Goal: Information Seeking & Learning: Learn about a topic

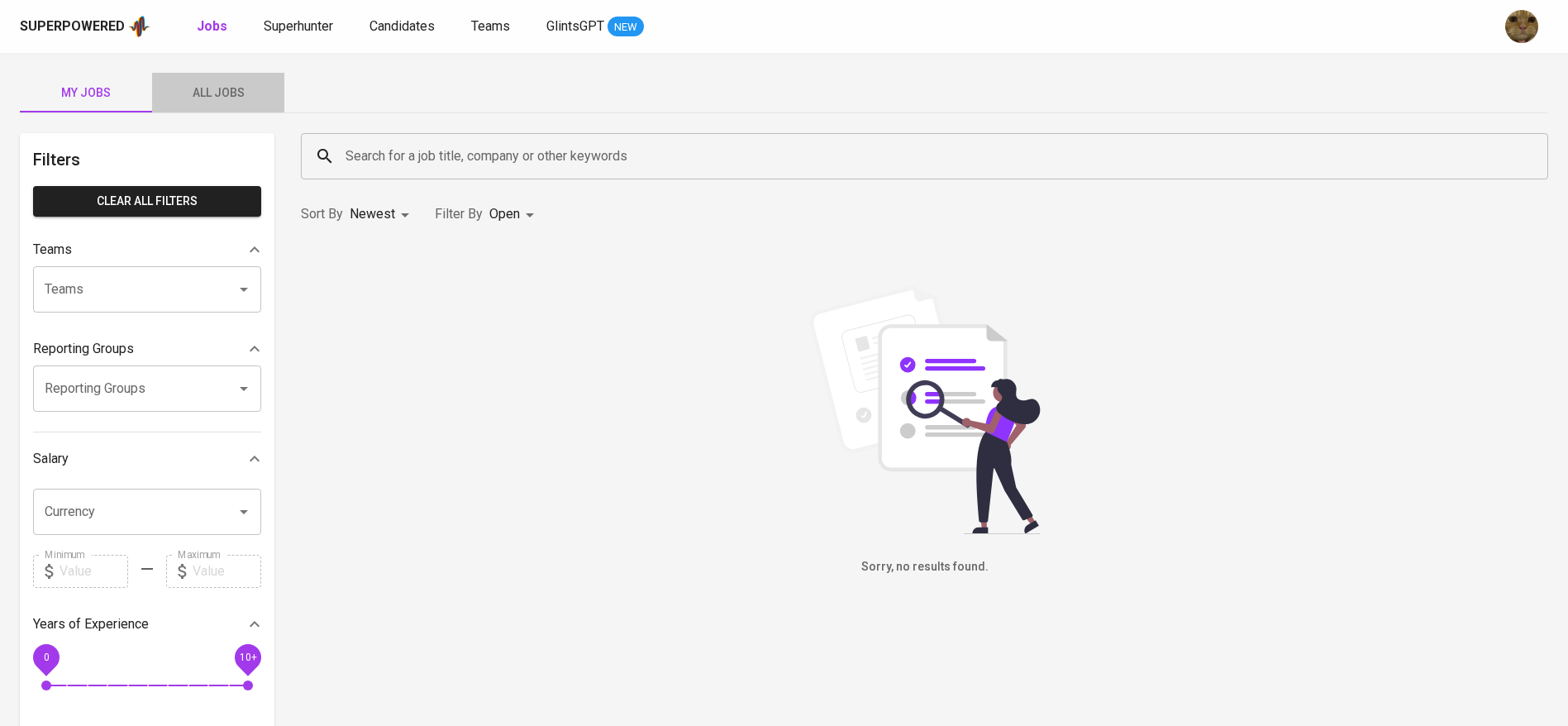
click at [216, 97] on span "All Jobs" at bounding box center [218, 93] width 112 height 21
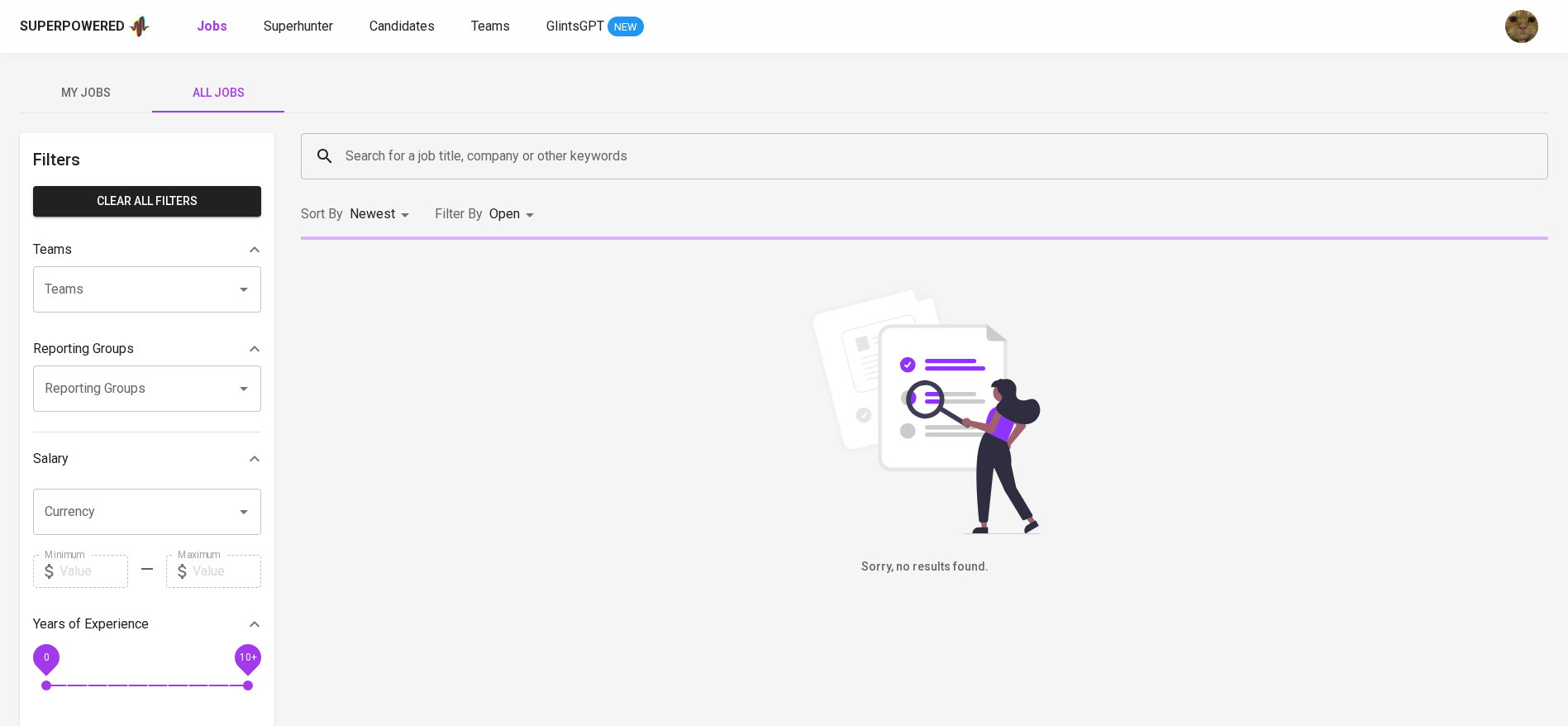
click at [494, 144] on input "Search for a job title, company or other keywords" at bounding box center [928, 156] width 1174 height 31
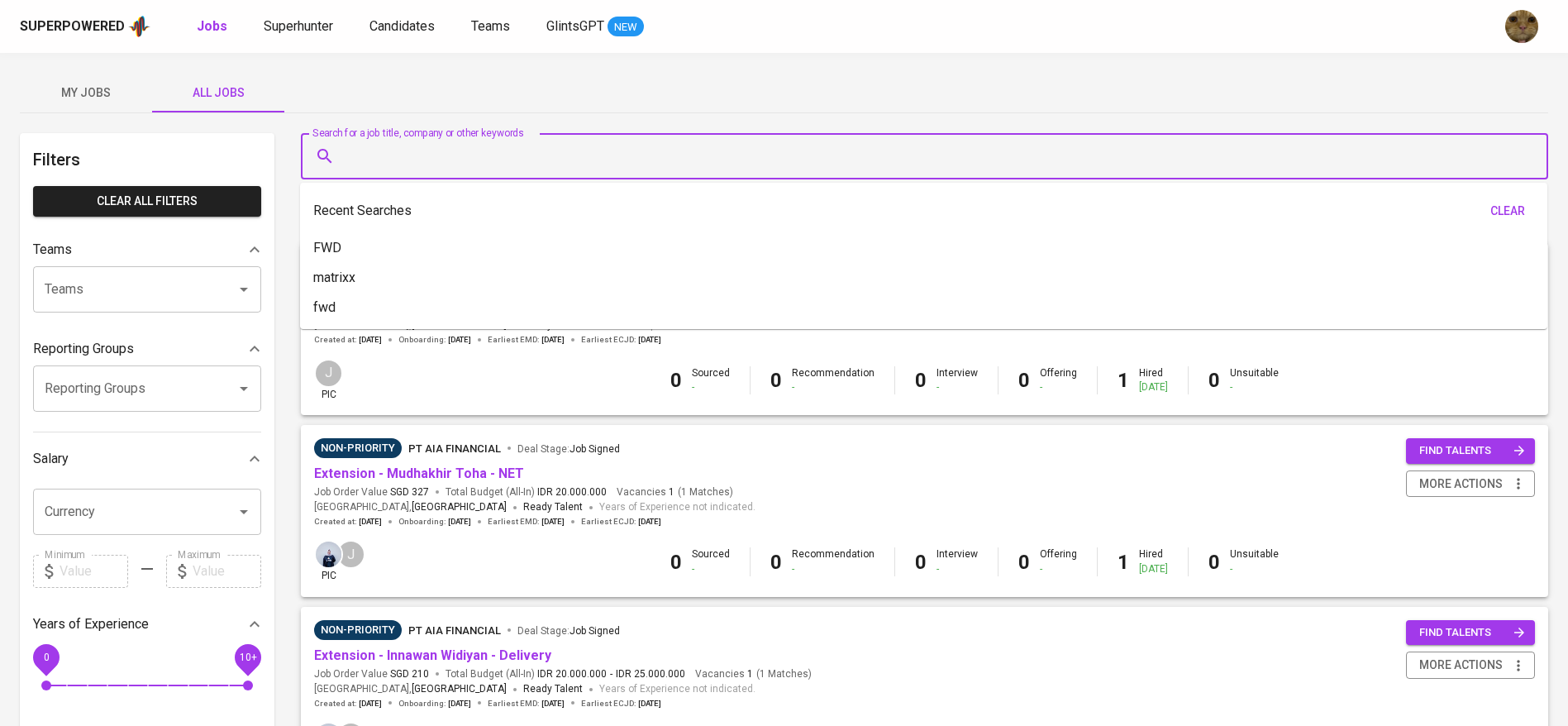
type input "N"
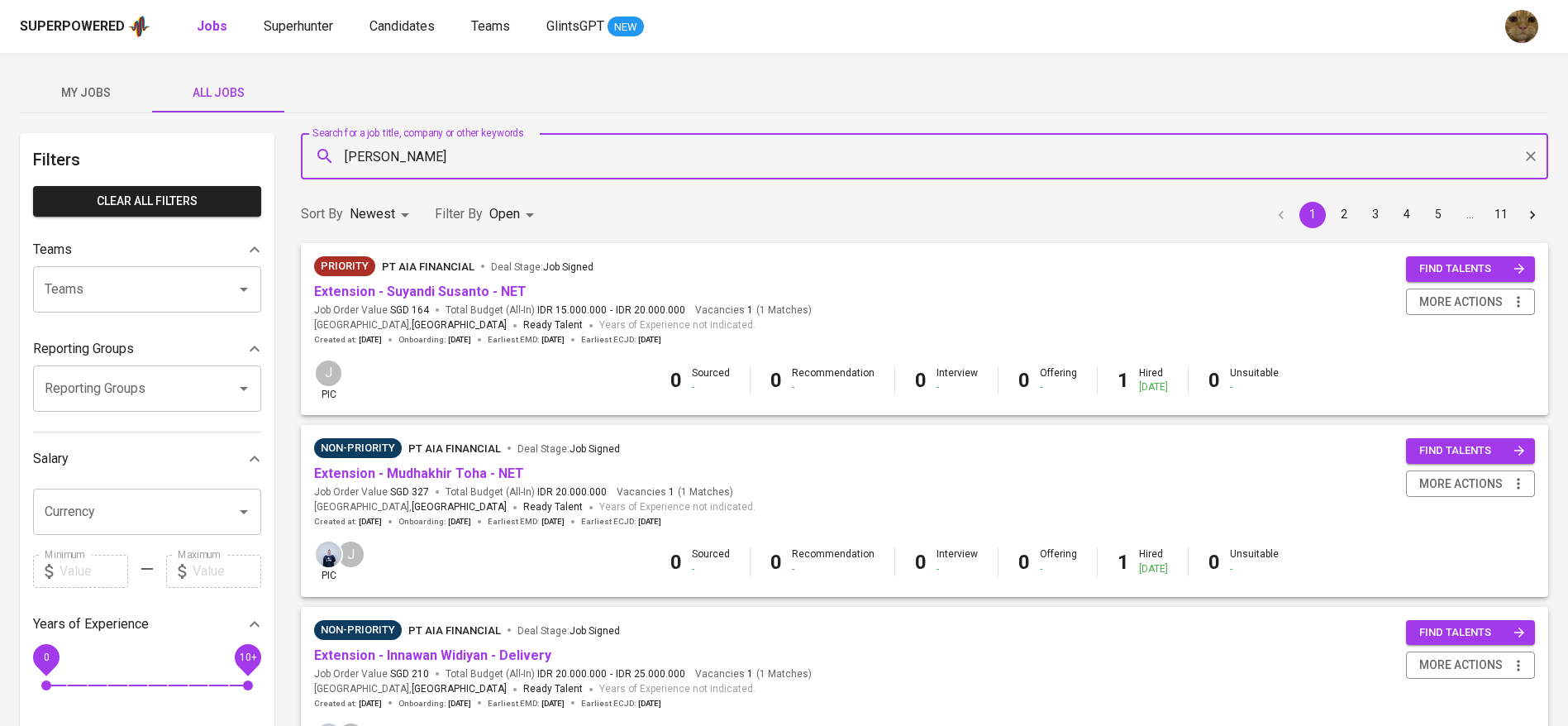
type input "ANAL"
type input "REPORTING ANALYST"
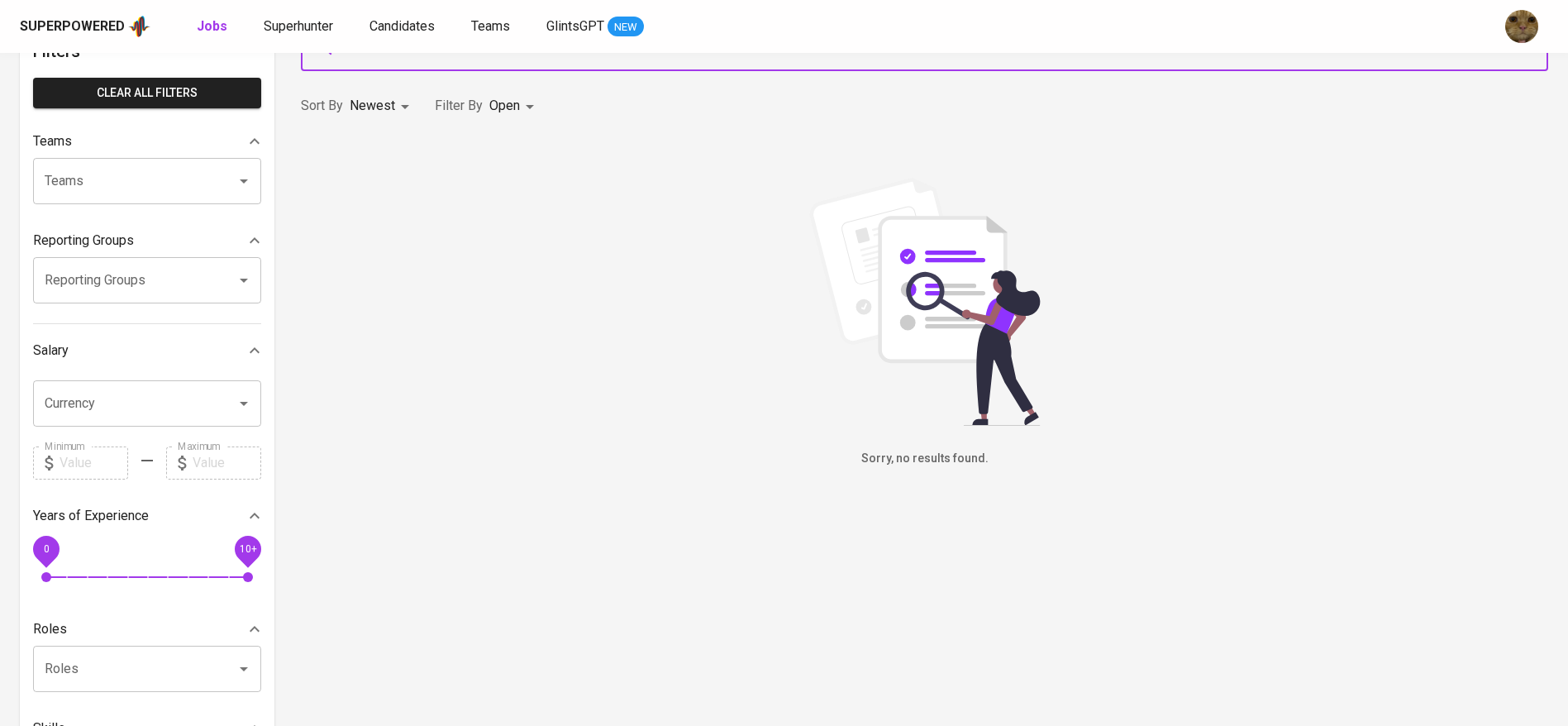
scroll to position [109, 0]
click at [535, 110] on body "Superpowered Jobs Superhunter Candidates Teams GlintsGPT NEW My Jobs All Jobs F…" at bounding box center [784, 455] width 1568 height 1128
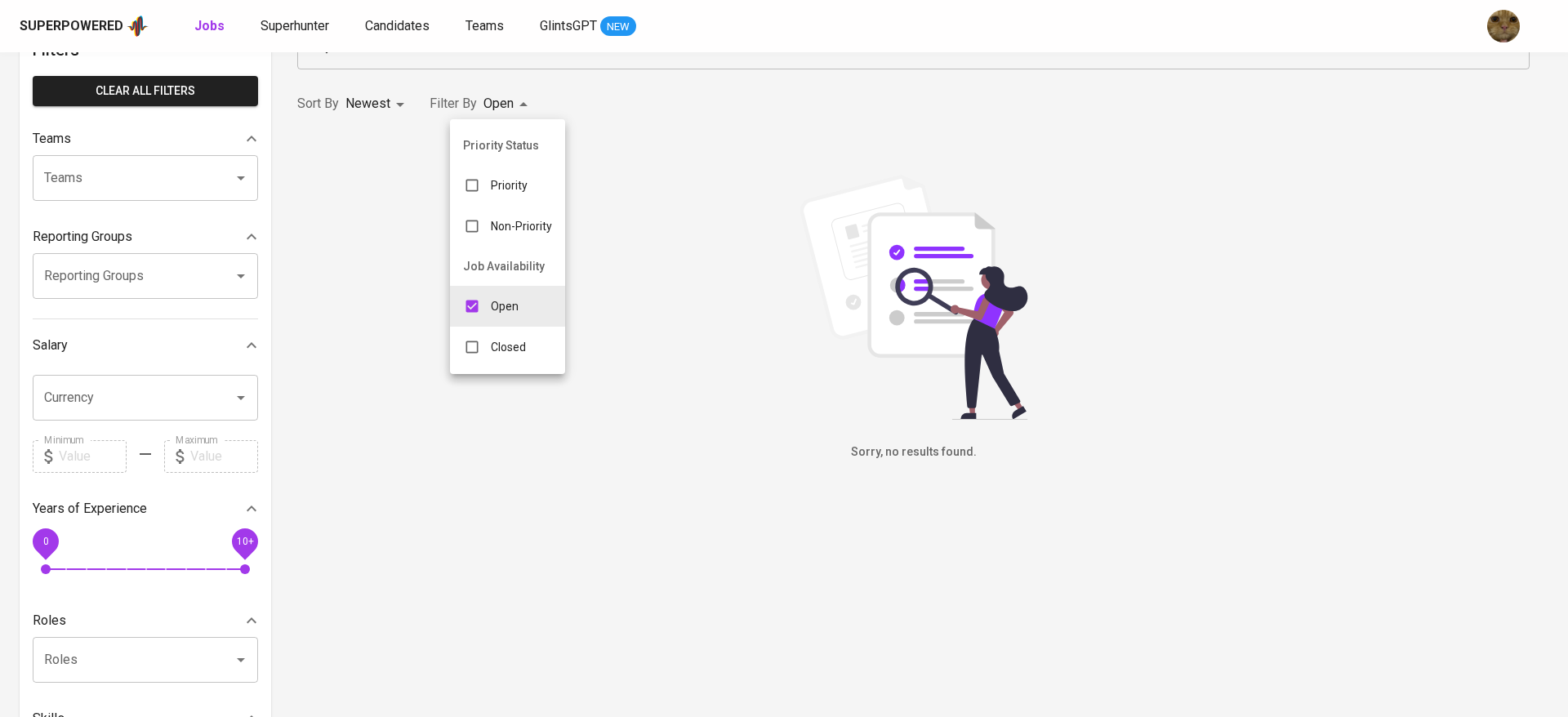
click at [503, 334] on div "Closed" at bounding box center [494, 346] width 89 height 31
type input "OPEN,CLOSE"
checkbox input "true"
click at [822, 67] on div at bounding box center [784, 358] width 1568 height 717
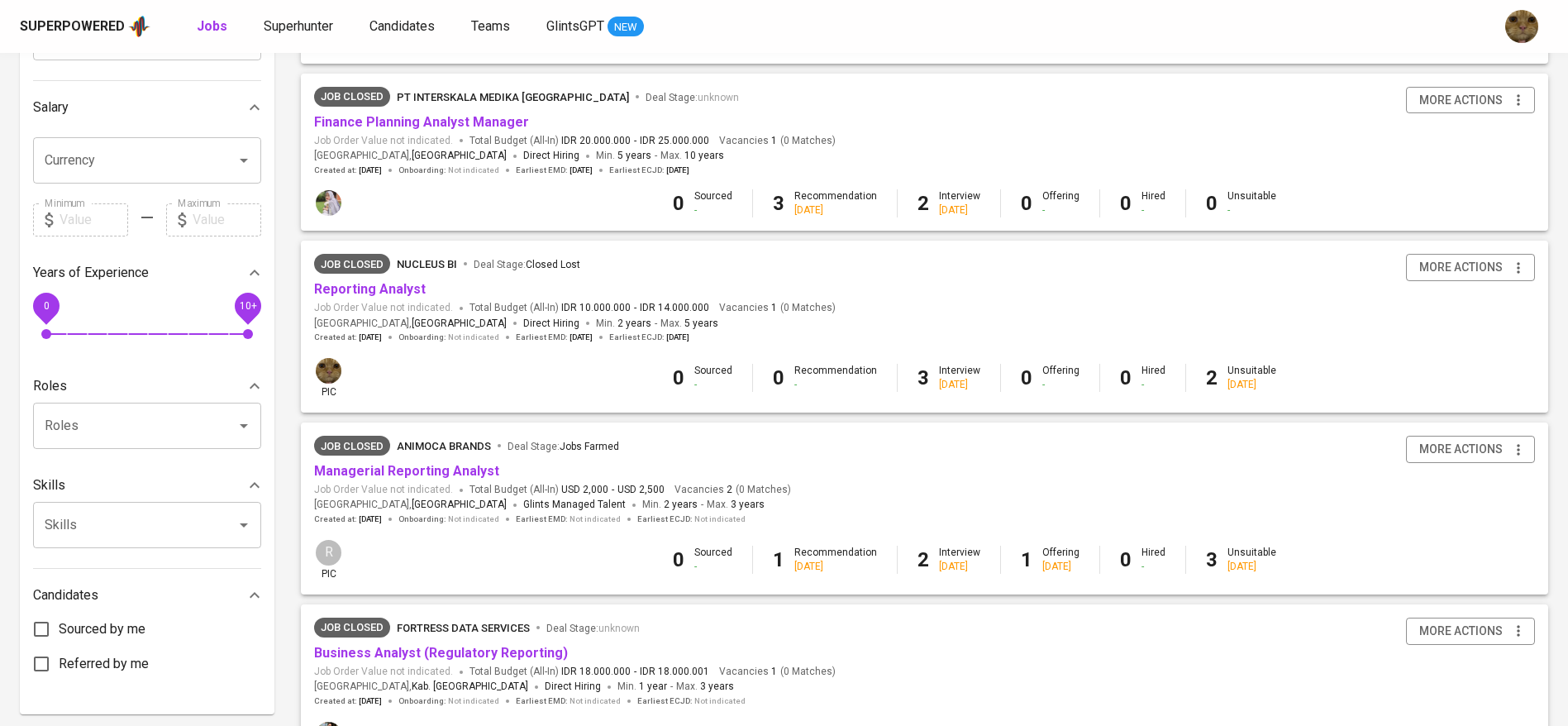
scroll to position [353, 0]
click at [357, 284] on link "Reporting Analyst" at bounding box center [370, 286] width 111 height 16
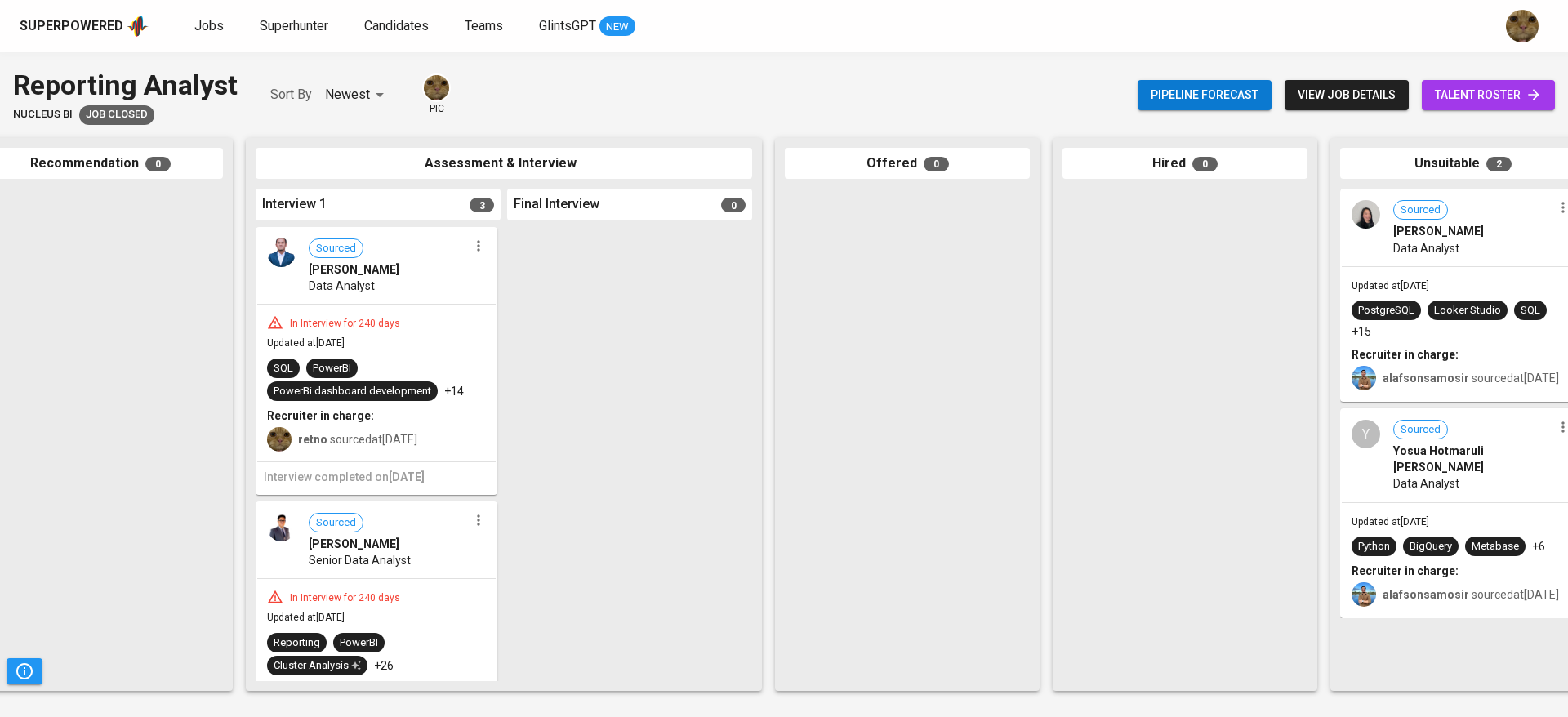
scroll to position [0, 377]
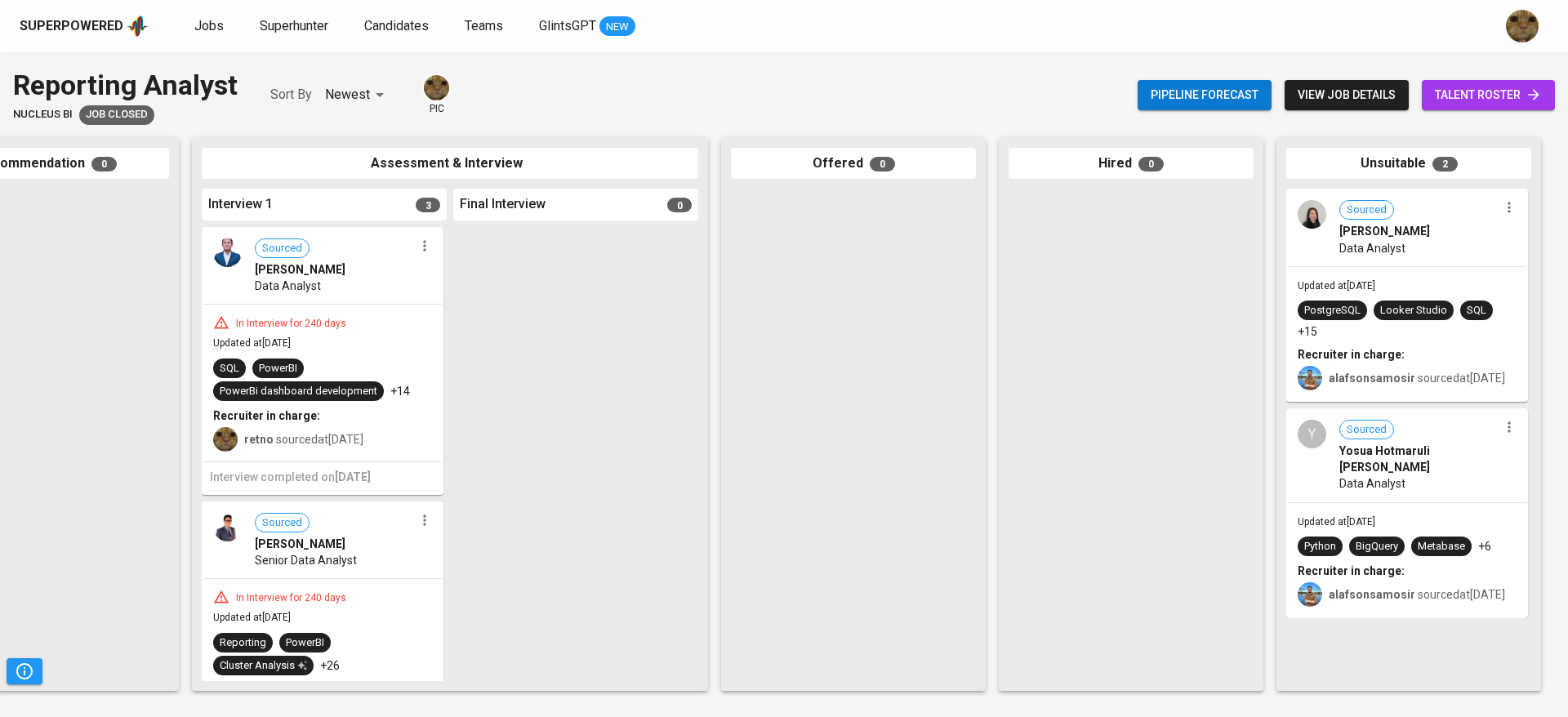
click at [1500, 93] on span "talent roster" at bounding box center [1488, 95] width 107 height 21
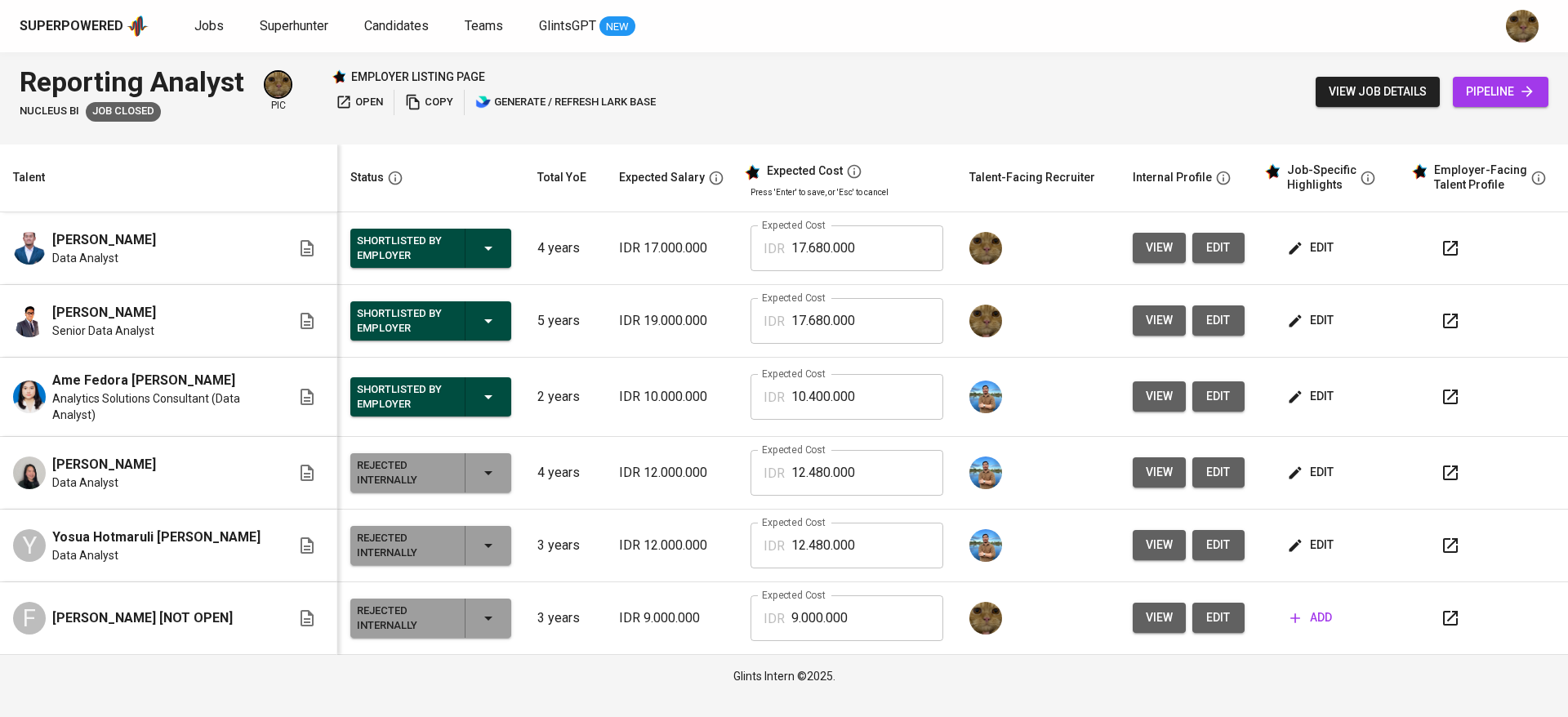
click at [1141, 320] on button "view" at bounding box center [1159, 320] width 53 height 30
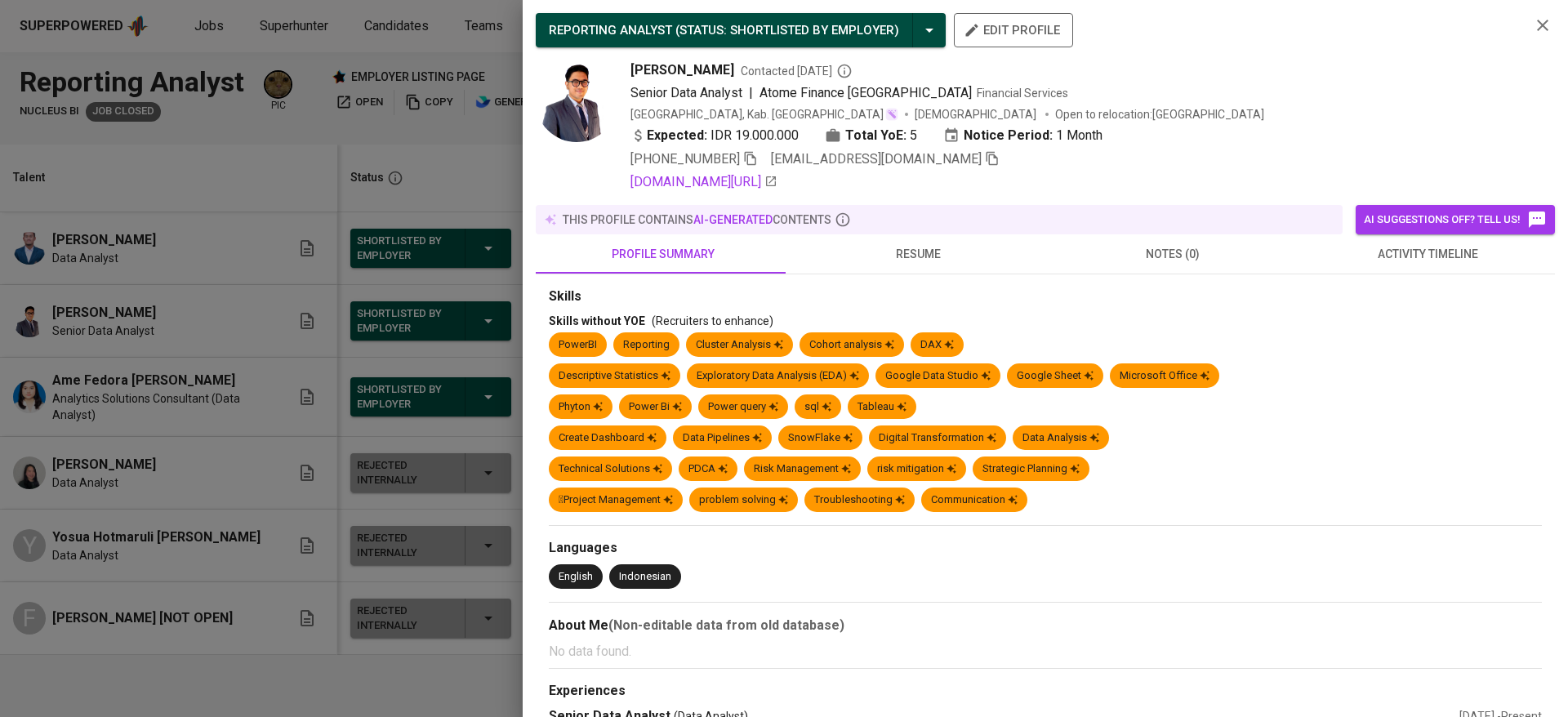
click at [921, 263] on span "resume" at bounding box center [917, 254] width 235 height 21
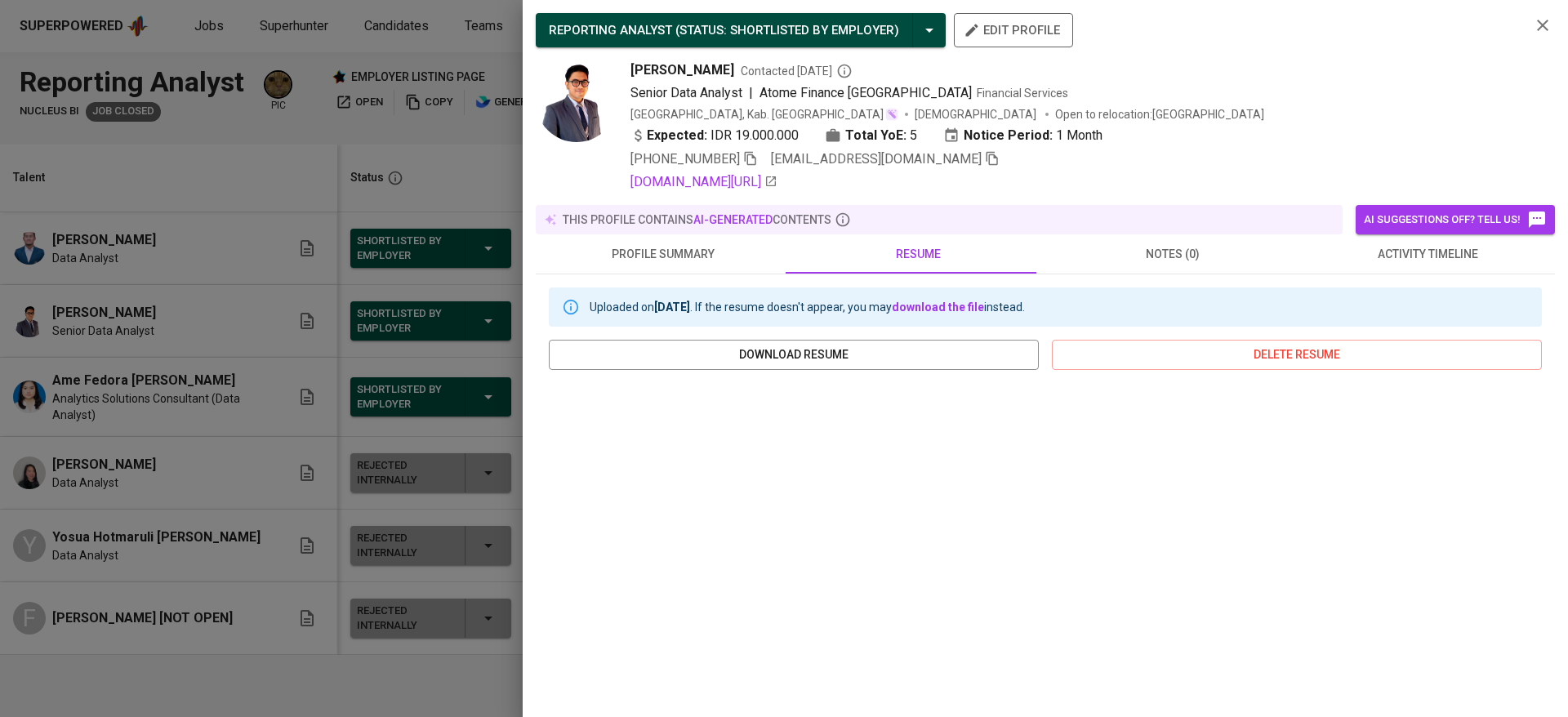
scroll to position [182, 0]
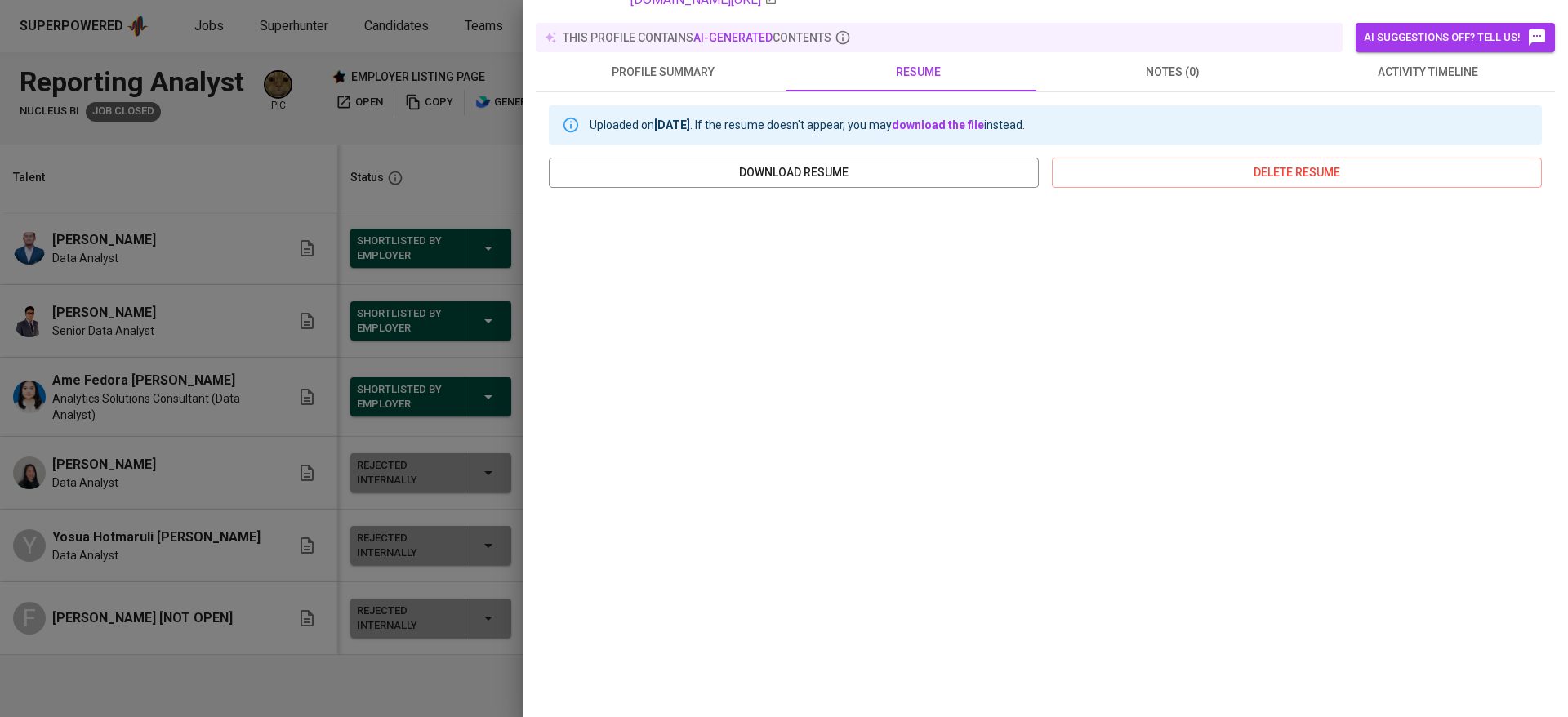
click at [147, 507] on div at bounding box center [784, 358] width 1568 height 717
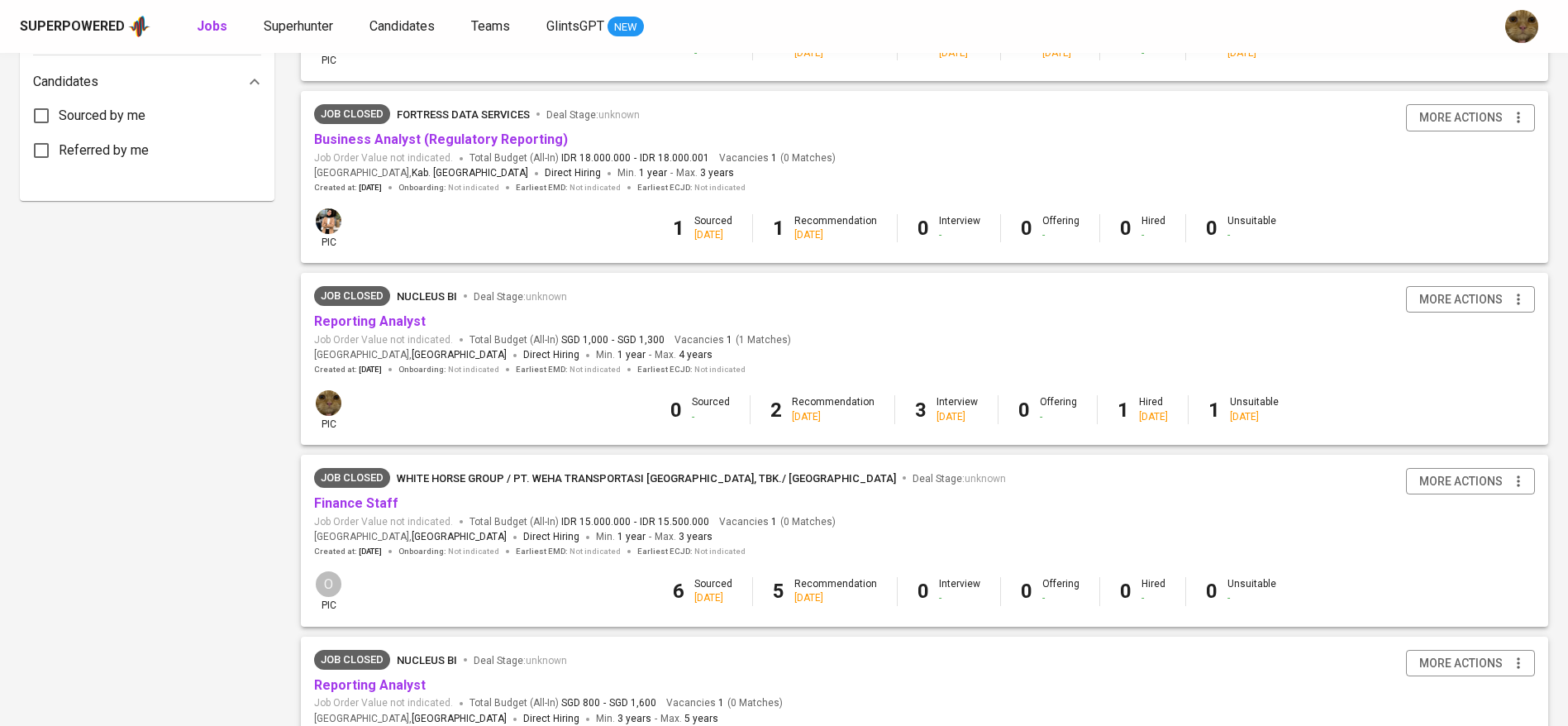
scroll to position [911, 0]
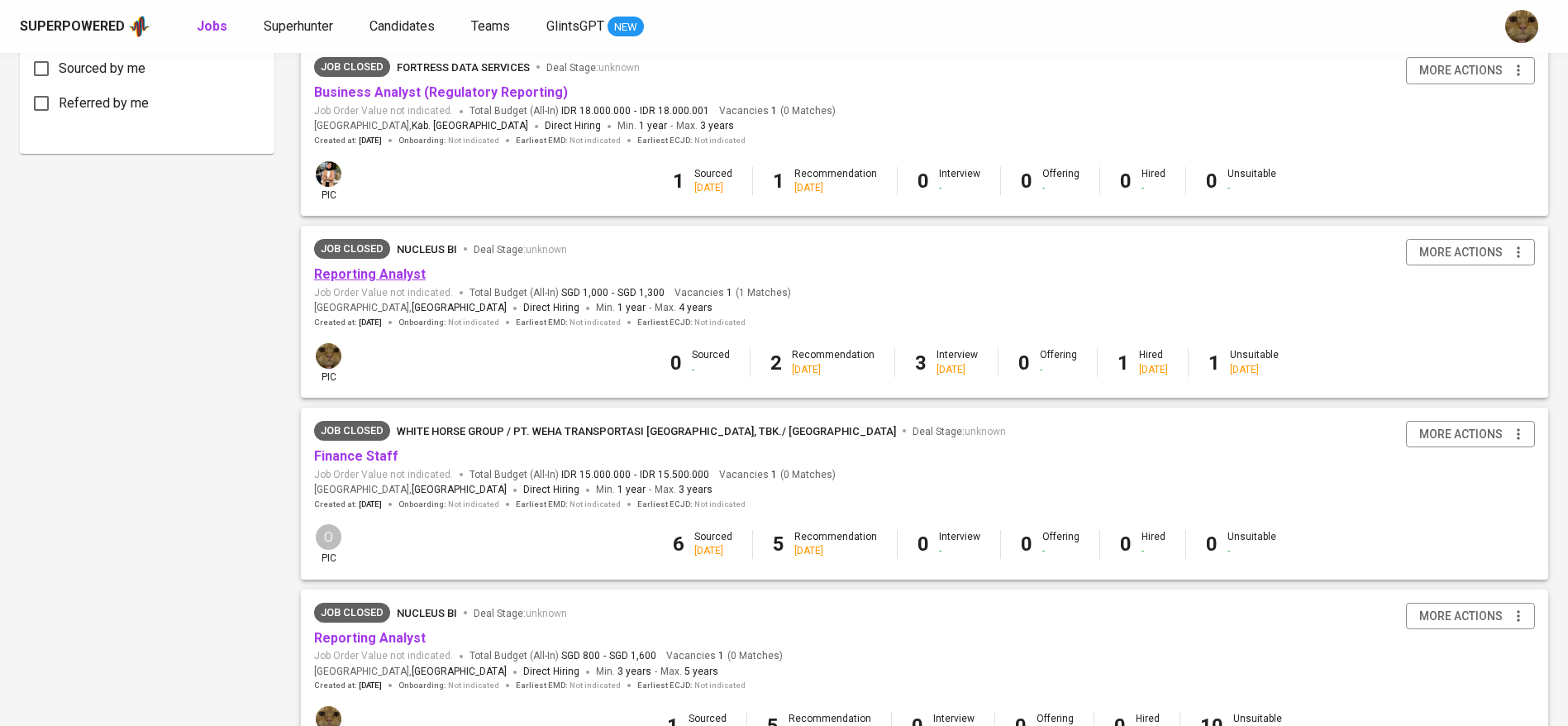
click at [326, 272] on link "Reporting Analyst" at bounding box center [370, 274] width 111 height 16
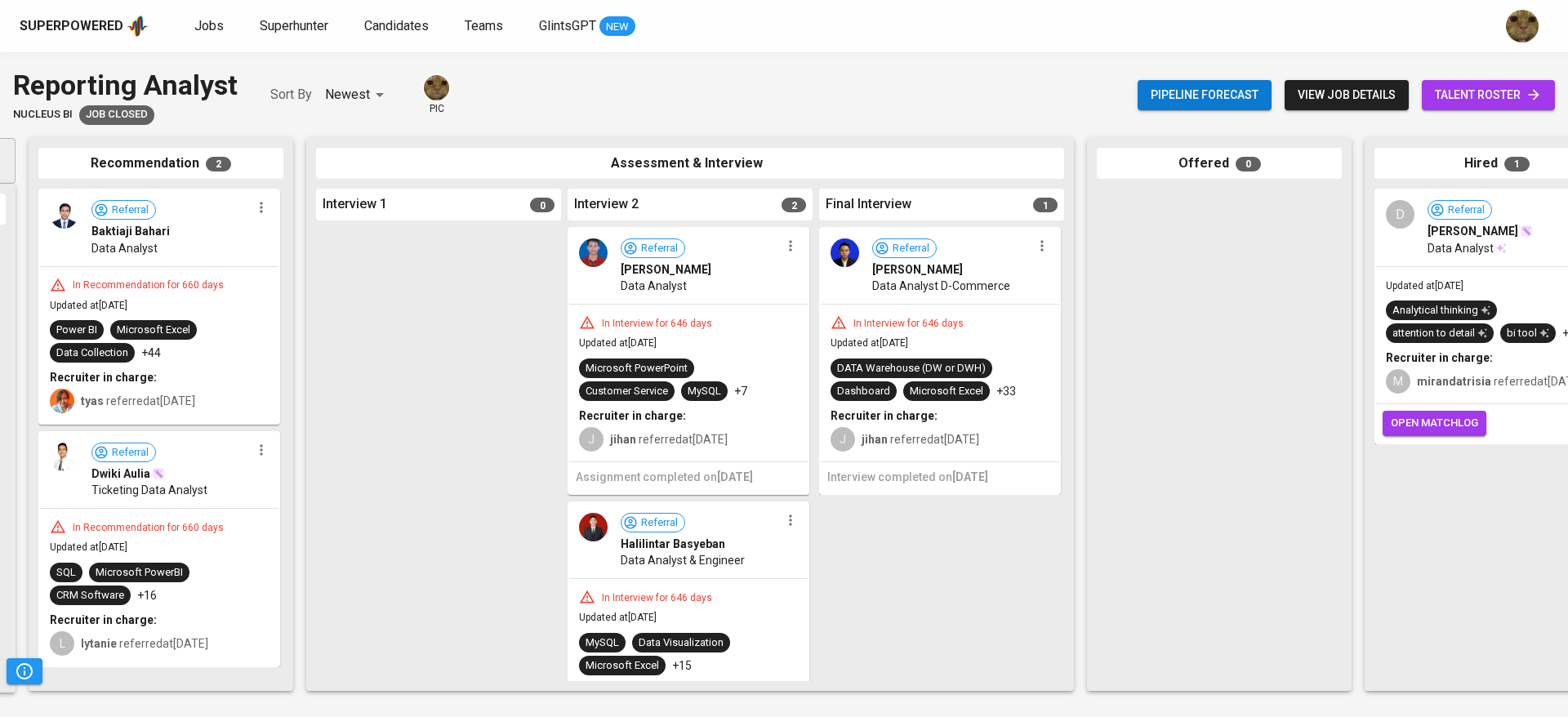
scroll to position [0, 255]
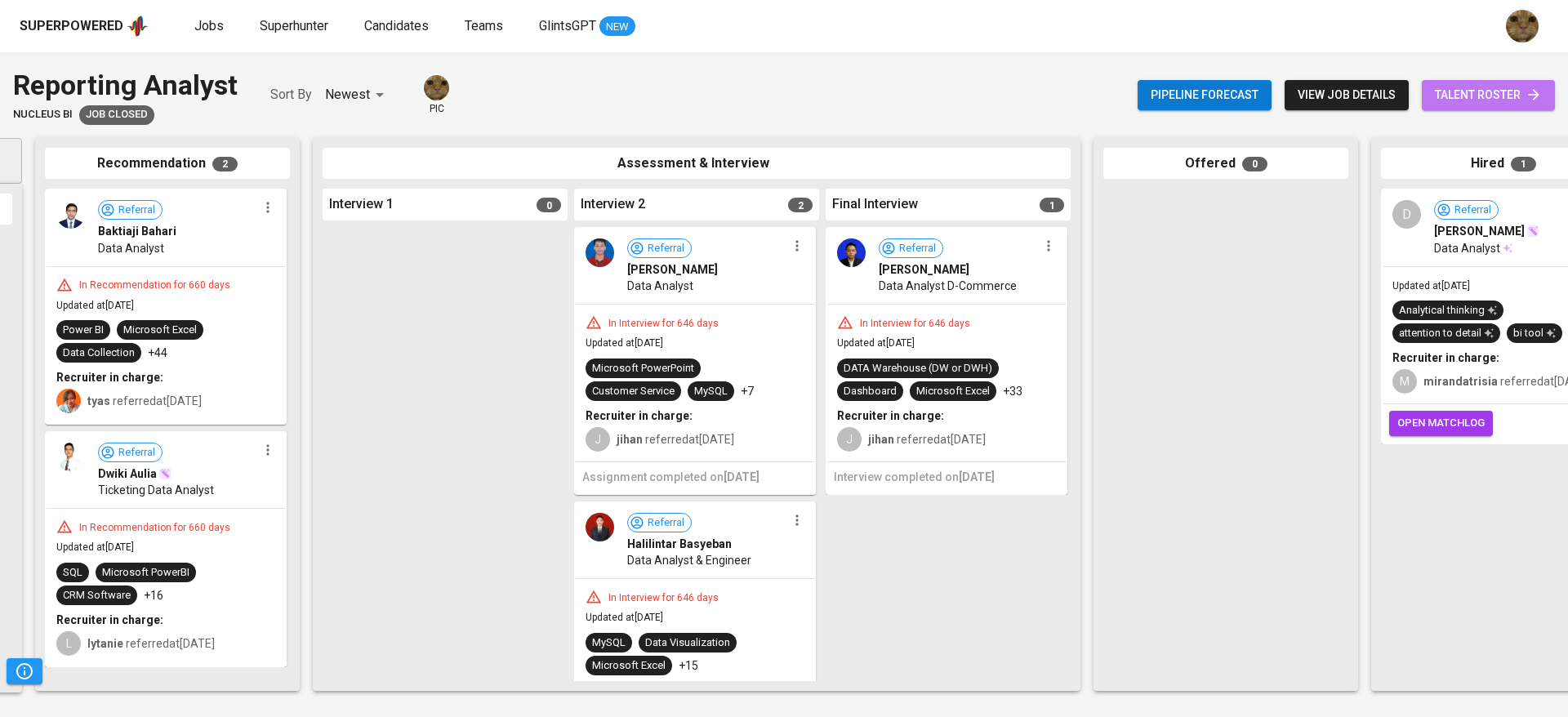
click at [1471, 93] on span "talent roster" at bounding box center [1488, 95] width 107 height 21
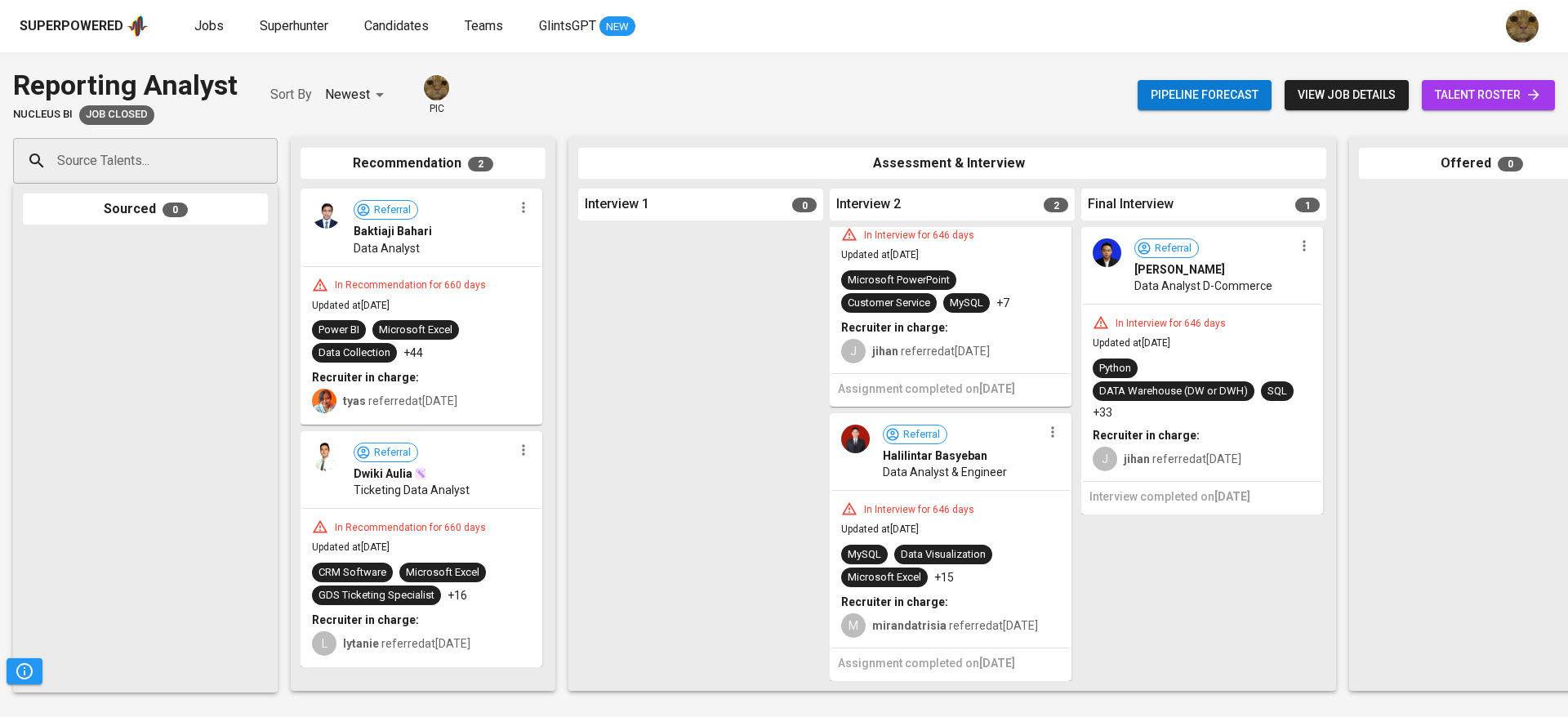
scroll to position [3, 0]
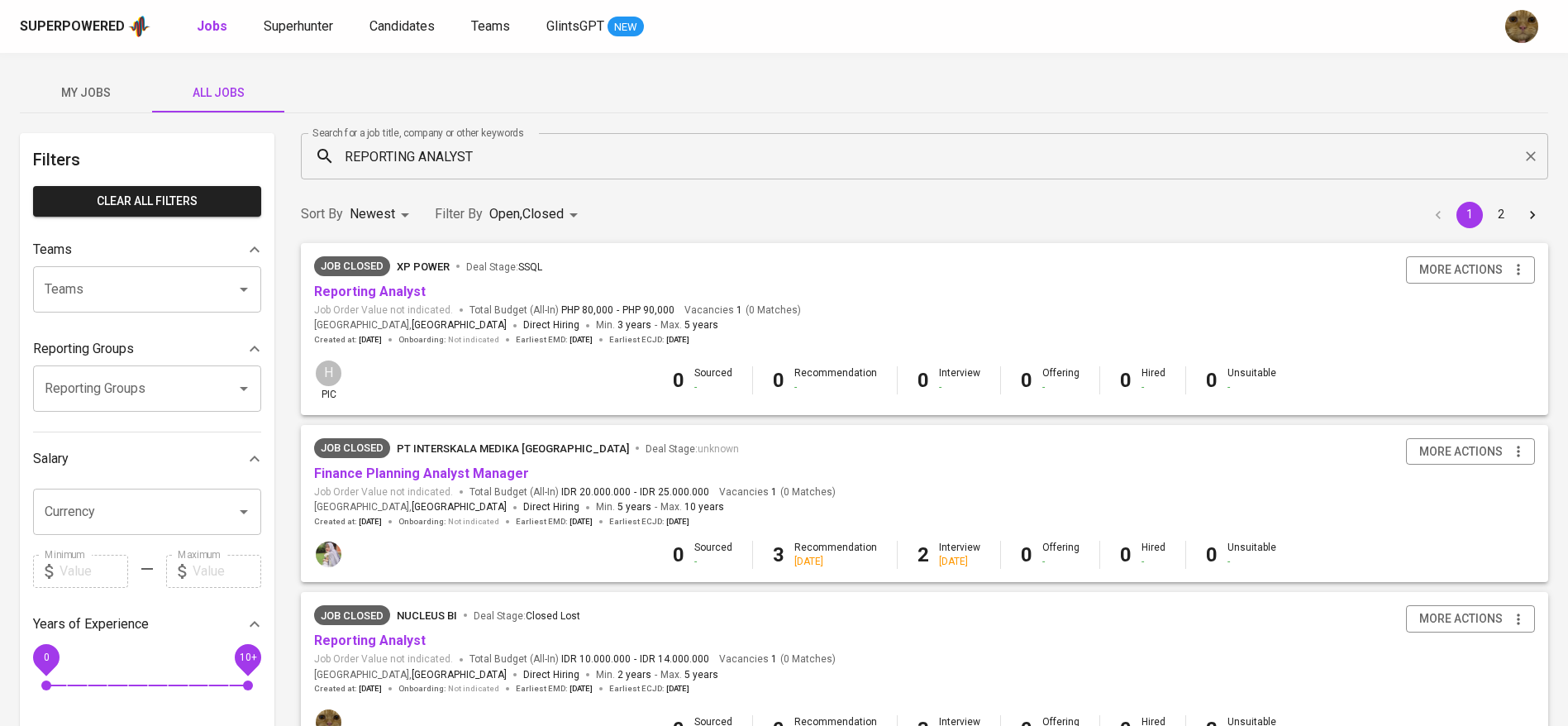
click at [488, 155] on input "REPORTING ANALYST" at bounding box center [928, 156] width 1174 height 31
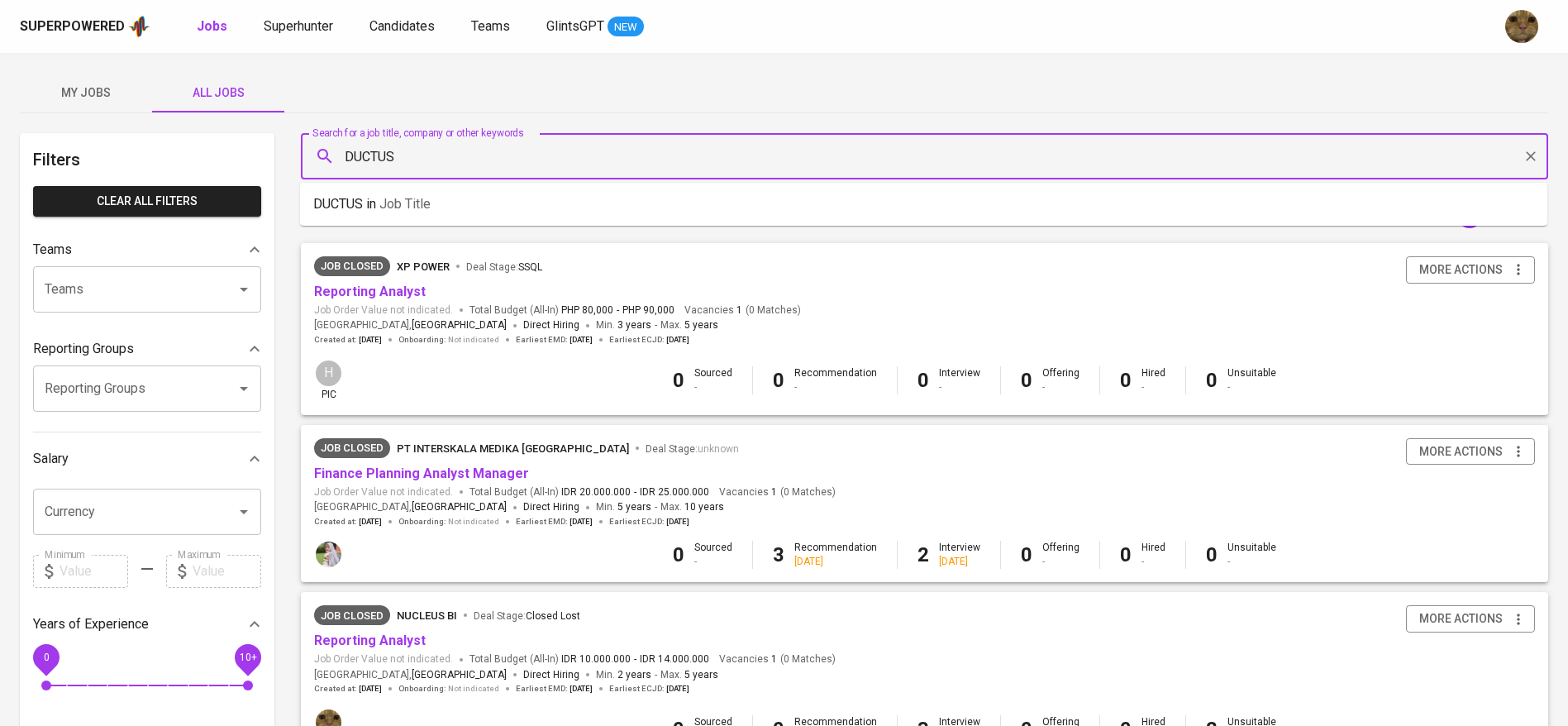
type input "DUCTUS"
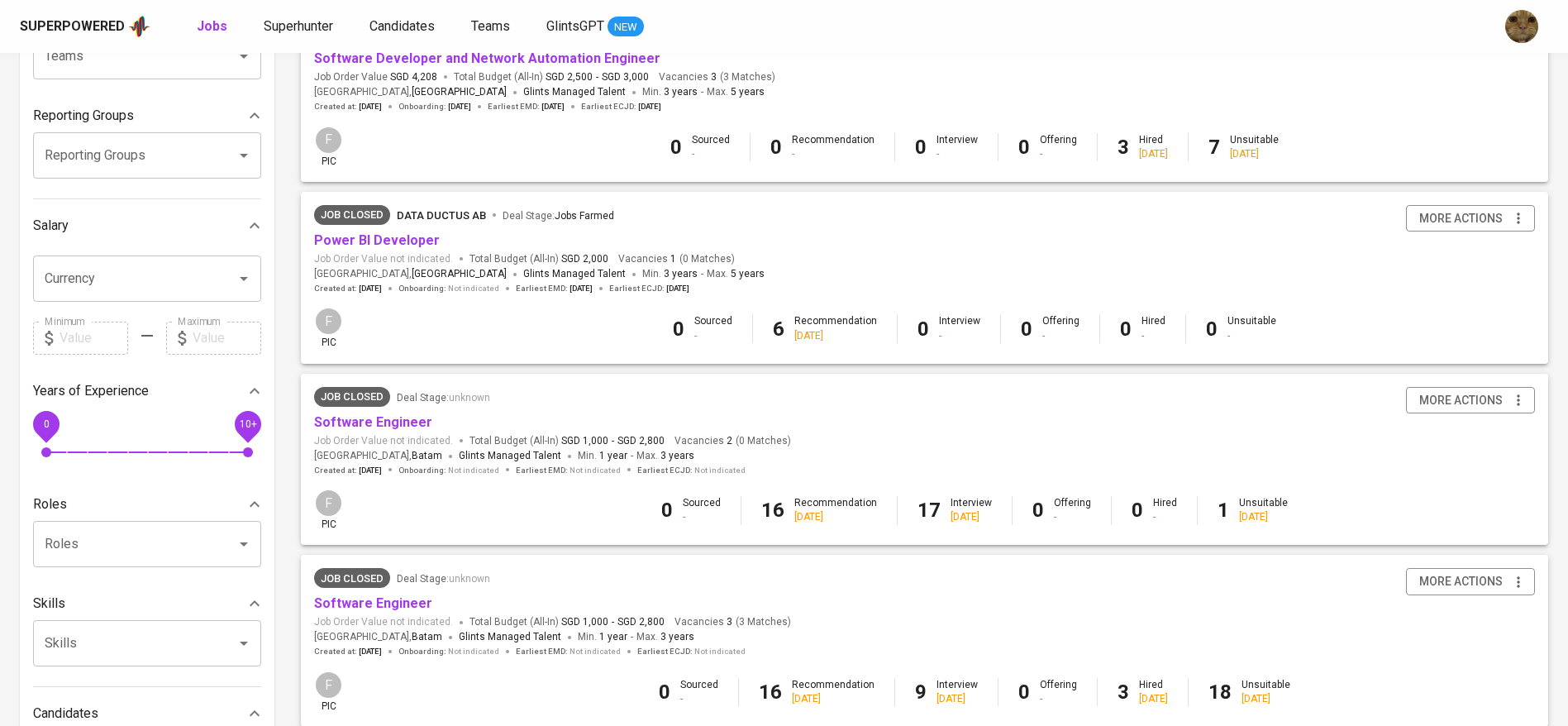
scroll to position [240, 0]
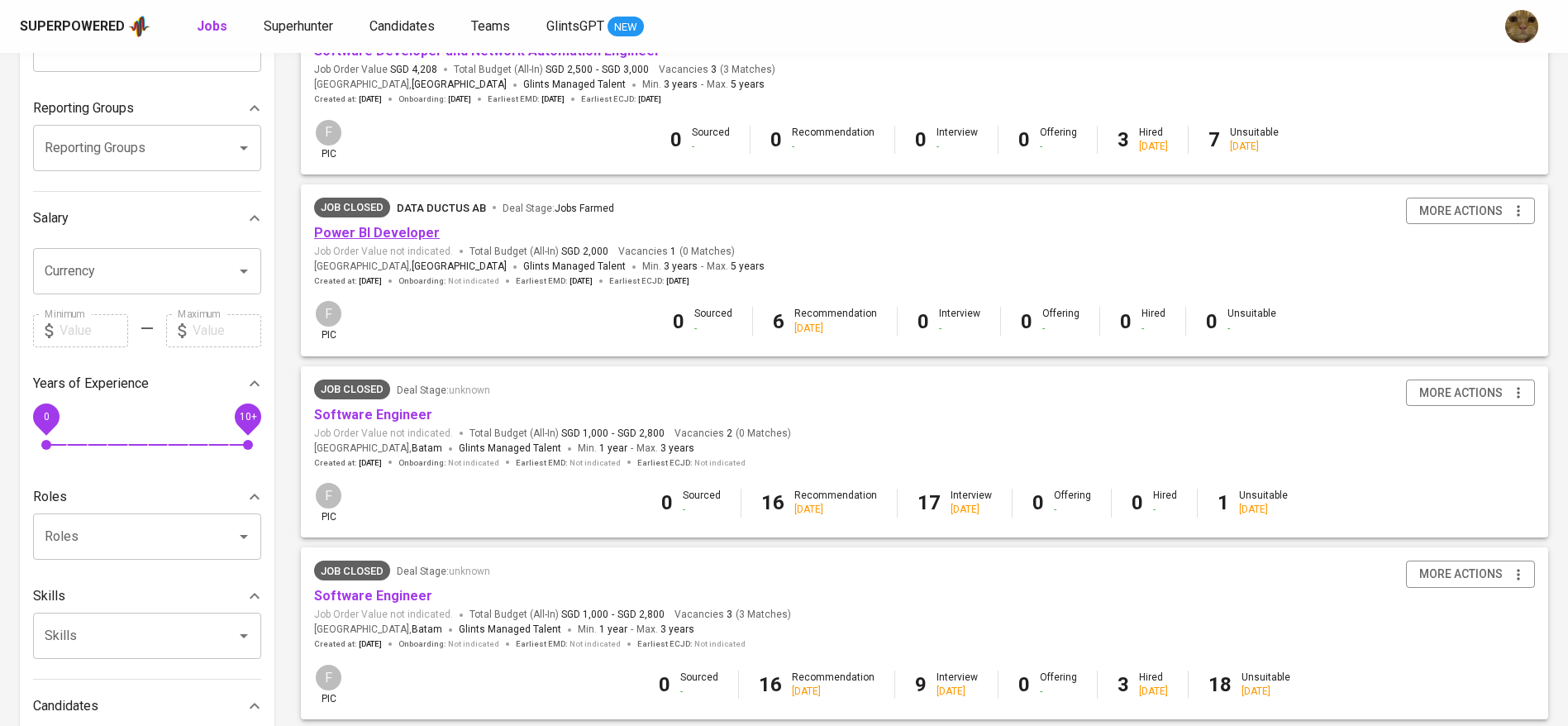
click at [388, 232] on link "Power BI Developer" at bounding box center [377, 232] width 125 height 16
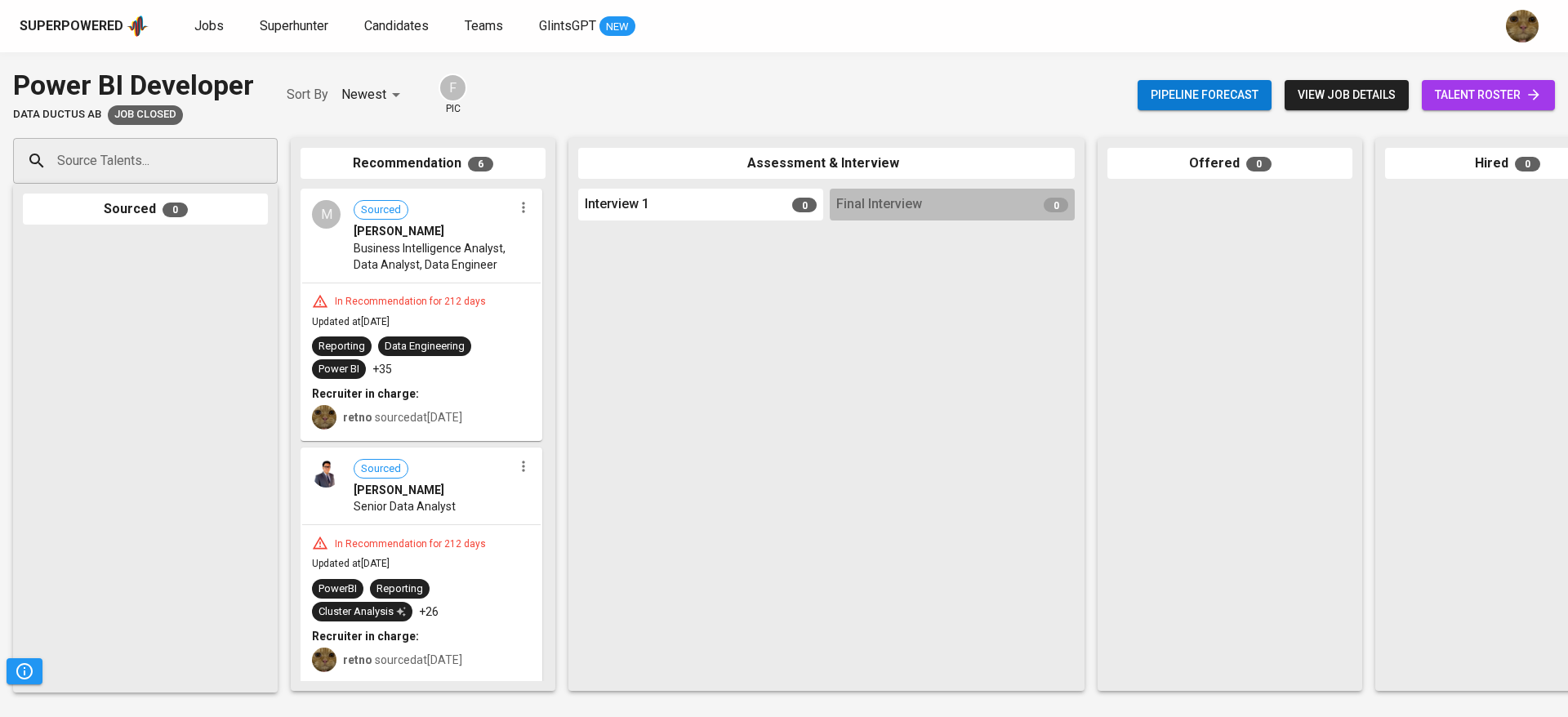
click at [417, 424] on div "retno sourced at Feb 14, 2025" at bounding box center [403, 417] width 120 height 16
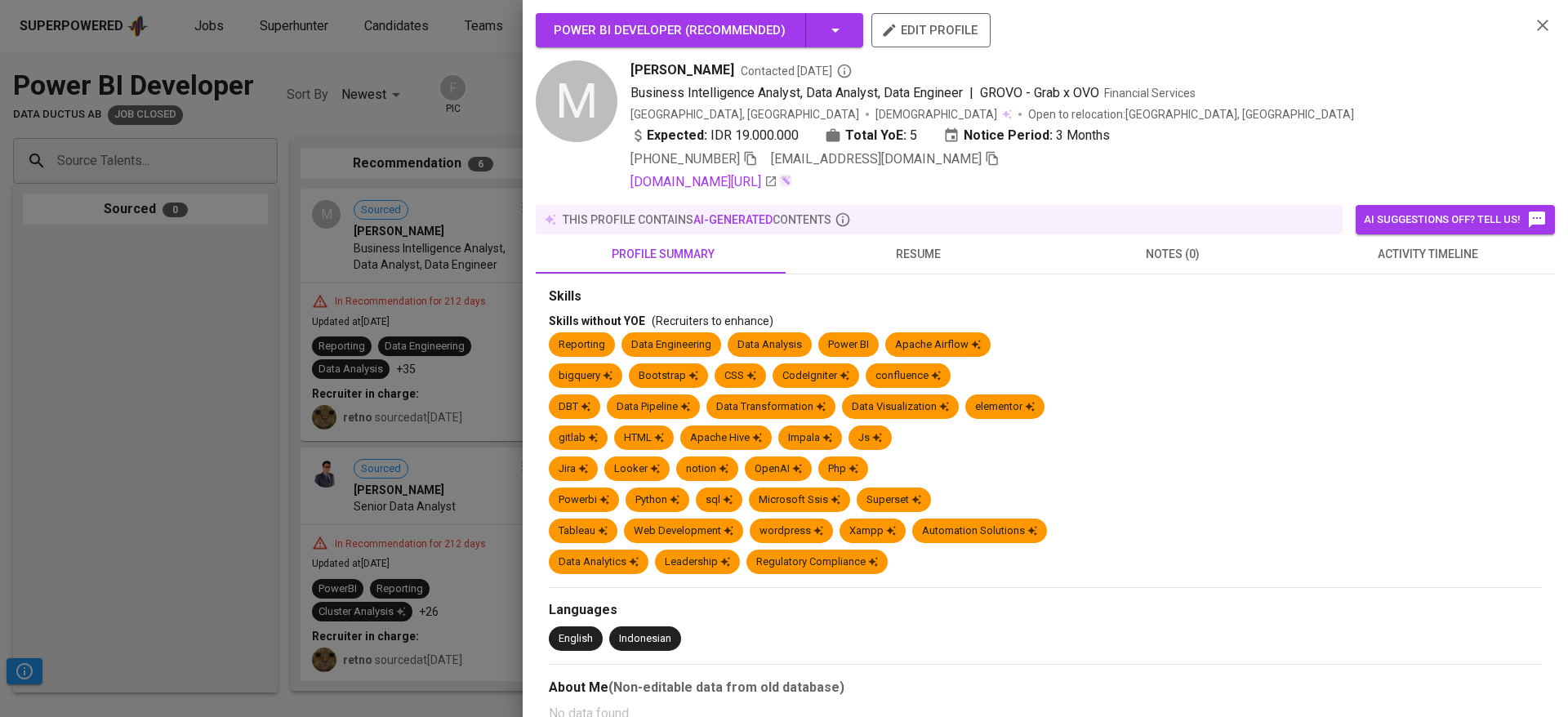
click at [889, 249] on span "resume" at bounding box center [917, 254] width 235 height 21
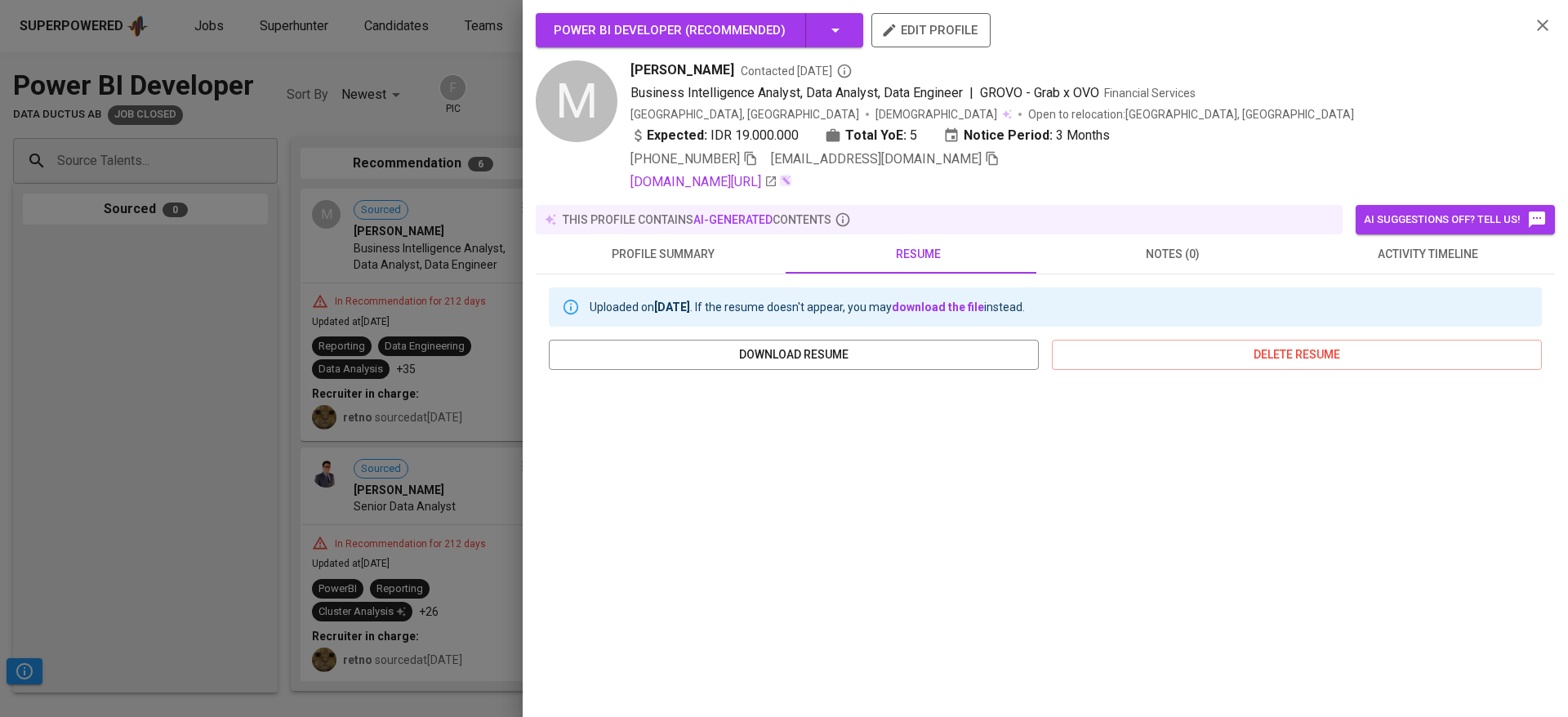
click at [1388, 265] on button "activity timeline" at bounding box center [1427, 254] width 255 height 40
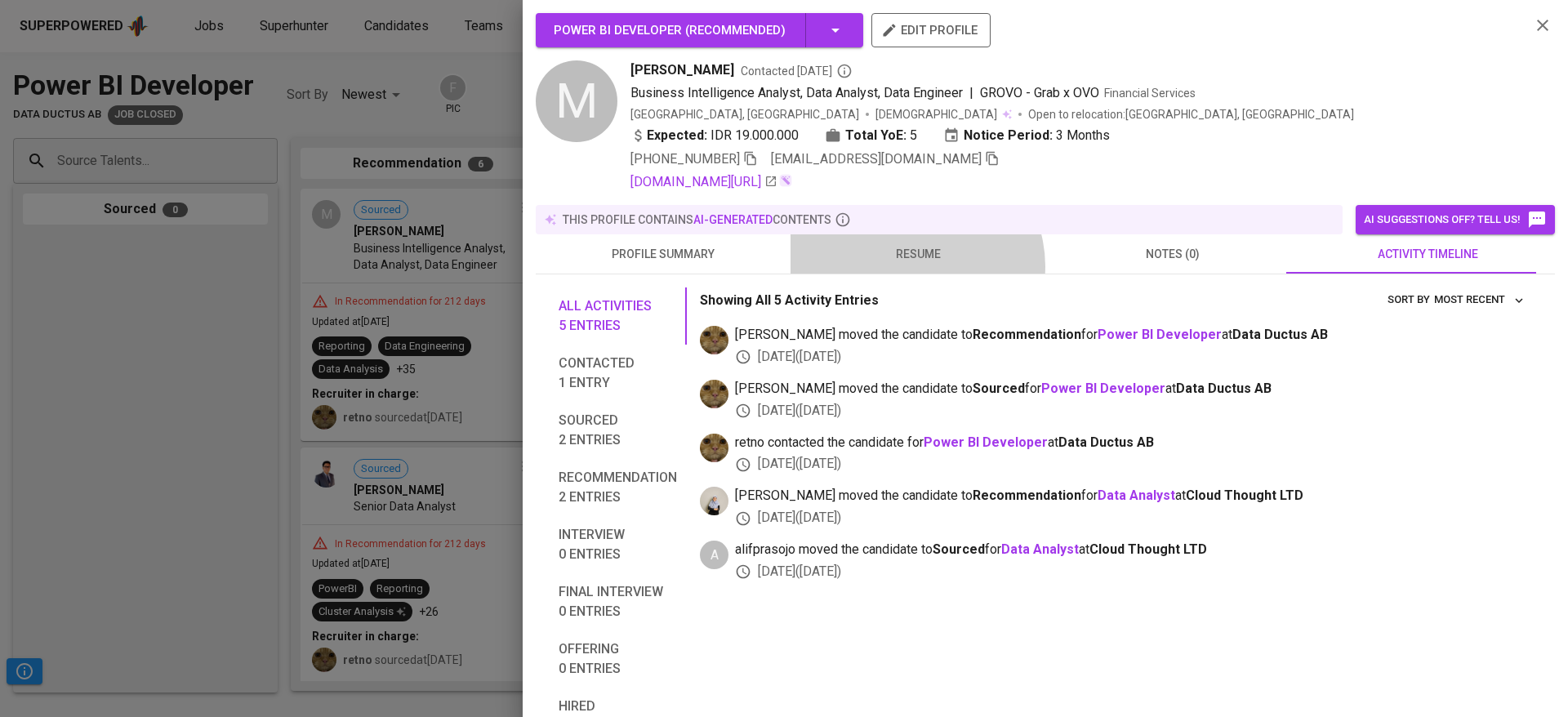
click at [911, 266] on button "resume" at bounding box center [918, 254] width 255 height 40
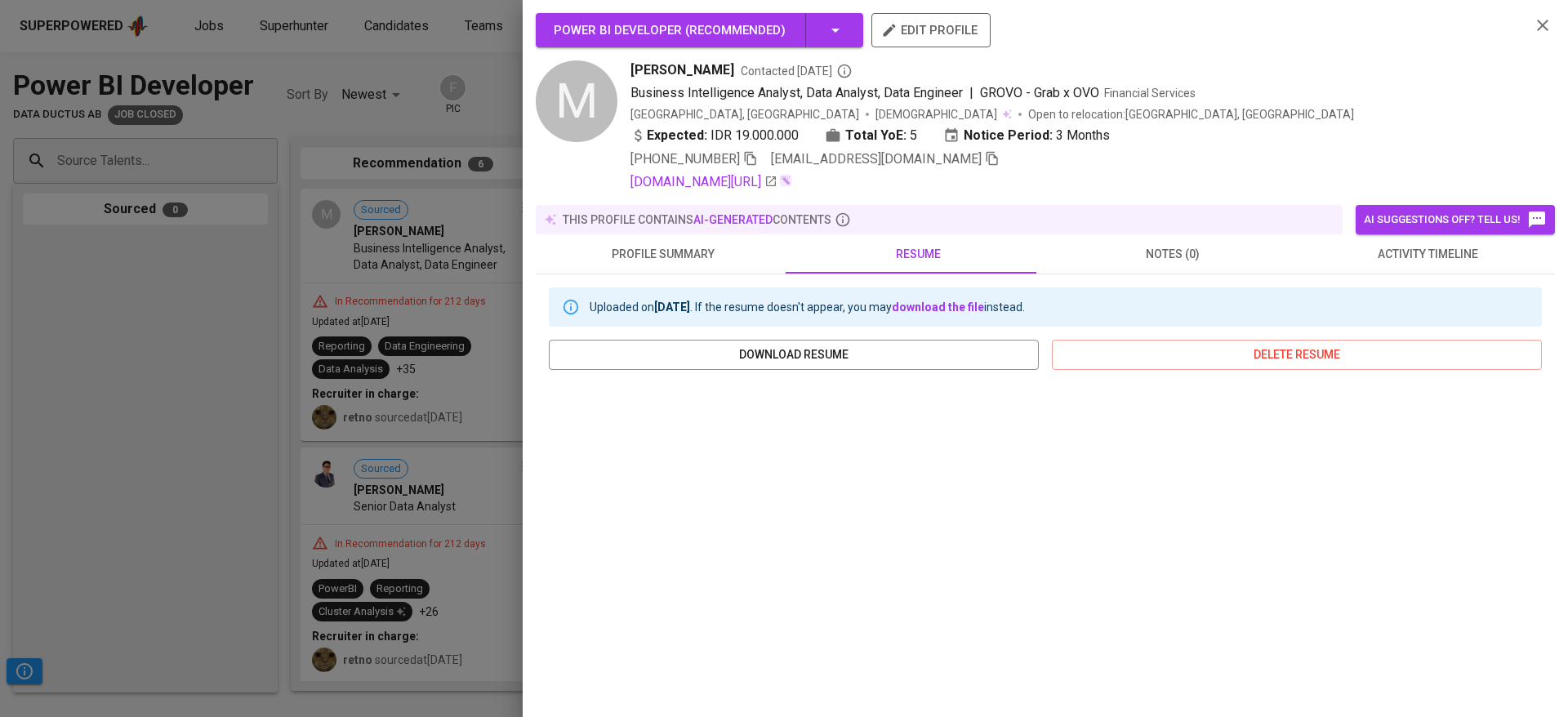
click at [425, 250] on div at bounding box center [784, 358] width 1568 height 717
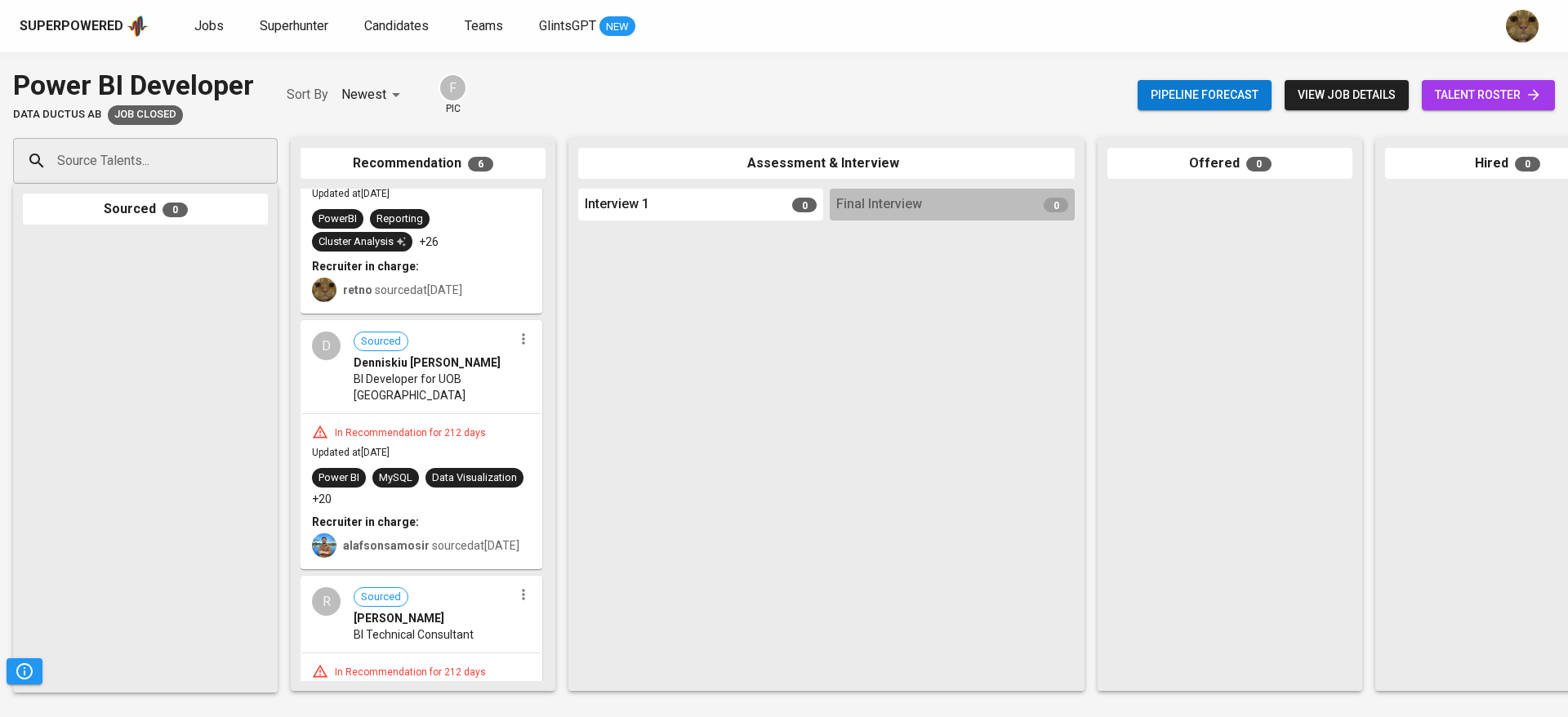
scroll to position [371, 0]
click at [395, 431] on div "In Recommendation for 212 days" at bounding box center [410, 432] width 164 height 14
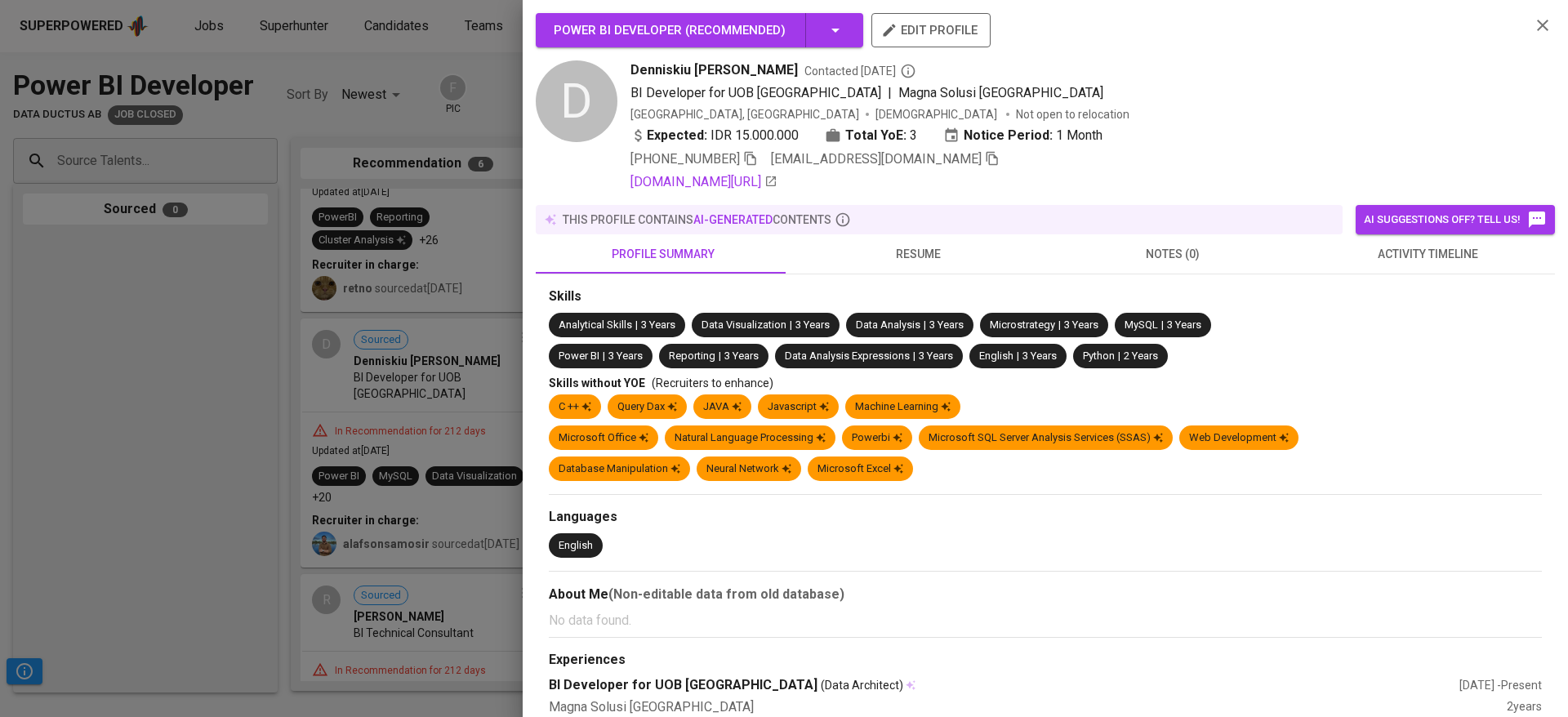
click at [889, 254] on span "resume" at bounding box center [917, 254] width 235 height 21
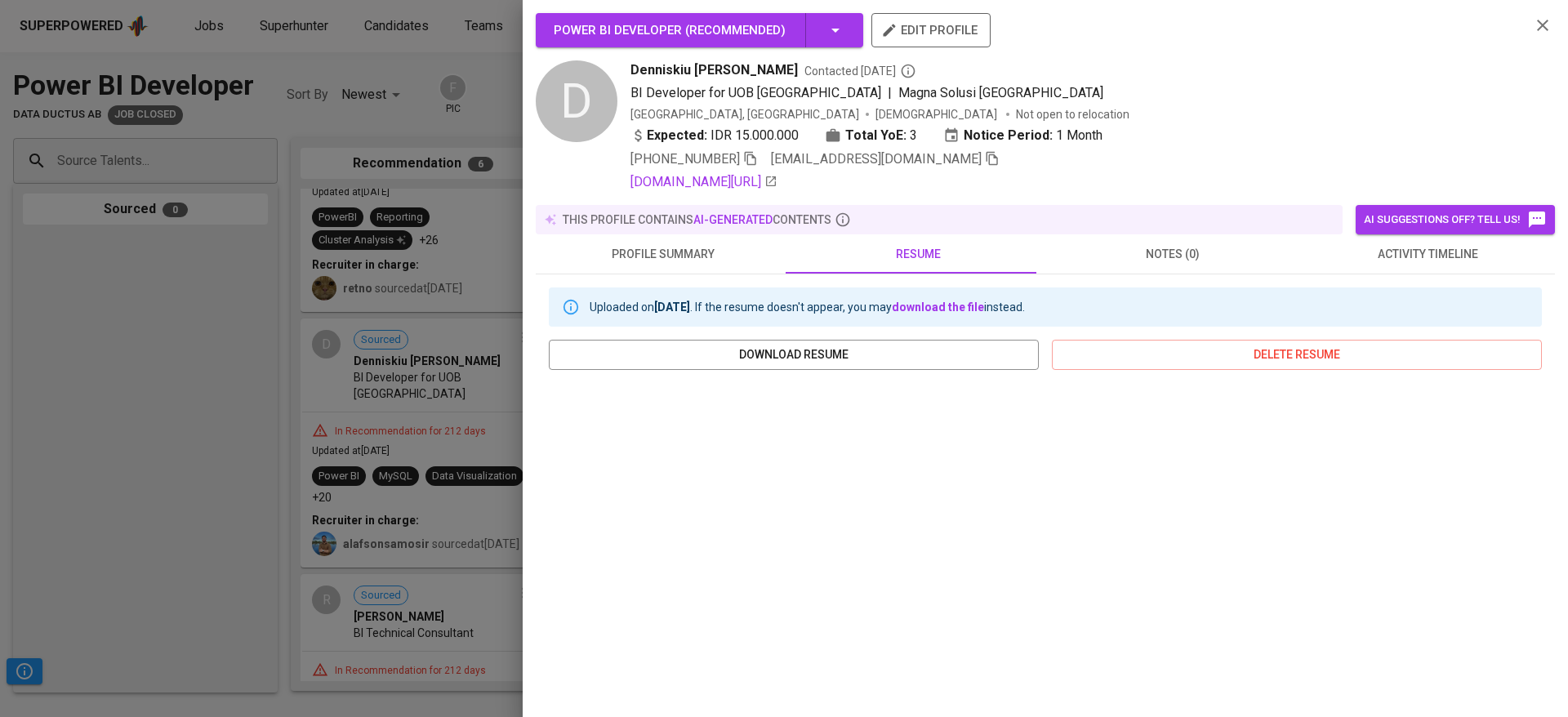
scroll to position [182, 0]
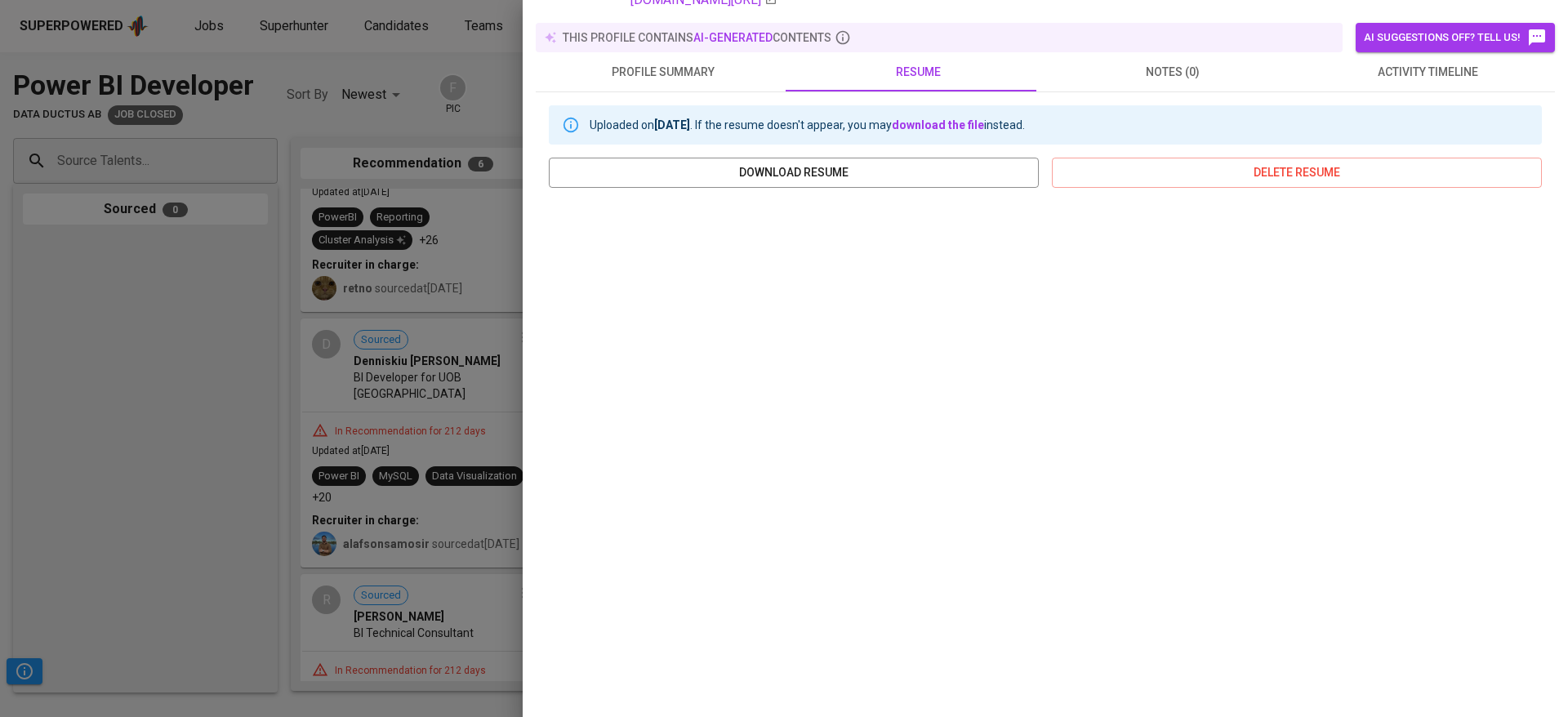
click at [495, 572] on div at bounding box center [784, 358] width 1568 height 717
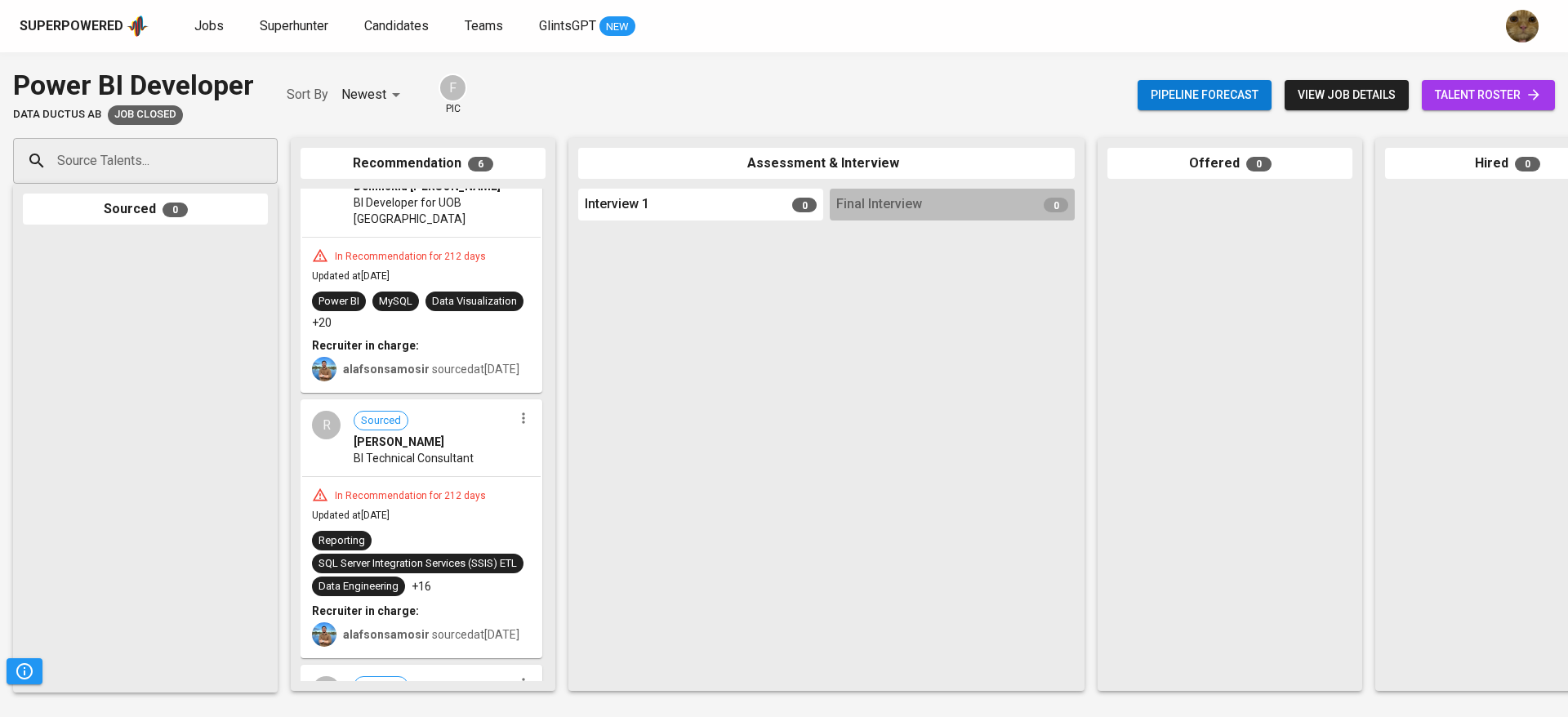
scroll to position [553, 0]
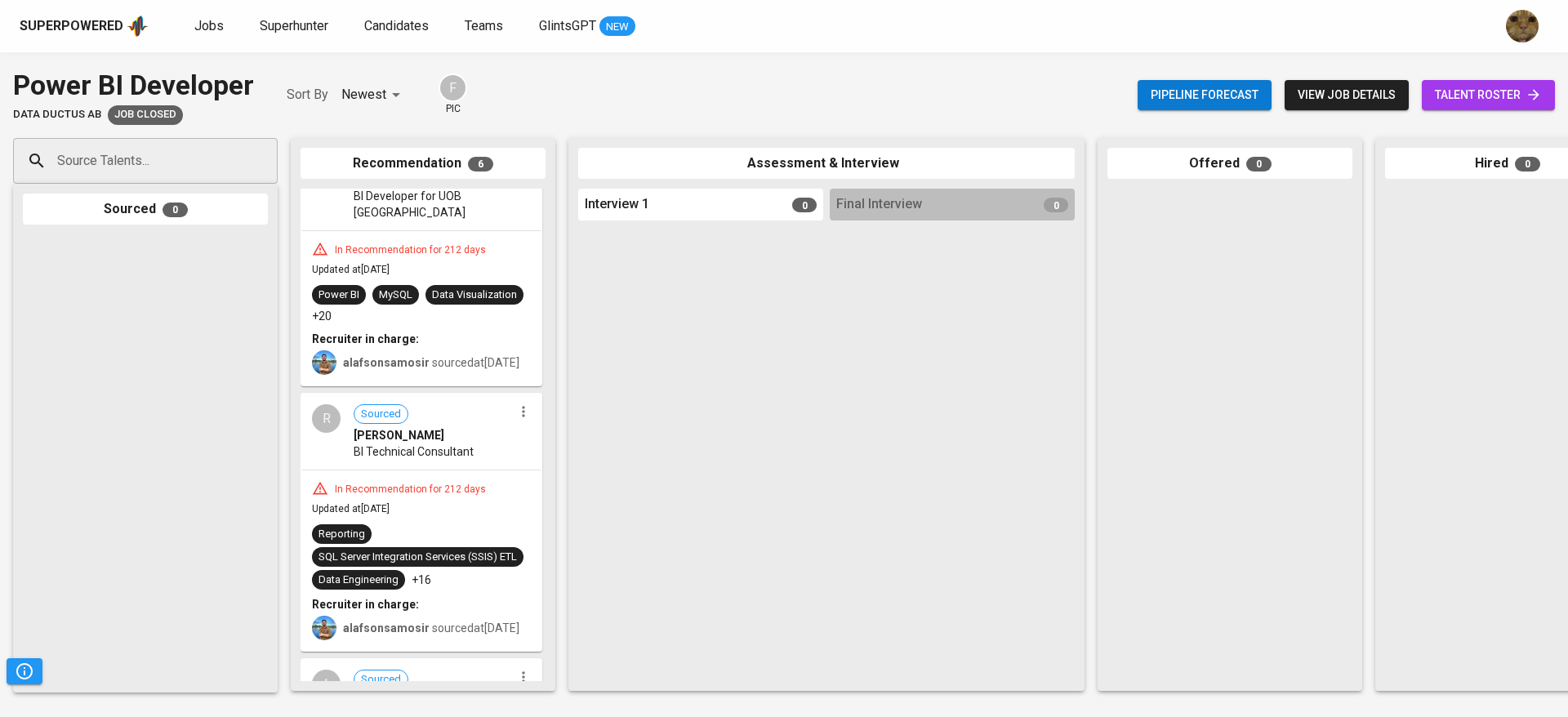
click at [417, 551] on div "Reporting SQL Server Integration Services (SSIS) ETL Data Engineering +16" at bounding box center [421, 557] width 218 height 65
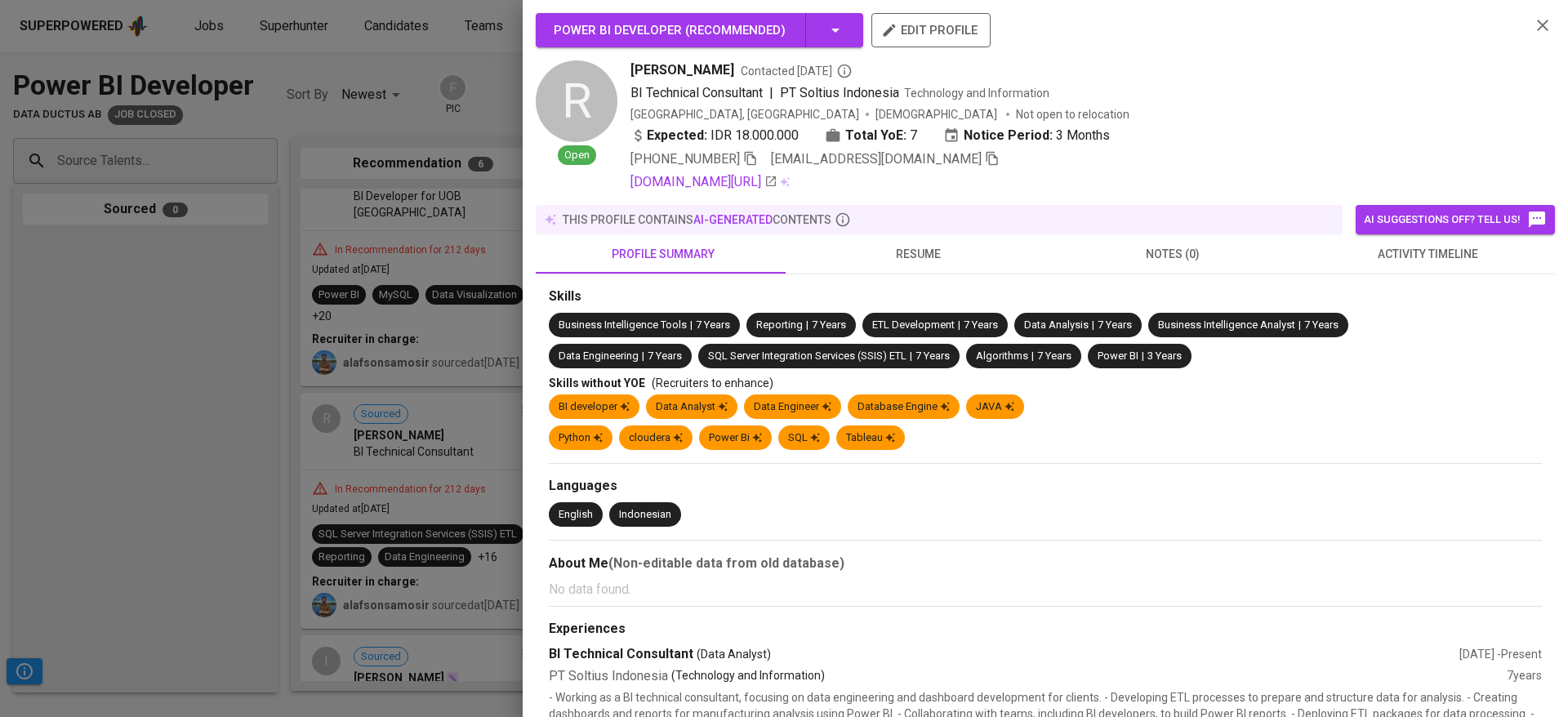
click at [865, 241] on button "resume" at bounding box center [918, 254] width 255 height 40
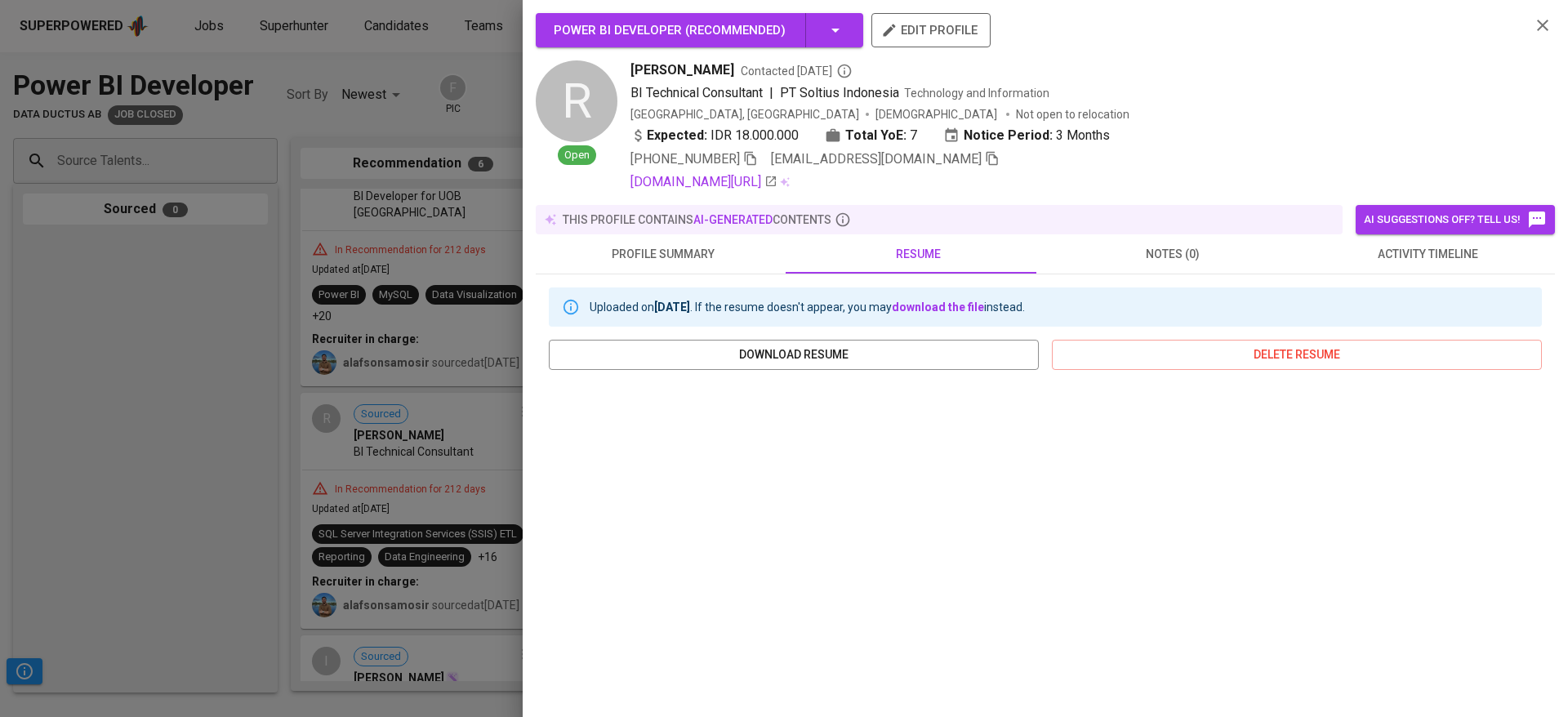
scroll to position [182, 0]
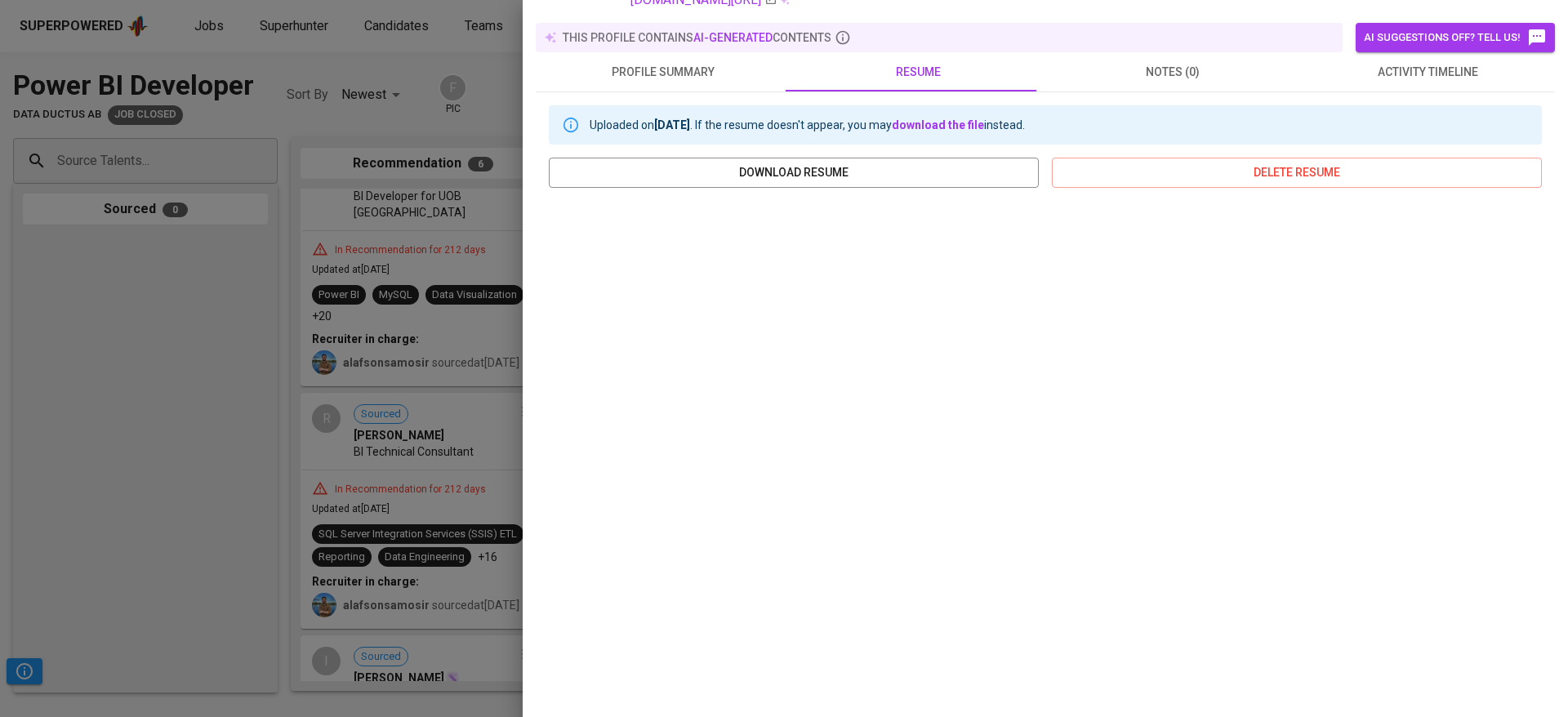
click at [362, 523] on div at bounding box center [784, 358] width 1568 height 717
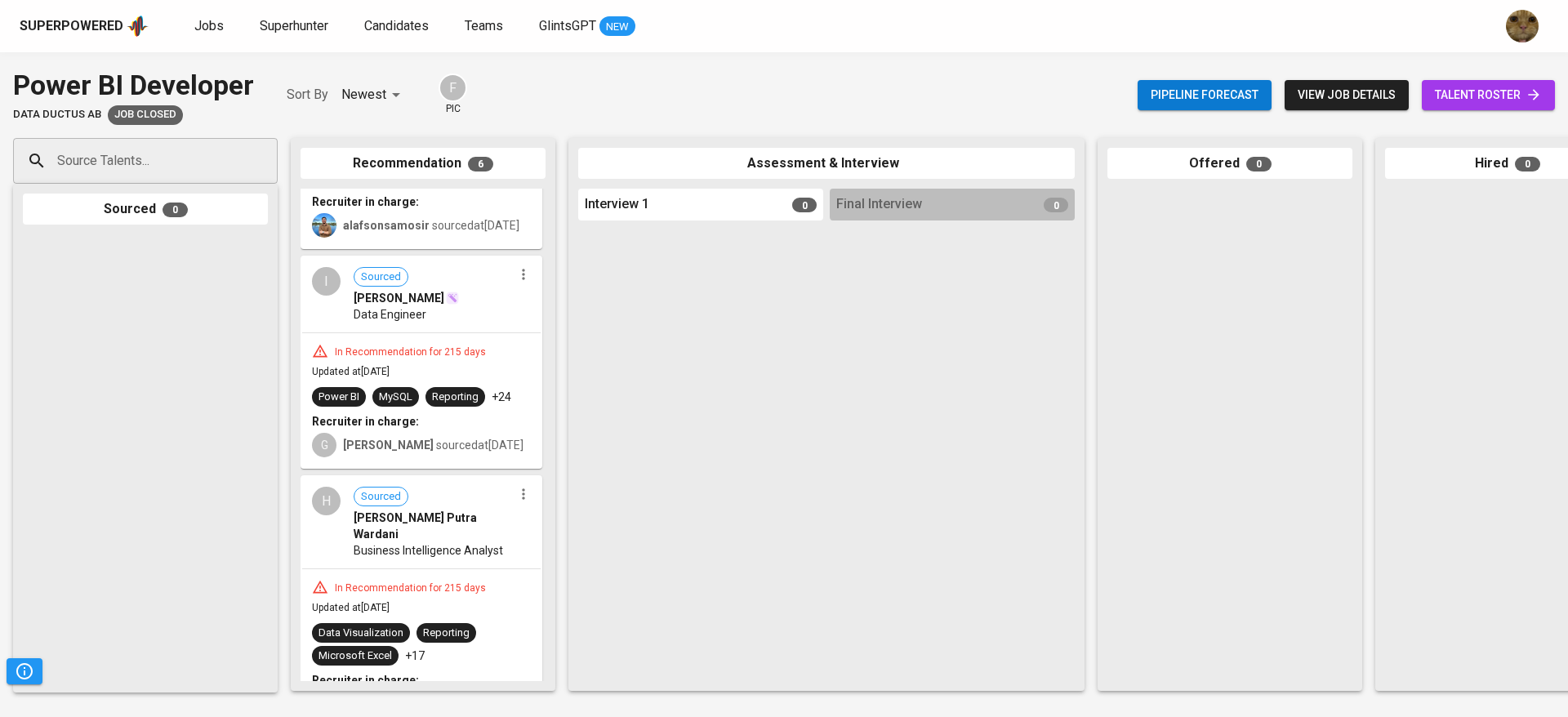
scroll to position [937, 0]
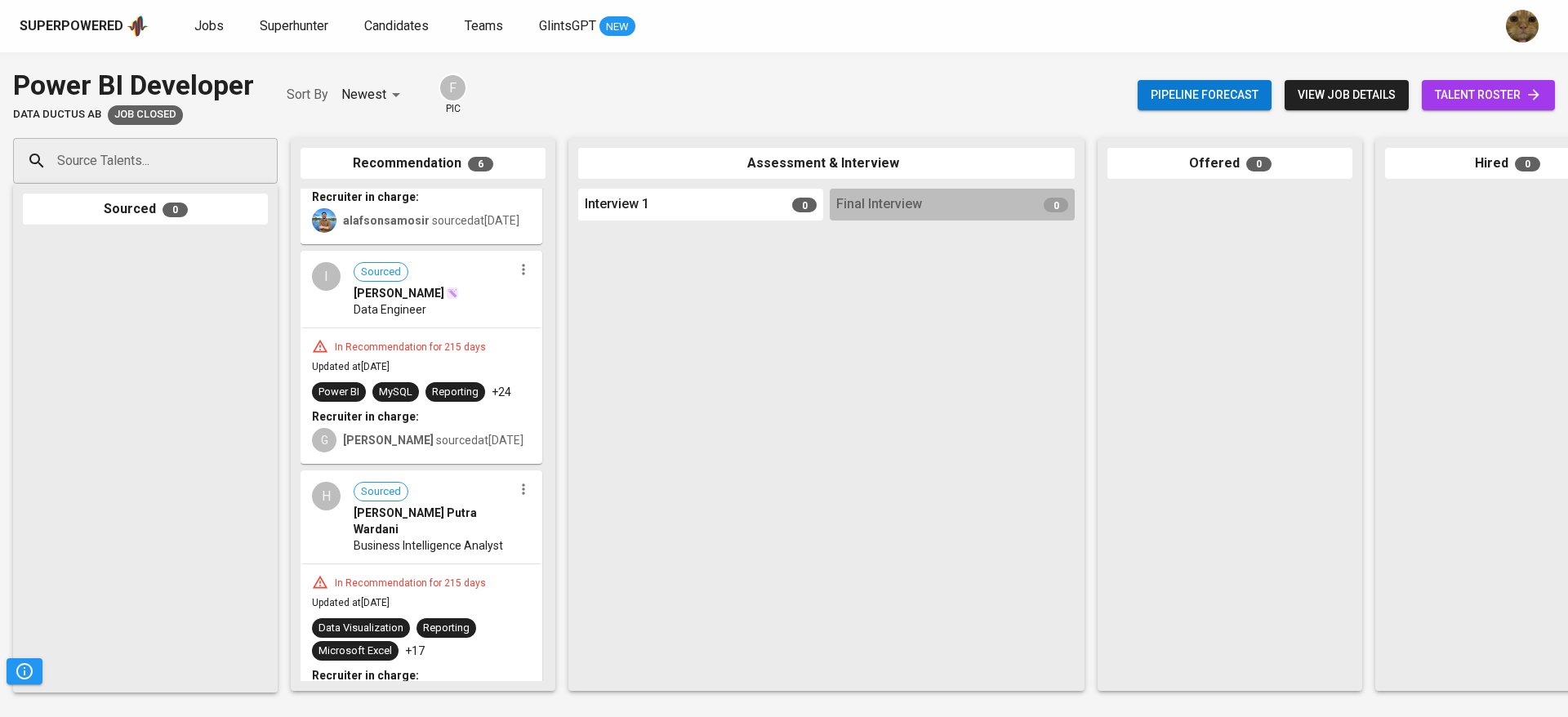
click at [372, 423] on b "Recruiter in charge:" at bounding box center [366, 416] width 107 height 13
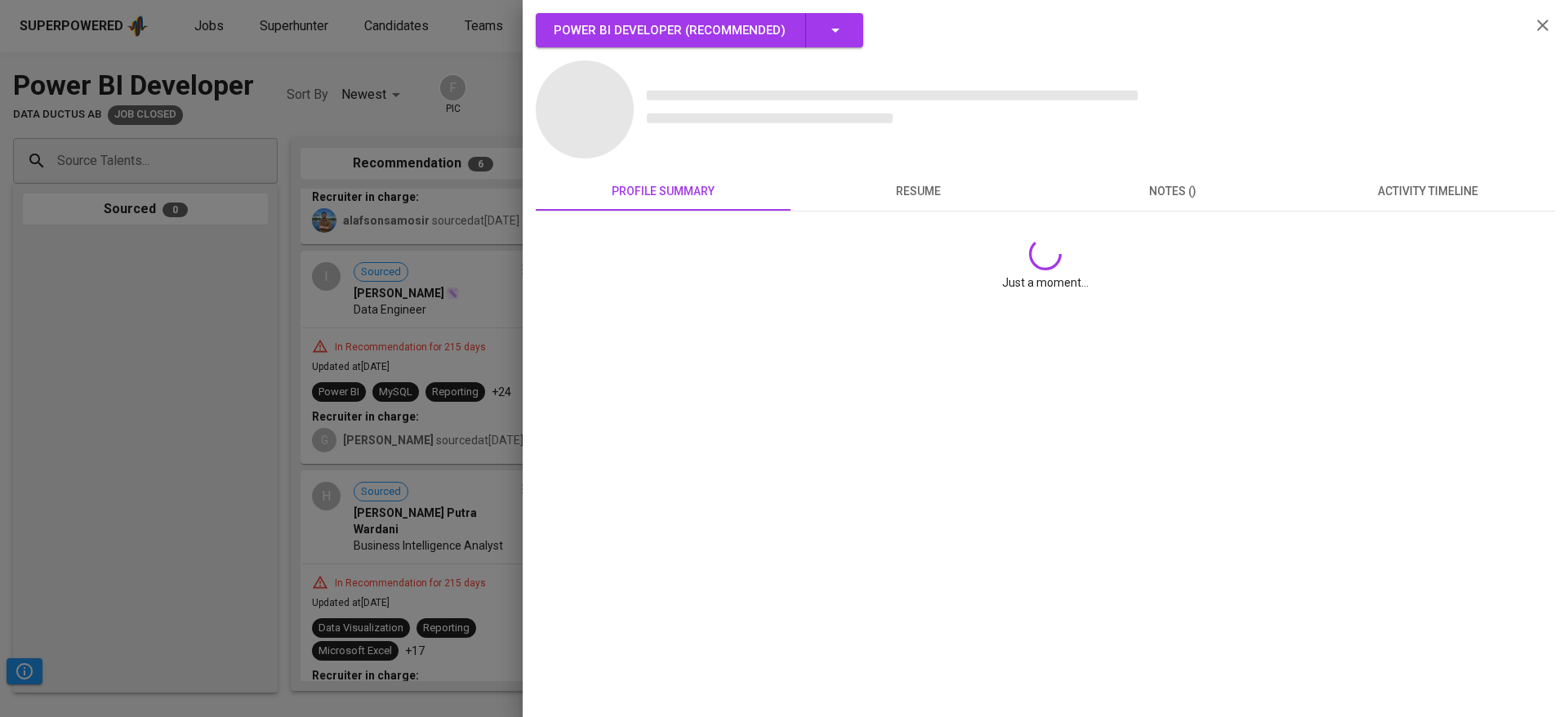
click at [329, 490] on div at bounding box center [784, 358] width 1568 height 717
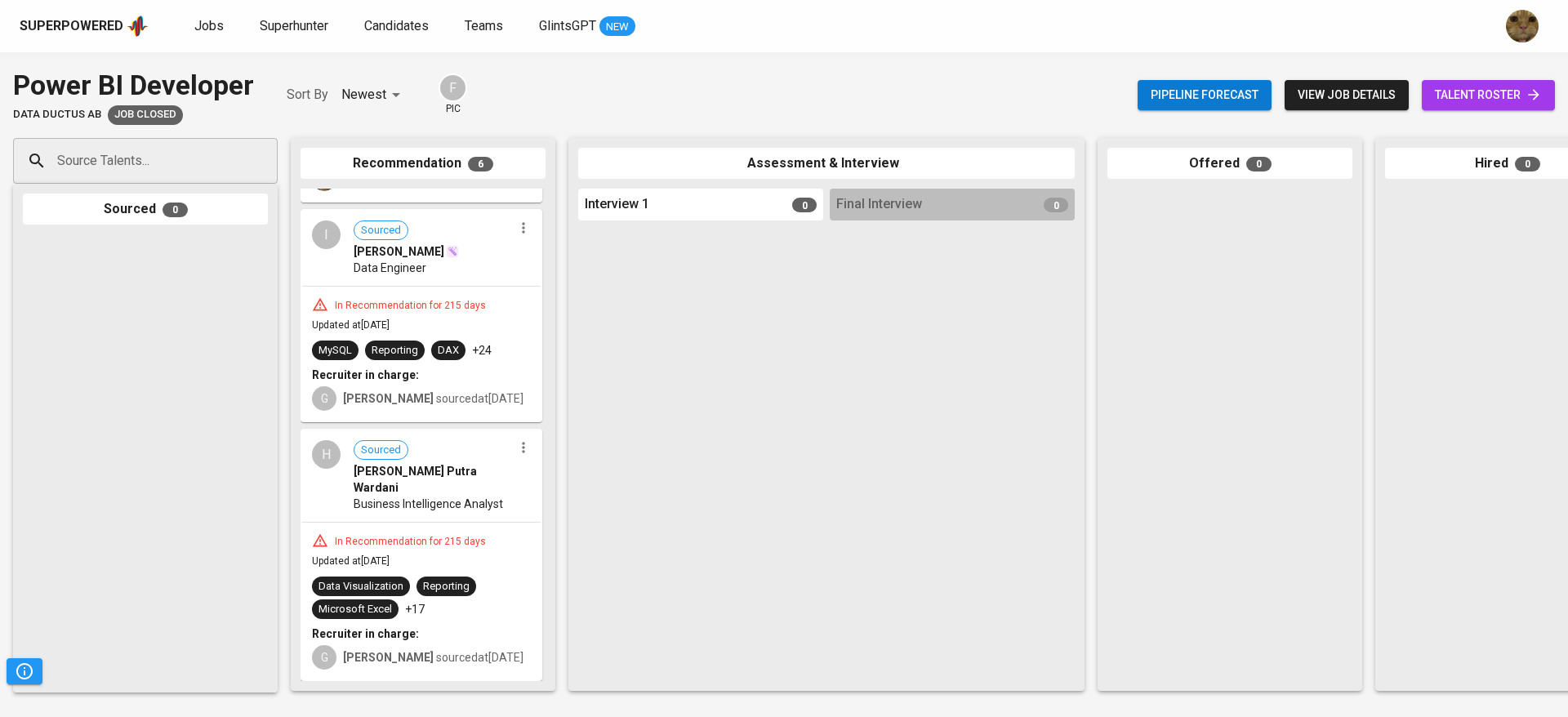
scroll to position [0, 377]
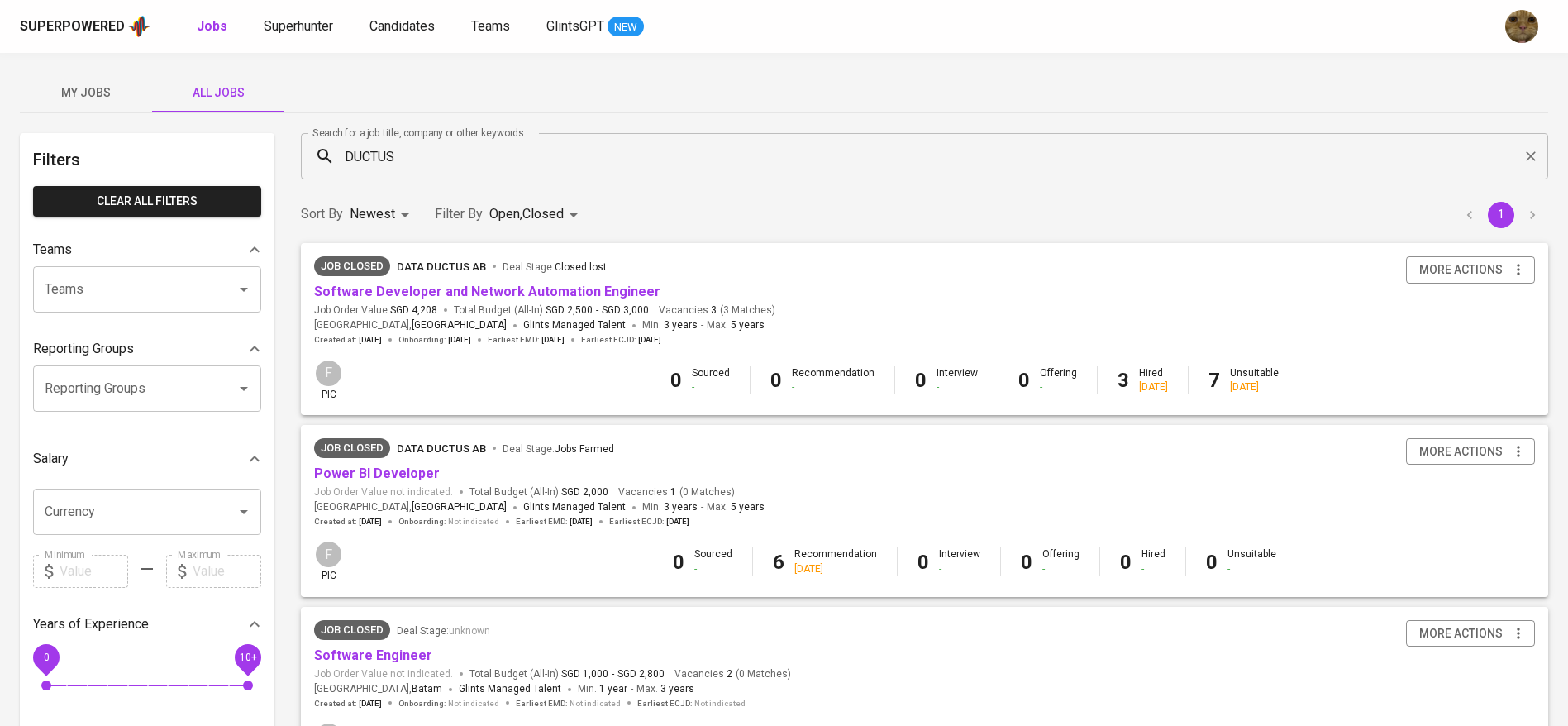
click at [424, 154] on input "DUCTUS" at bounding box center [928, 156] width 1174 height 31
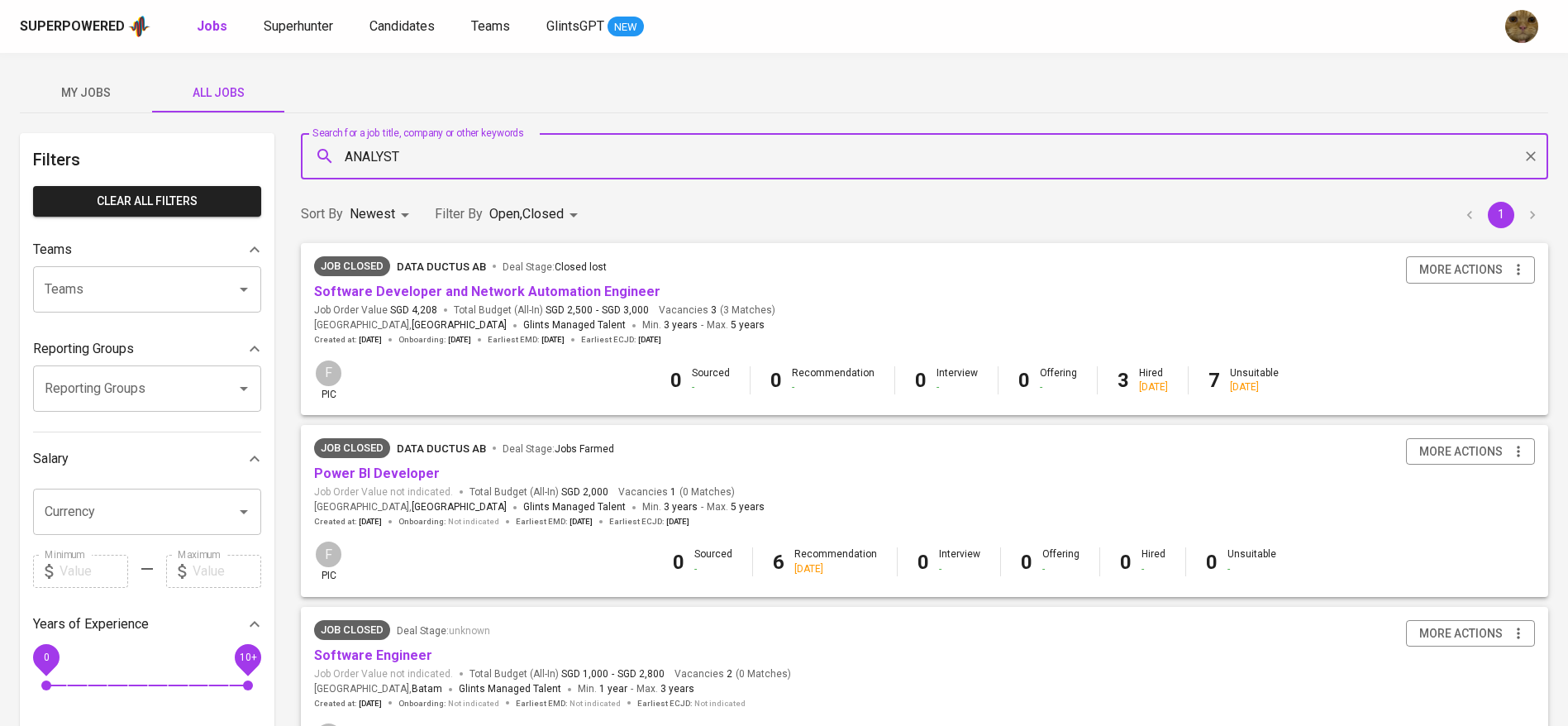
type input "ANALYST"
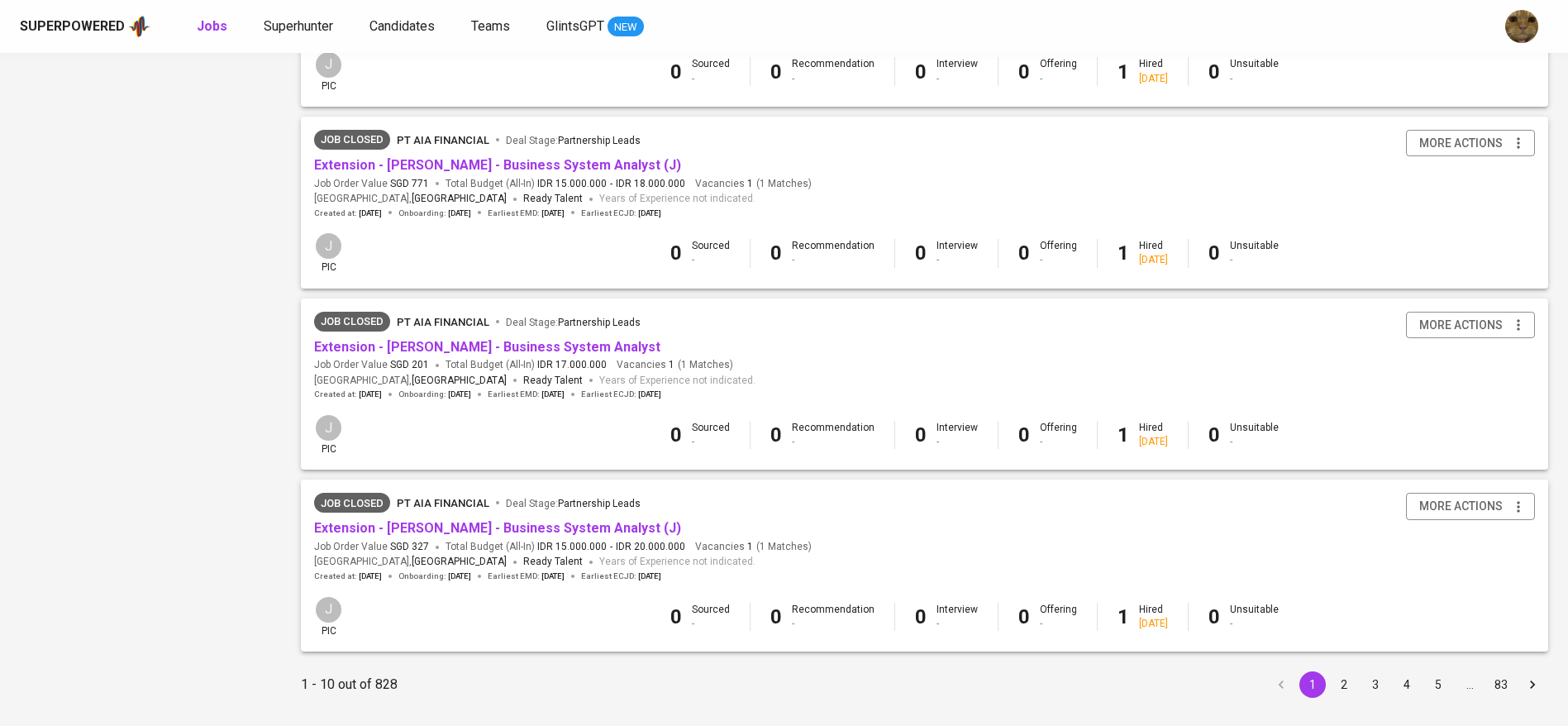
scroll to position [1441, 0]
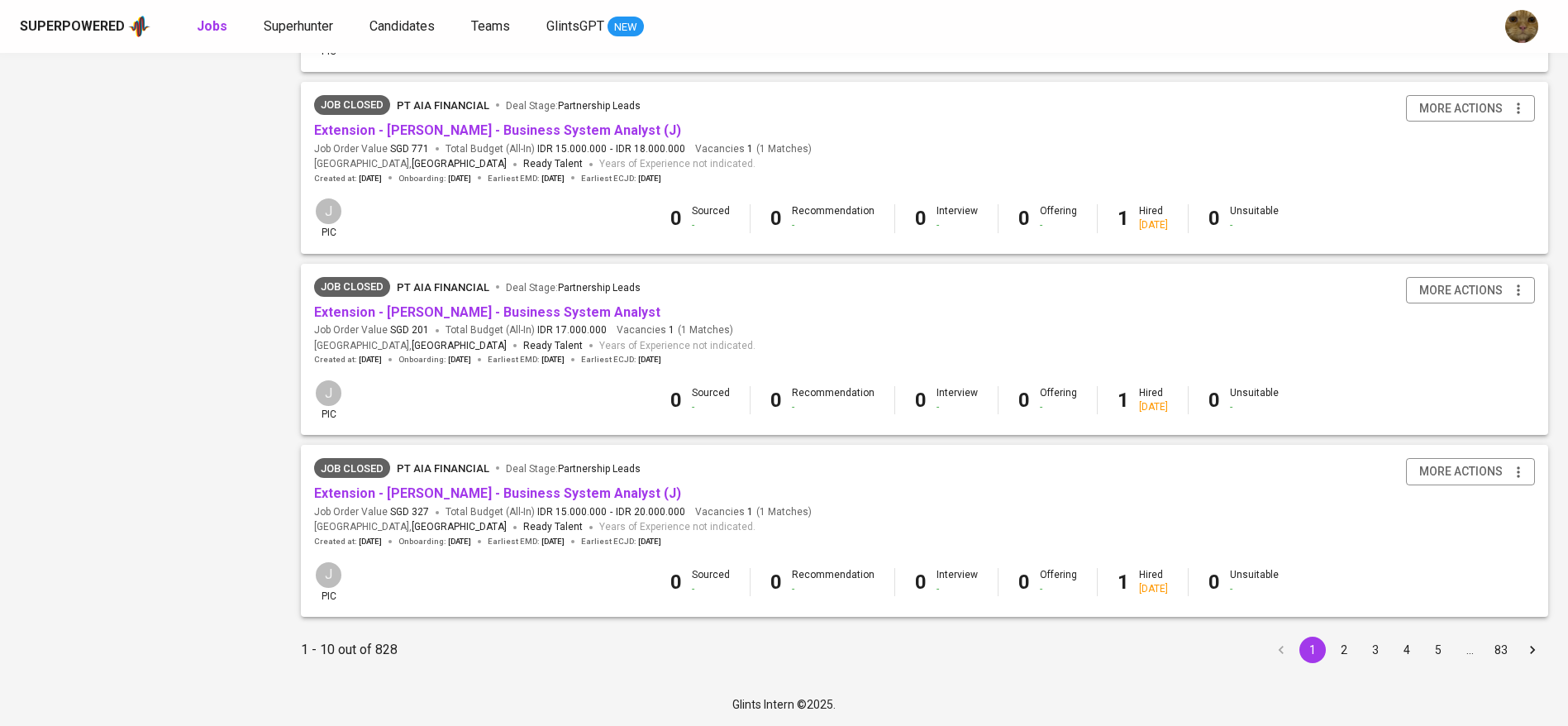
click at [1331, 640] on li "2" at bounding box center [1344, 649] width 31 height 26
click at [1378, 649] on button "3" at bounding box center [1376, 649] width 26 height 26
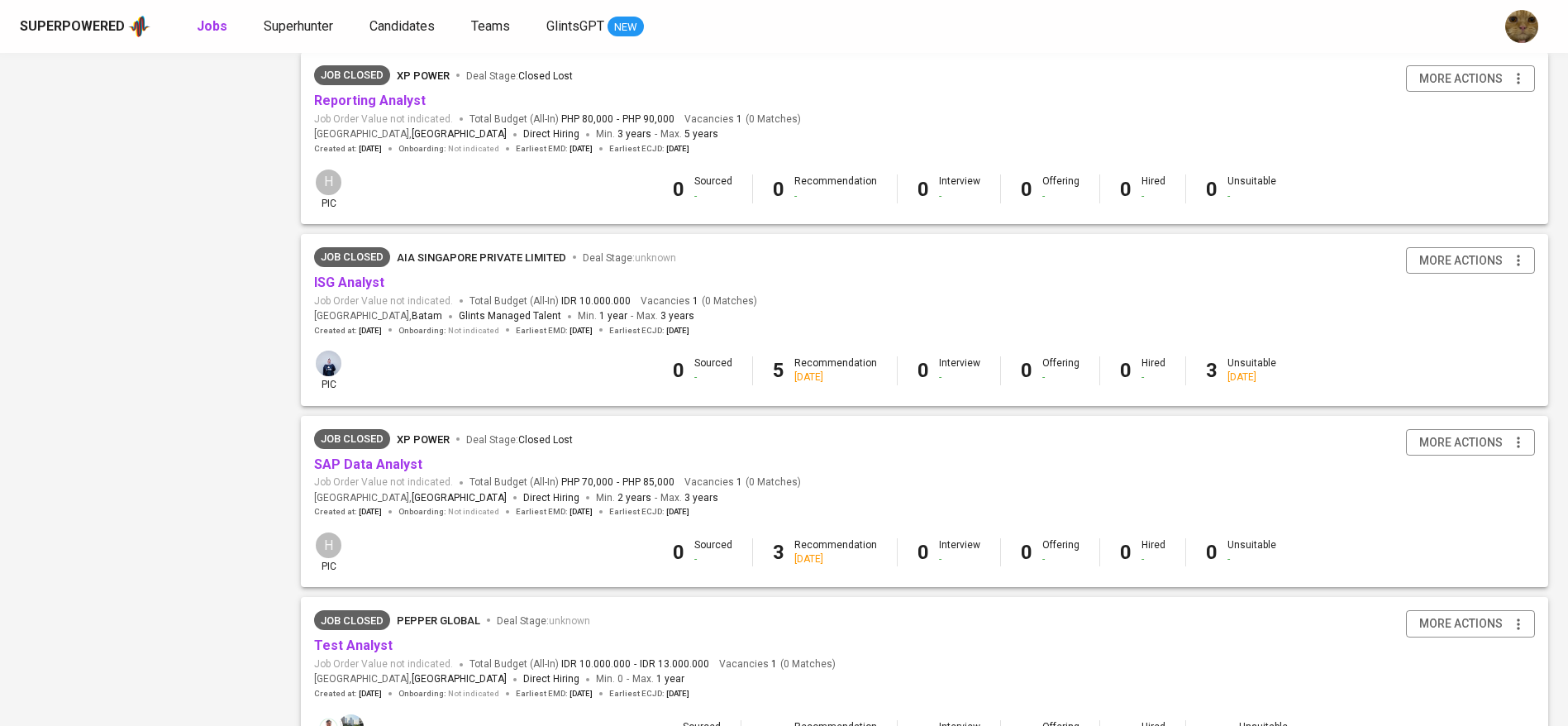
scroll to position [1441, 0]
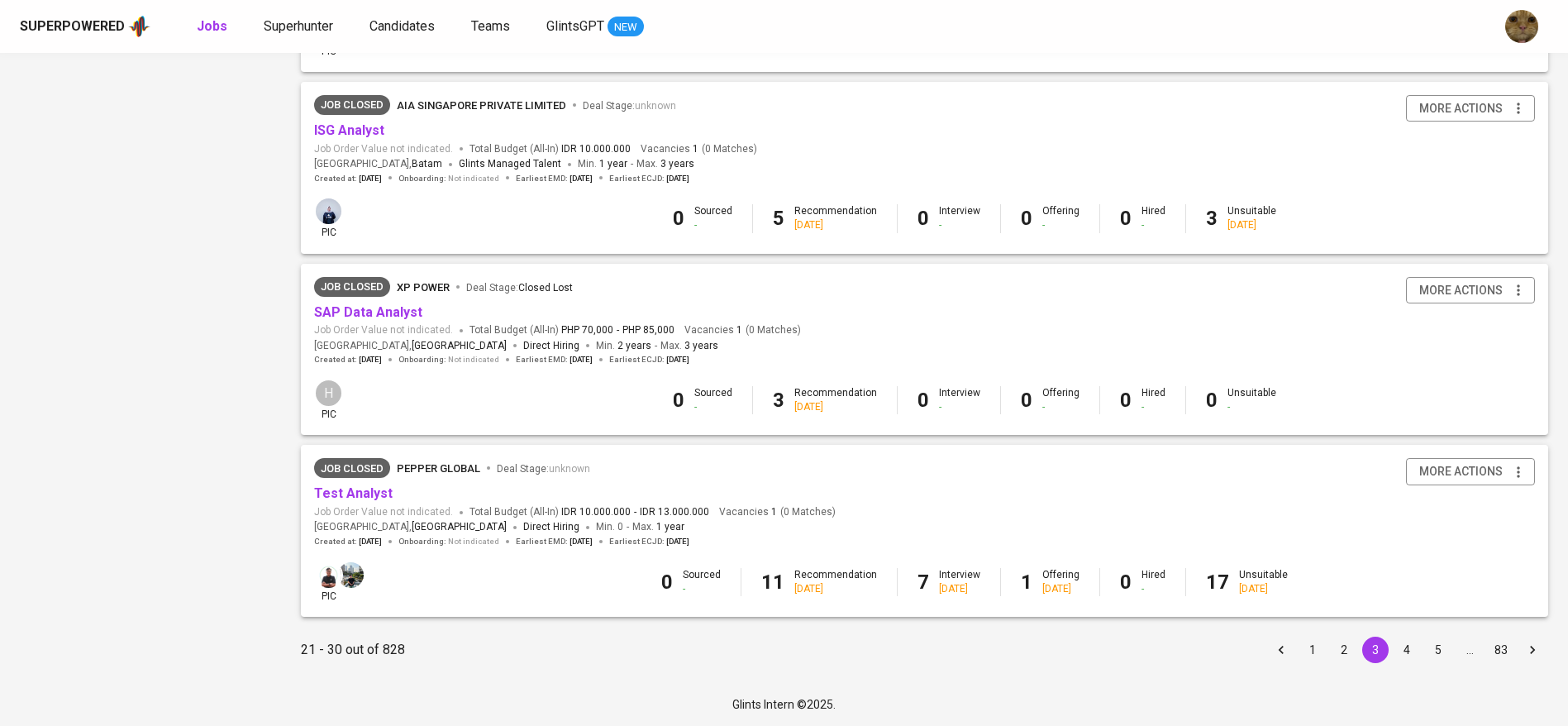
click at [1403, 647] on button "4" at bounding box center [1407, 649] width 26 height 26
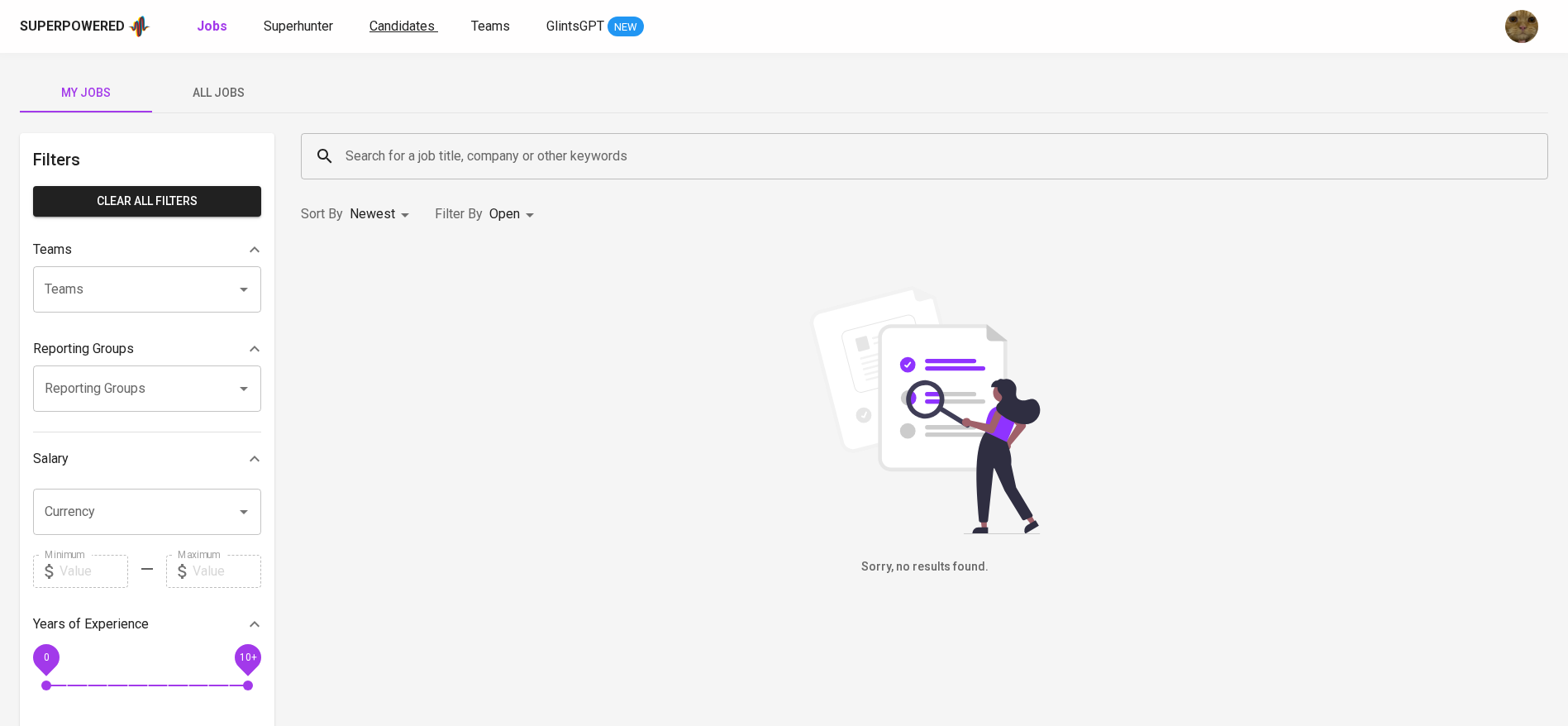
click at [394, 31] on span "Candidates" at bounding box center [401, 26] width 65 height 16
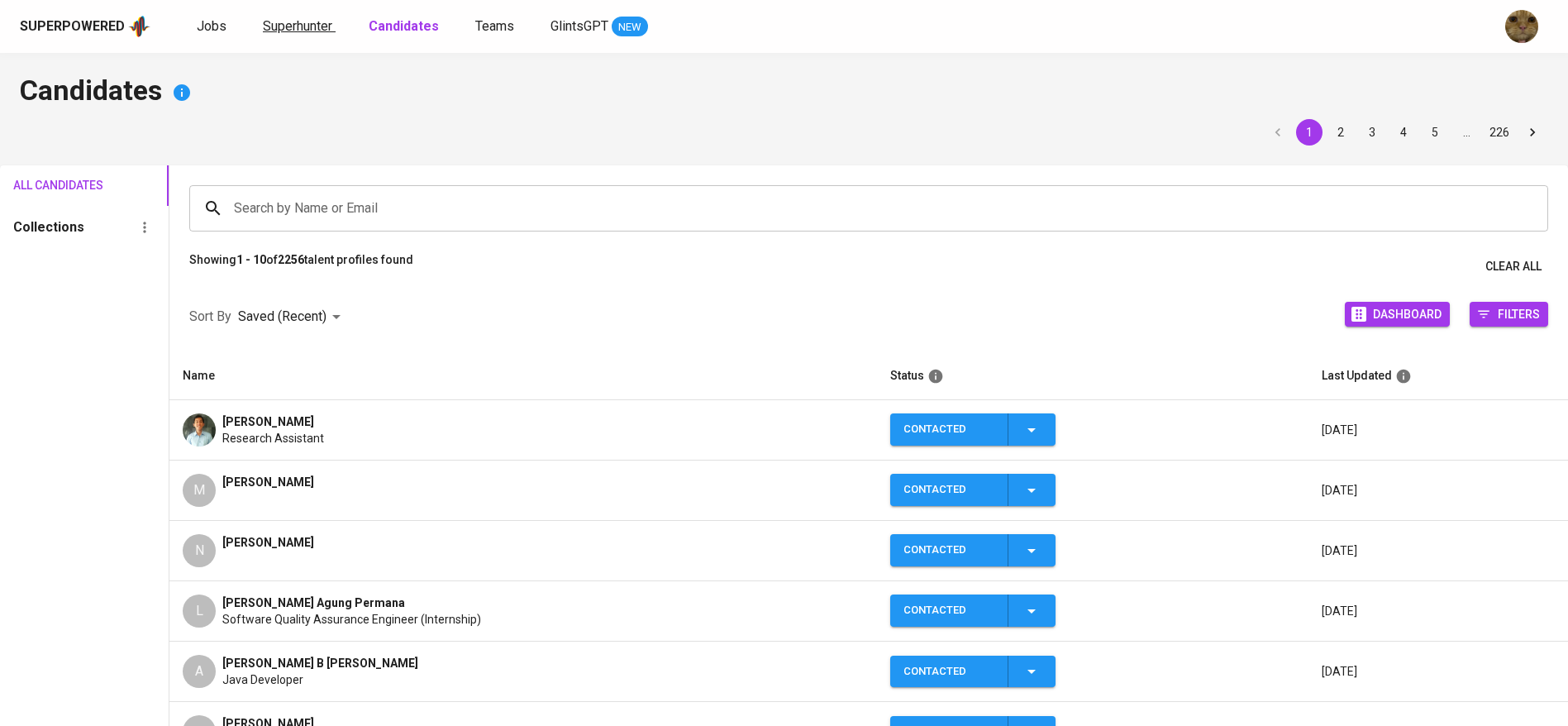
click at [309, 33] on span "Superhunter" at bounding box center [298, 26] width 70 height 16
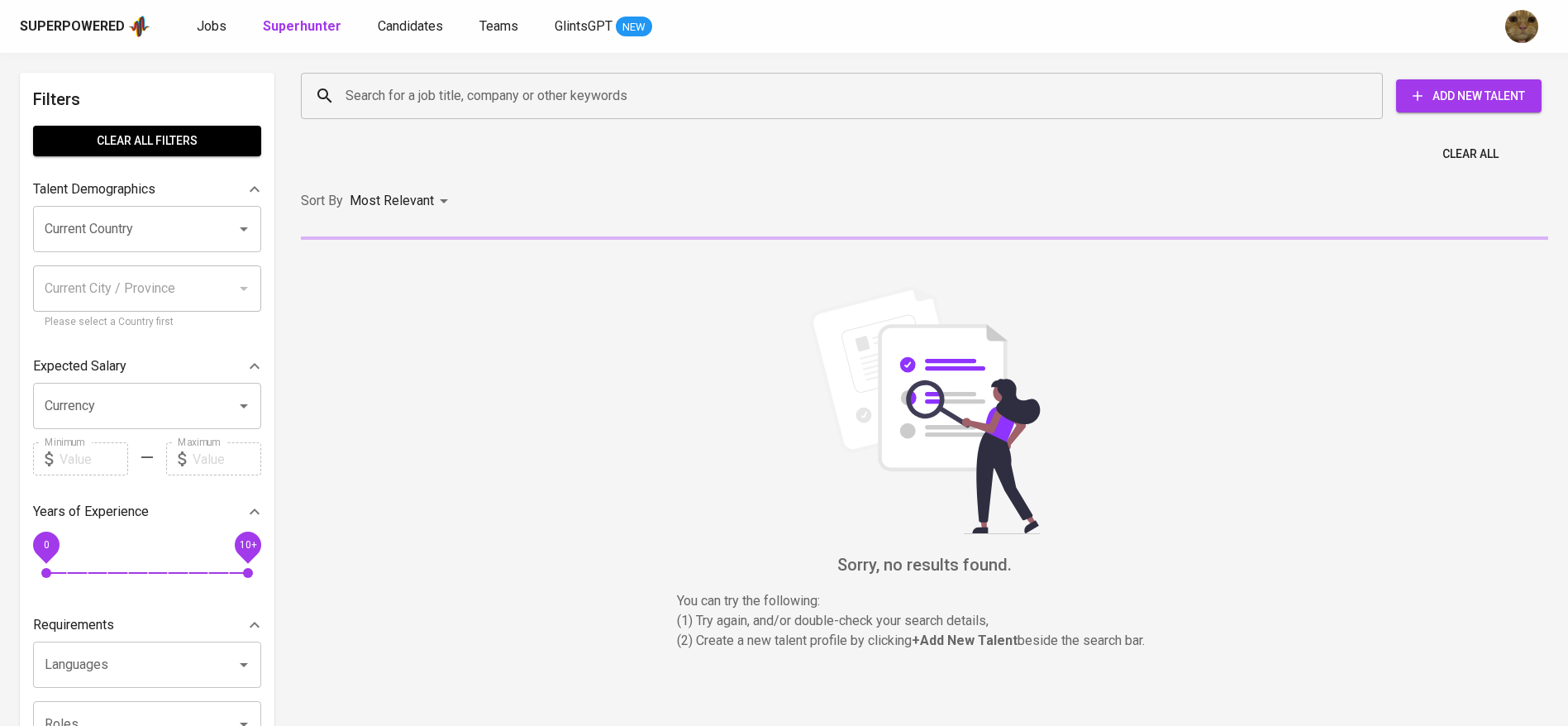
click at [381, 75] on div "Search for a job title, company or other keywords" at bounding box center [842, 96] width 1082 height 46
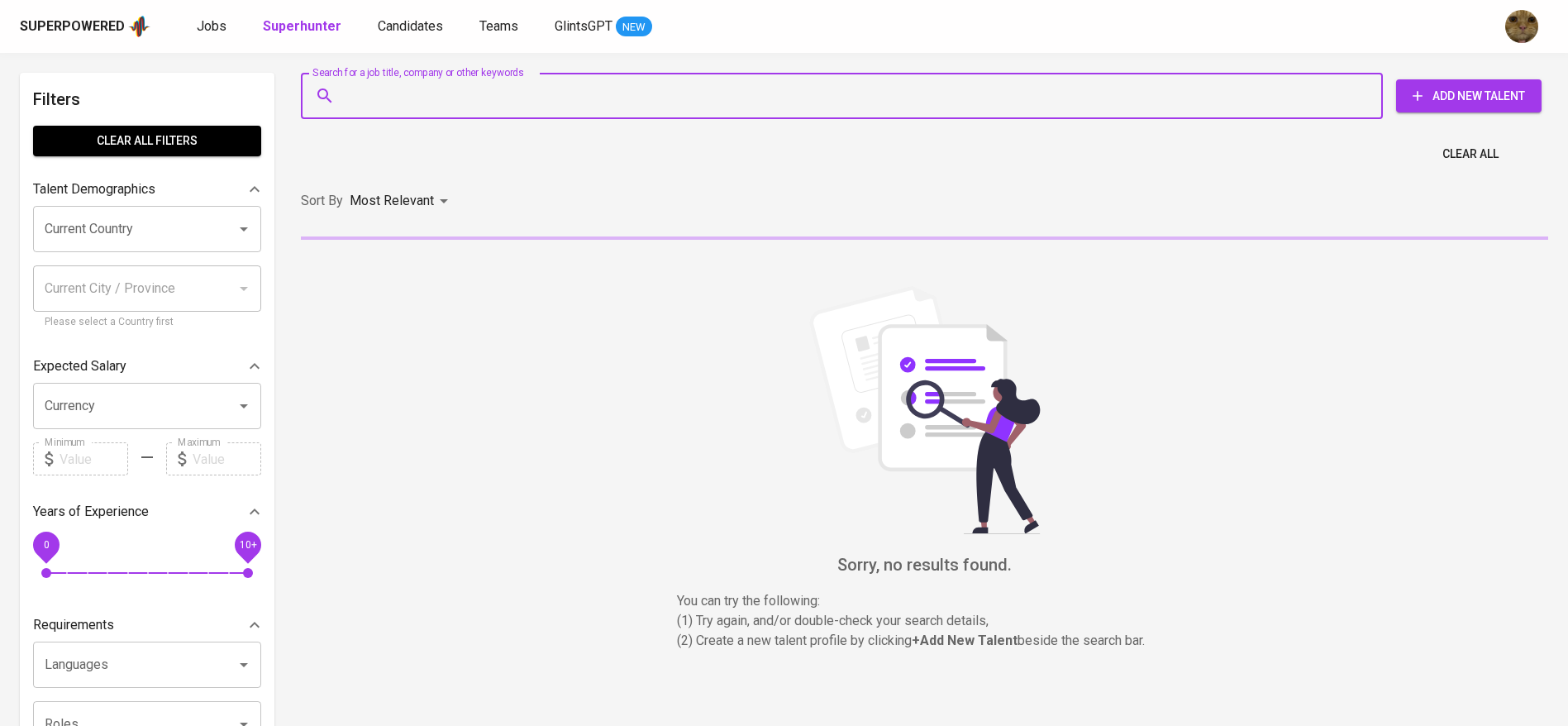
paste input "[EMAIL_ADDRESS][DOMAIN_NAME]"
type input "[EMAIL_ADDRESS][DOMAIN_NAME]"
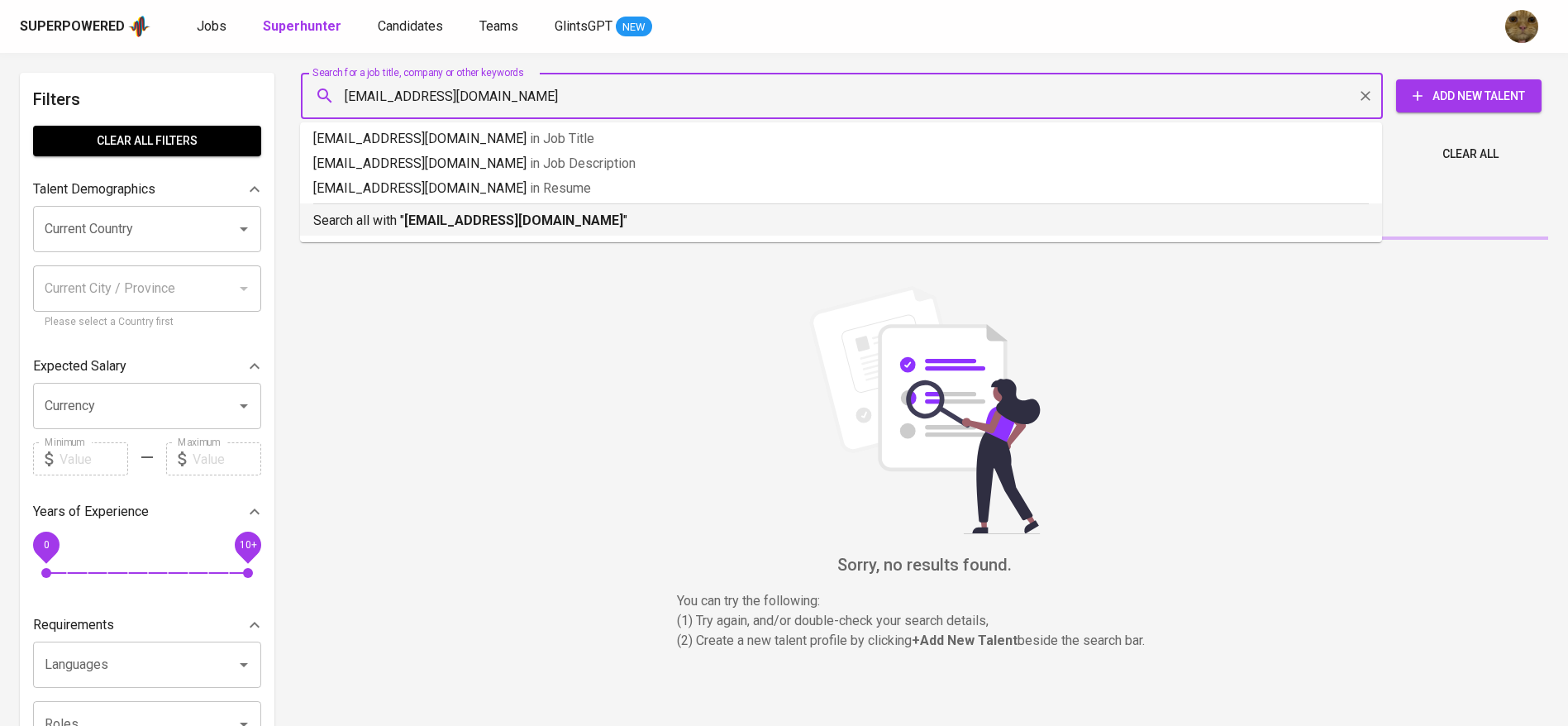
click at [419, 212] on b "[EMAIL_ADDRESS][DOMAIN_NAME]" at bounding box center [514, 220] width 219 height 16
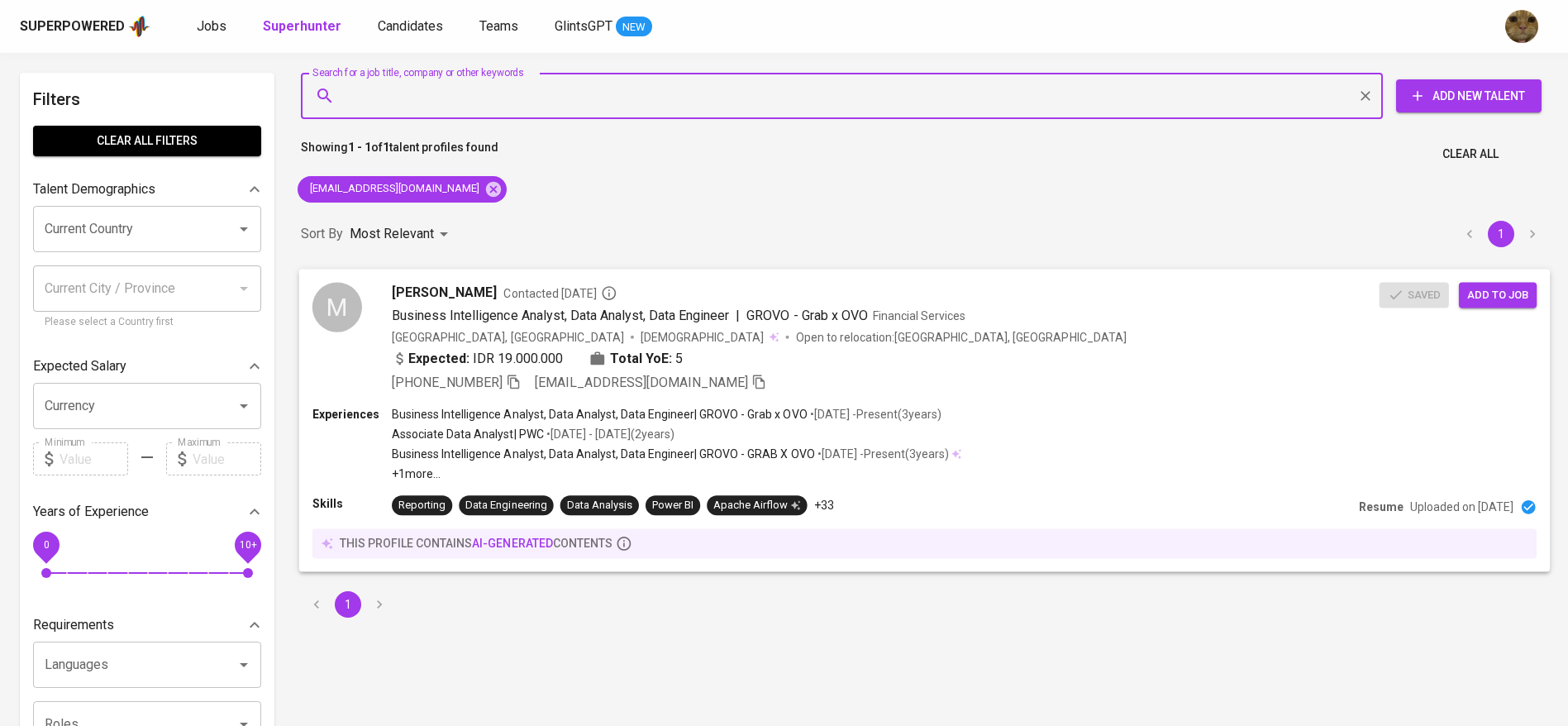
click at [869, 408] on p "• [DATE] - Present ( 3 years )" at bounding box center [875, 413] width 134 height 17
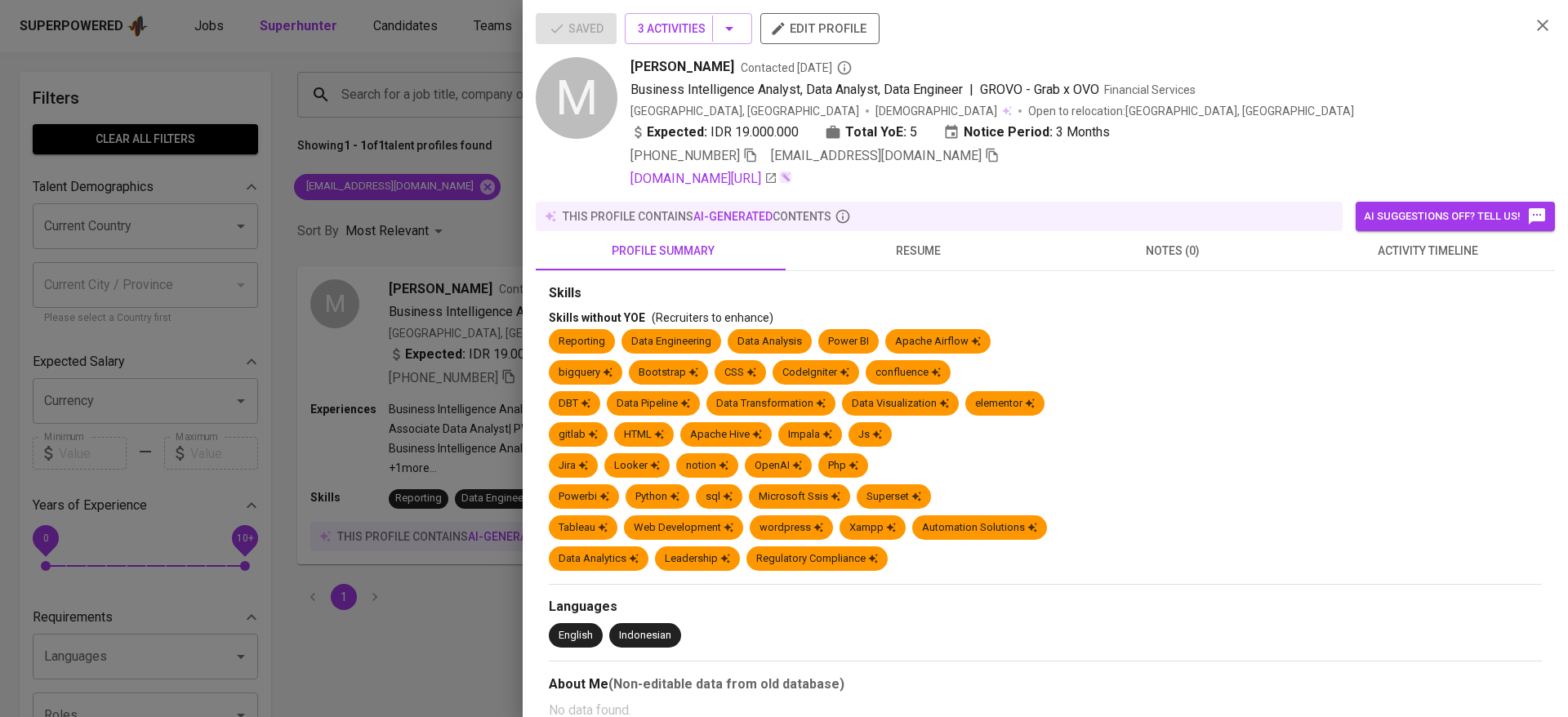
click at [413, 42] on div at bounding box center [784, 358] width 1568 height 717
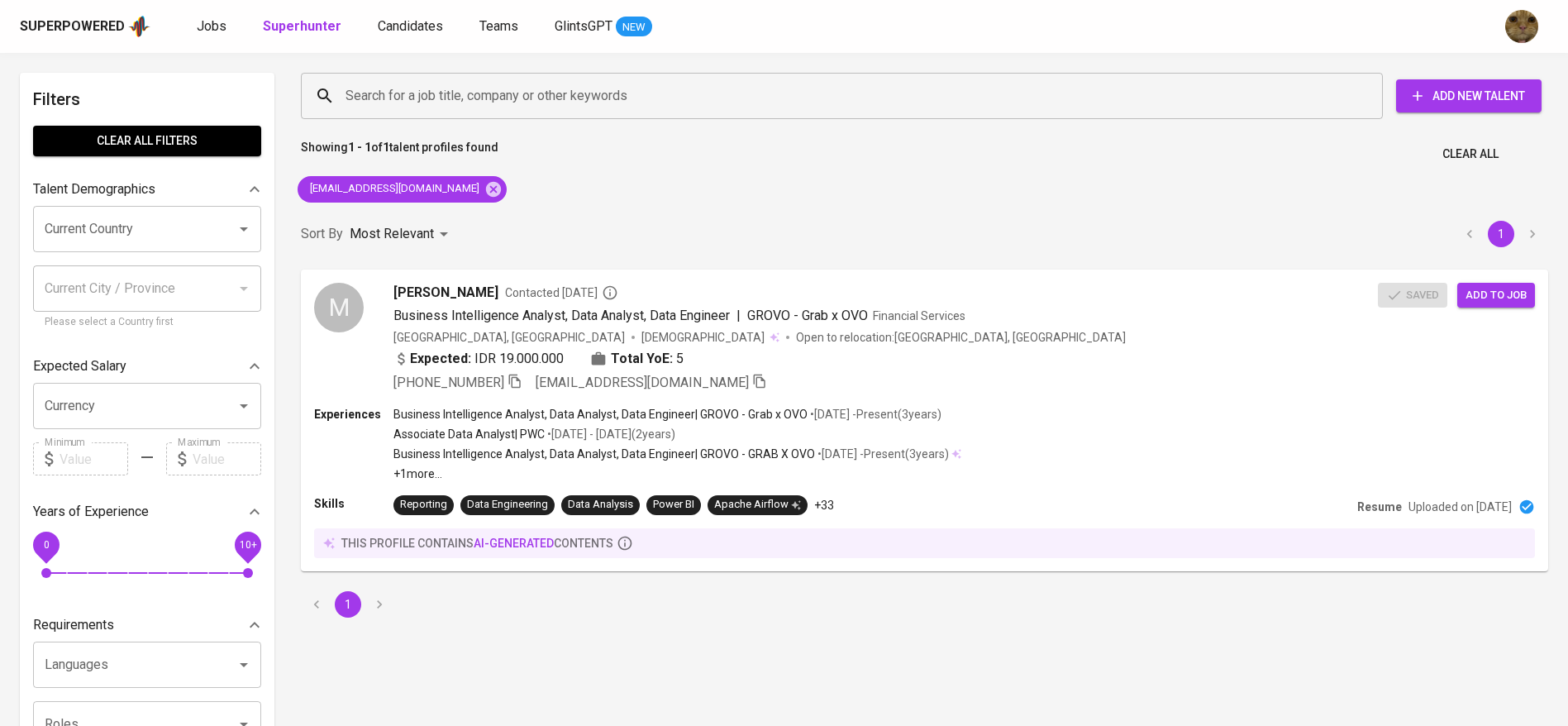
click at [384, 12] on div "Superpowered Jobs Superhunter Candidates Teams GlintsGPT NEW" at bounding box center [784, 26] width 1568 height 53
click at [396, 23] on span "Candidates" at bounding box center [410, 26] width 65 height 16
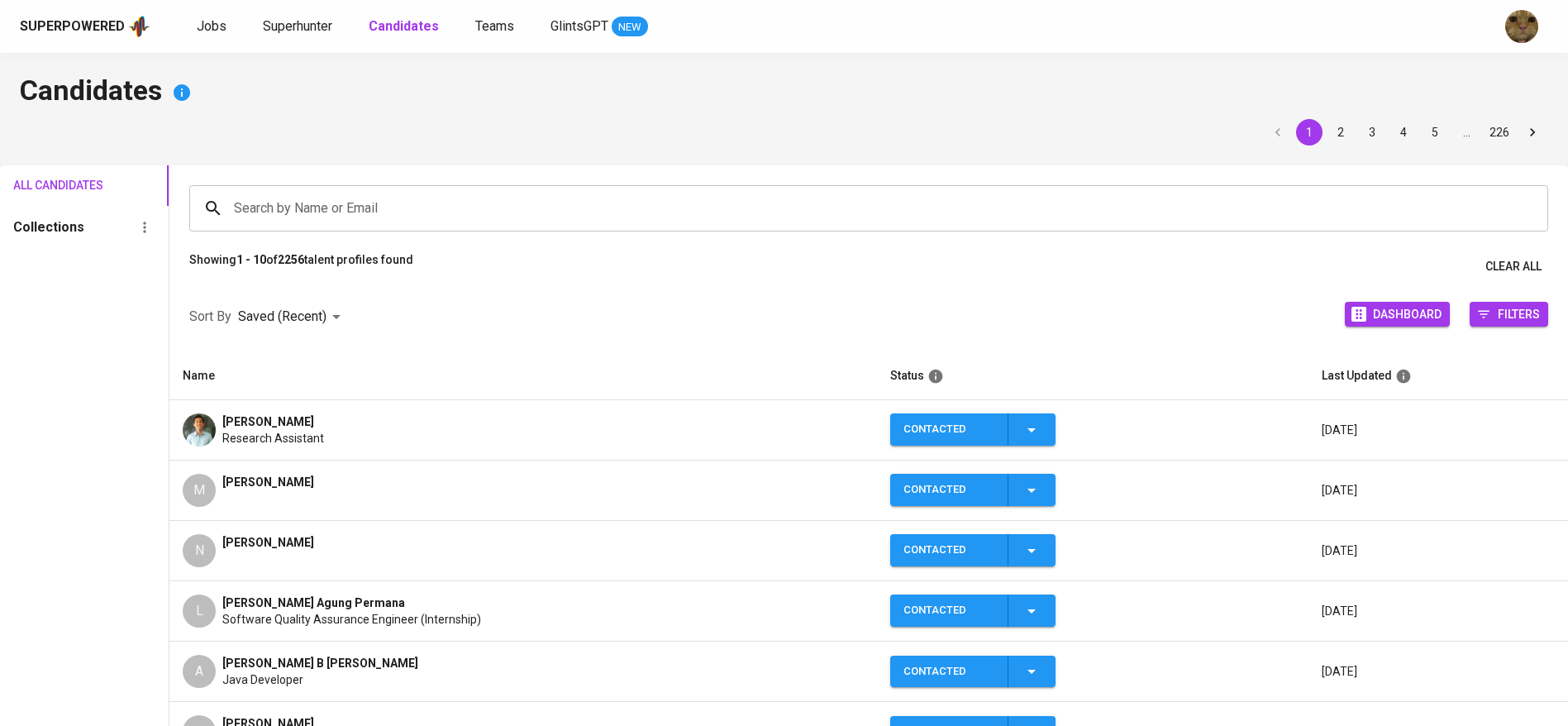
click at [510, 209] on input "Search by Name or Email" at bounding box center [872, 208] width 1286 height 31
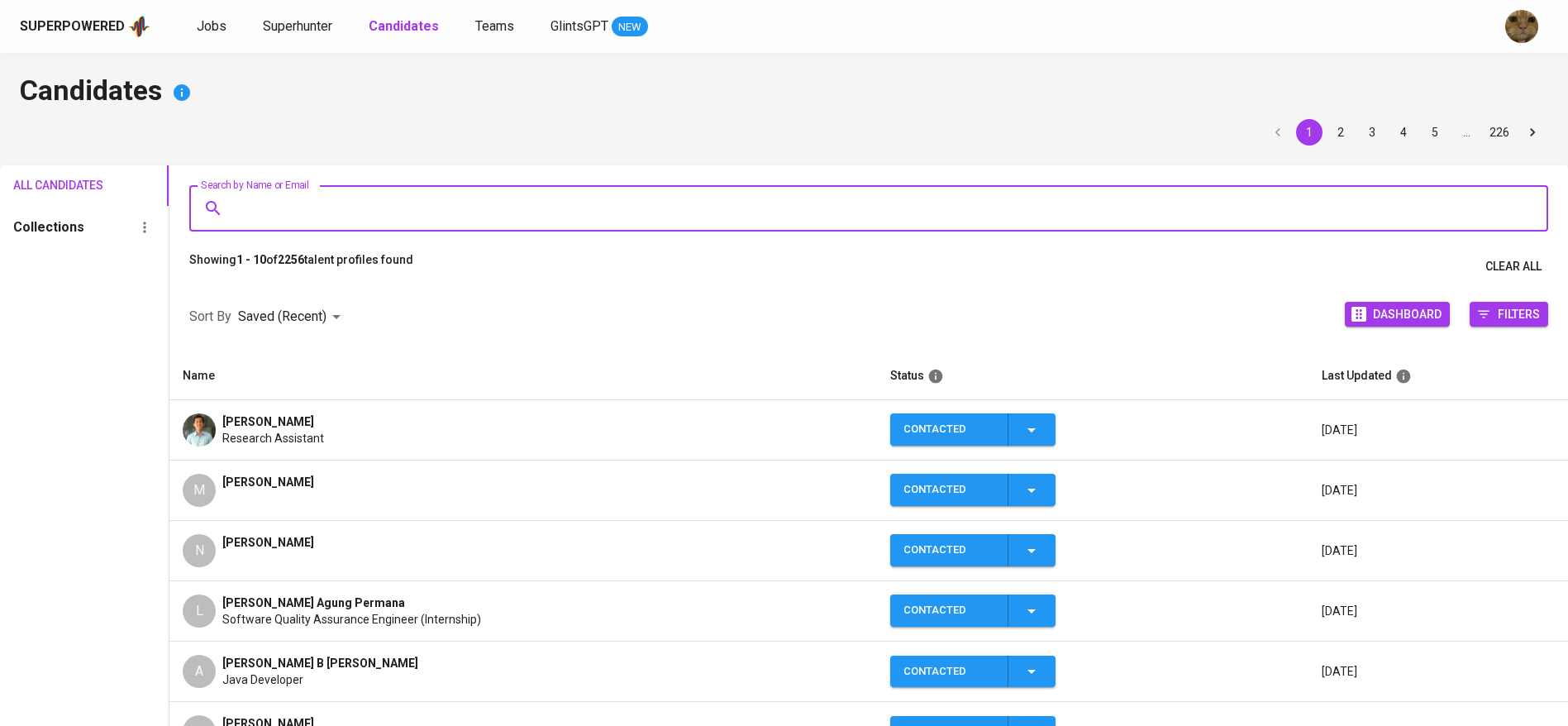
paste input "muhiqballukman@gmail.com"
type input "muhiqballukman@gmail.com"
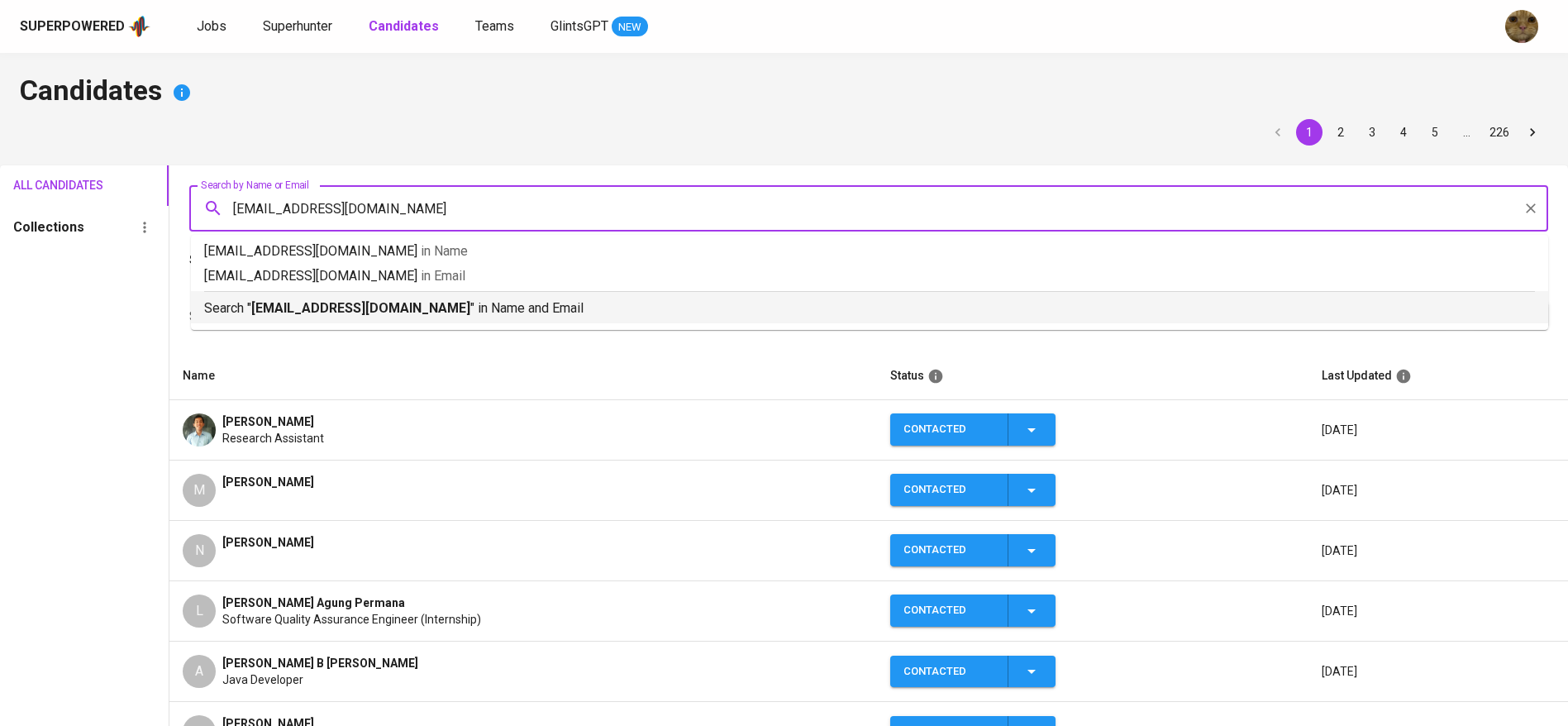
click at [421, 306] on b "muhiqballukman@gmail.com" at bounding box center [361, 308] width 219 height 16
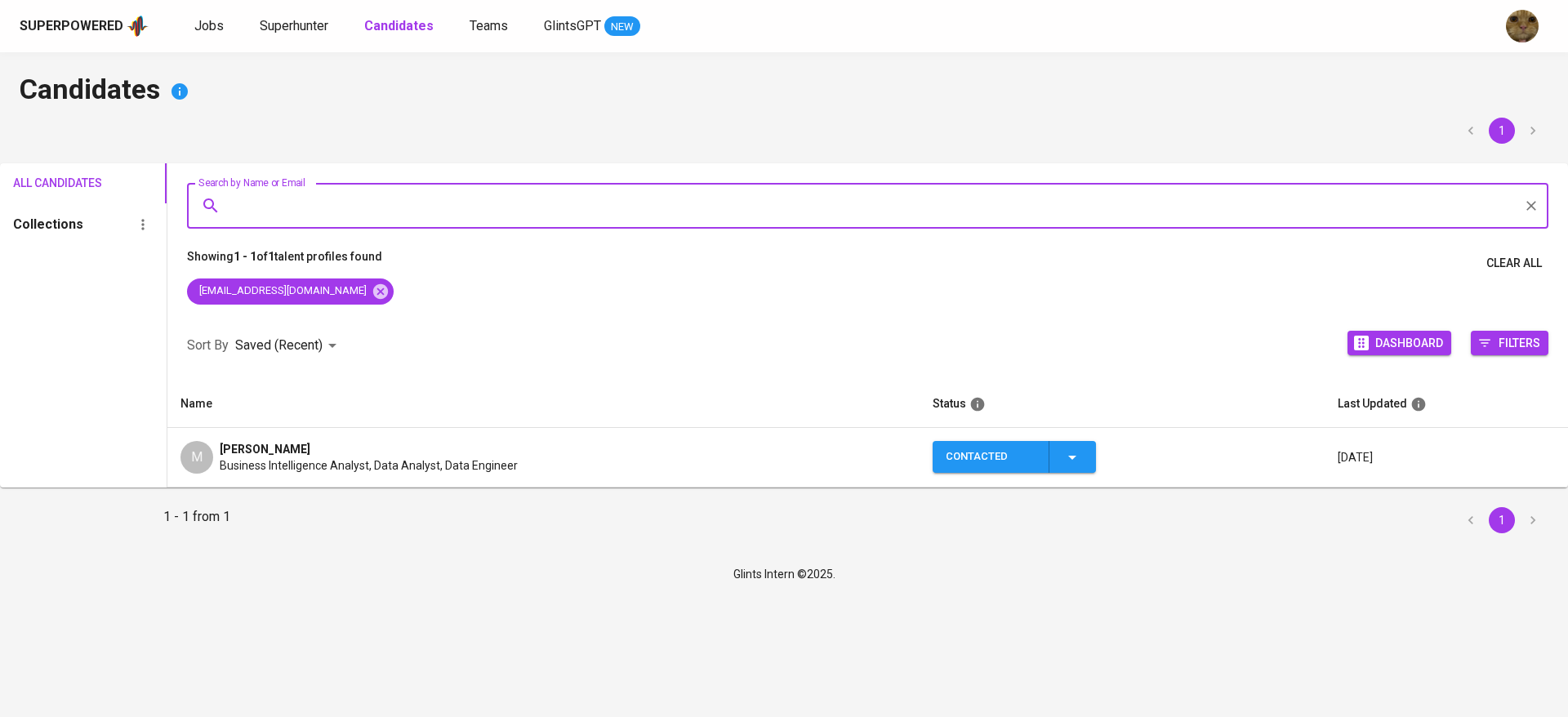
click at [1087, 444] on button "Contacted" at bounding box center [1014, 457] width 163 height 32
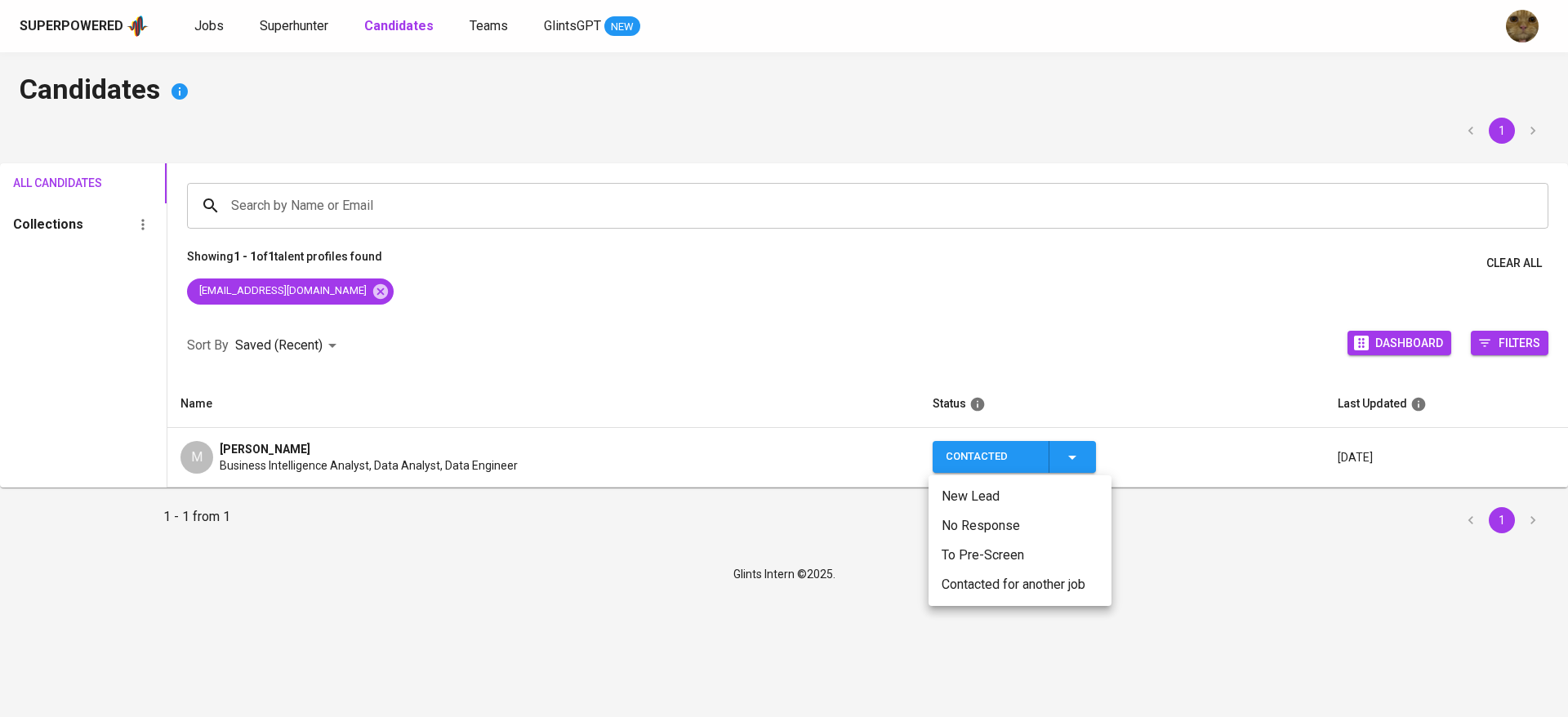
click at [962, 583] on li "Contacted for another job" at bounding box center [1019, 585] width 183 height 29
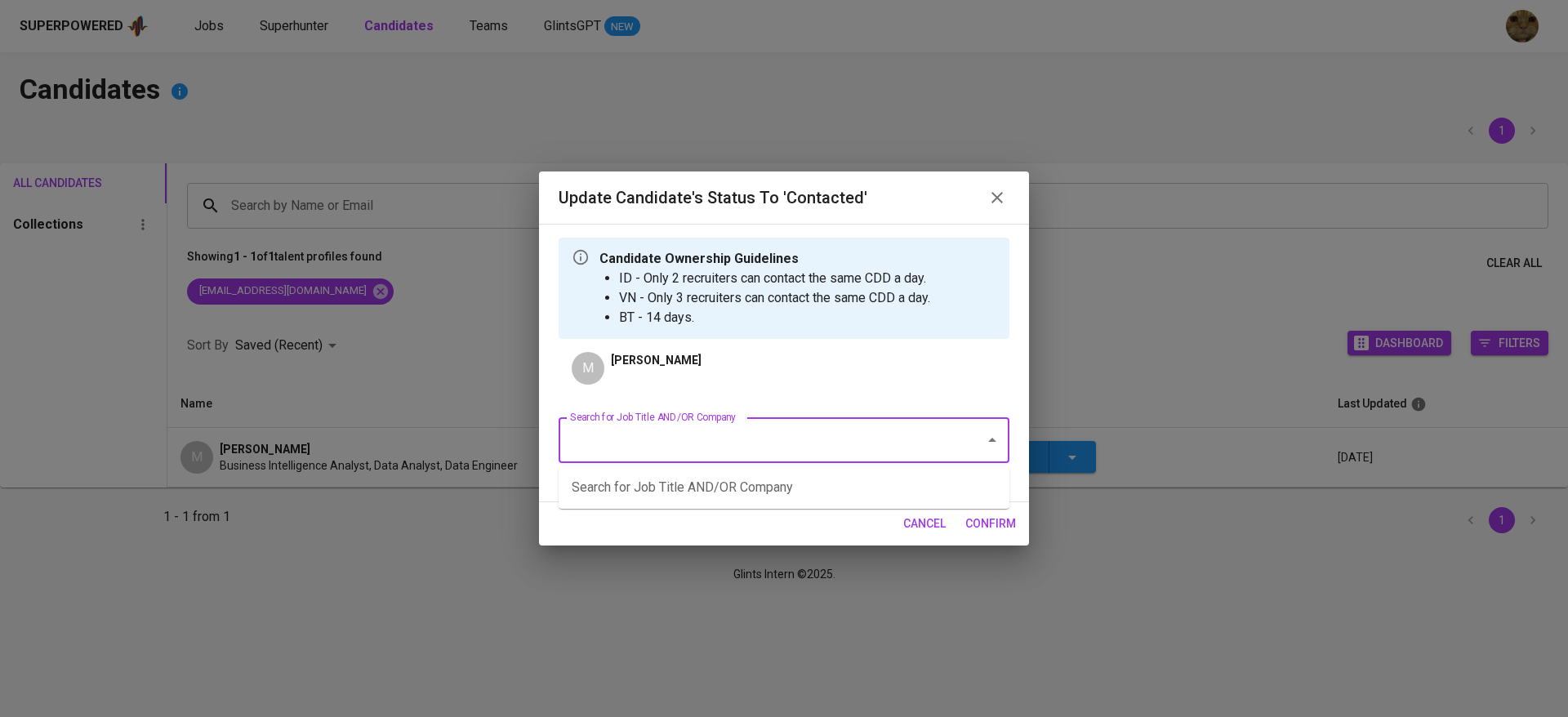
click at [689, 433] on input "Search for Job Title AND/OR Company" at bounding box center [761, 440] width 390 height 31
click at [630, 495] on li "Senior Software Engineer (MATRIXX Software Inc)" at bounding box center [784, 487] width 451 height 29
type input "MATRIXX"
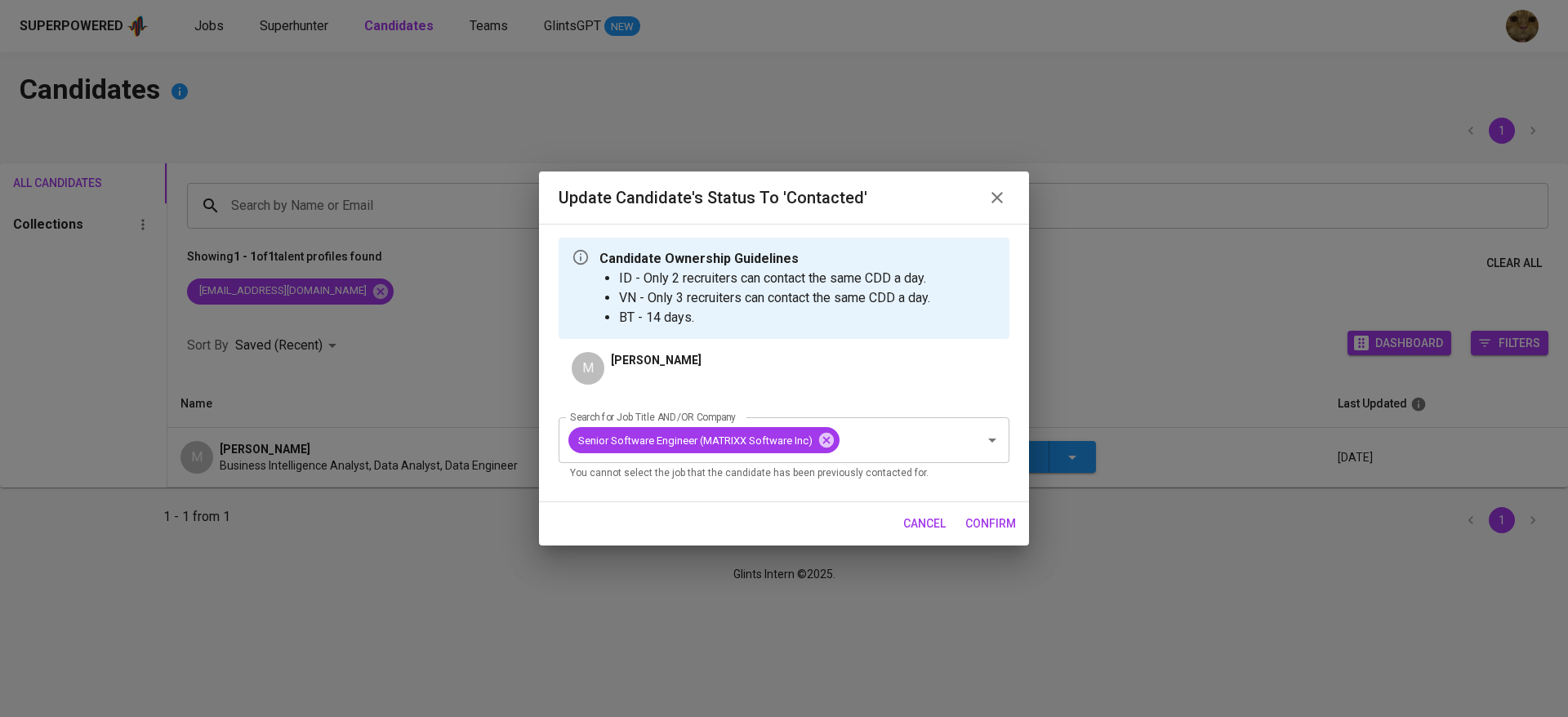
click at [966, 524] on span "confirm" at bounding box center [990, 524] width 51 height 21
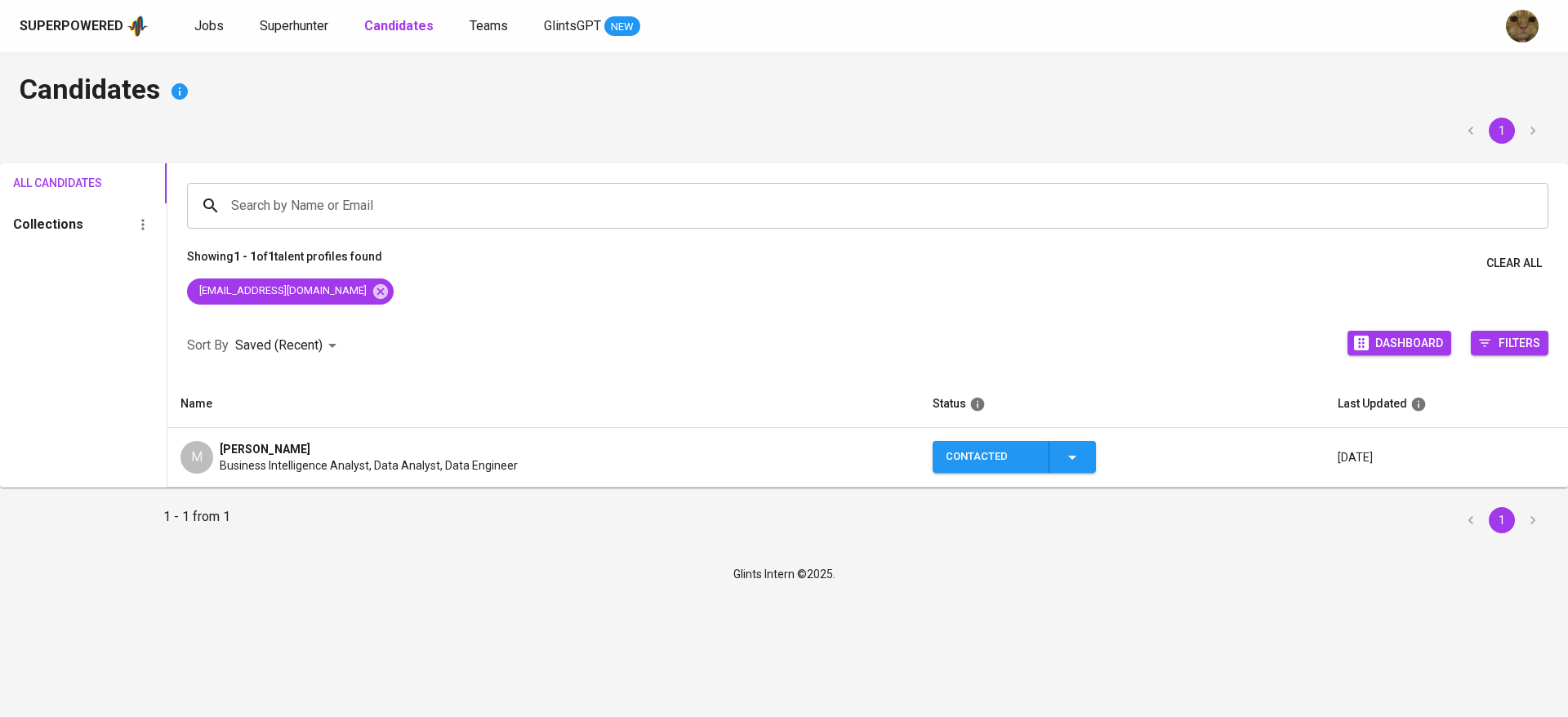
click at [272, 461] on span "Business Intelligence Analyst, Data Analyst, Data Engineer" at bounding box center [368, 465] width 298 height 16
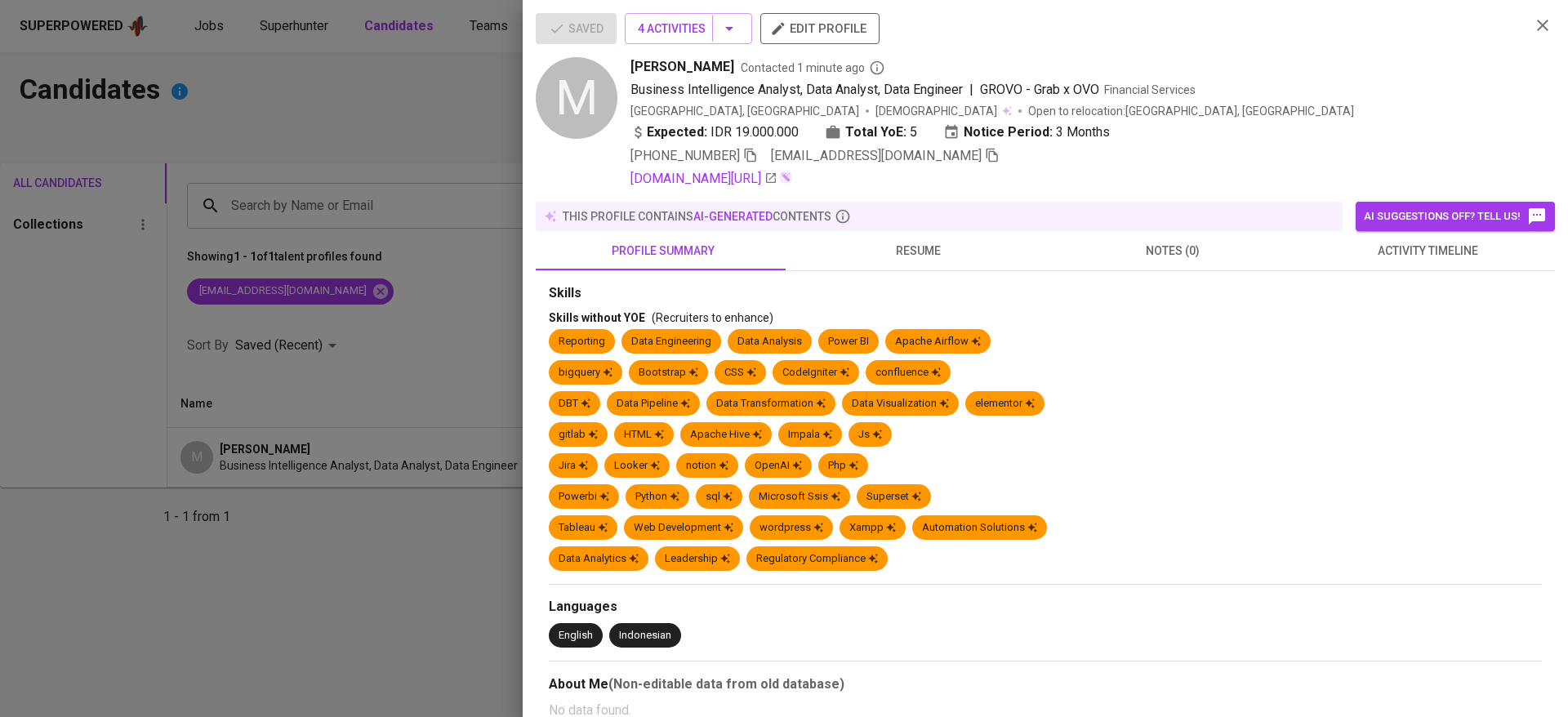
click at [859, 241] on span "resume" at bounding box center [917, 251] width 235 height 21
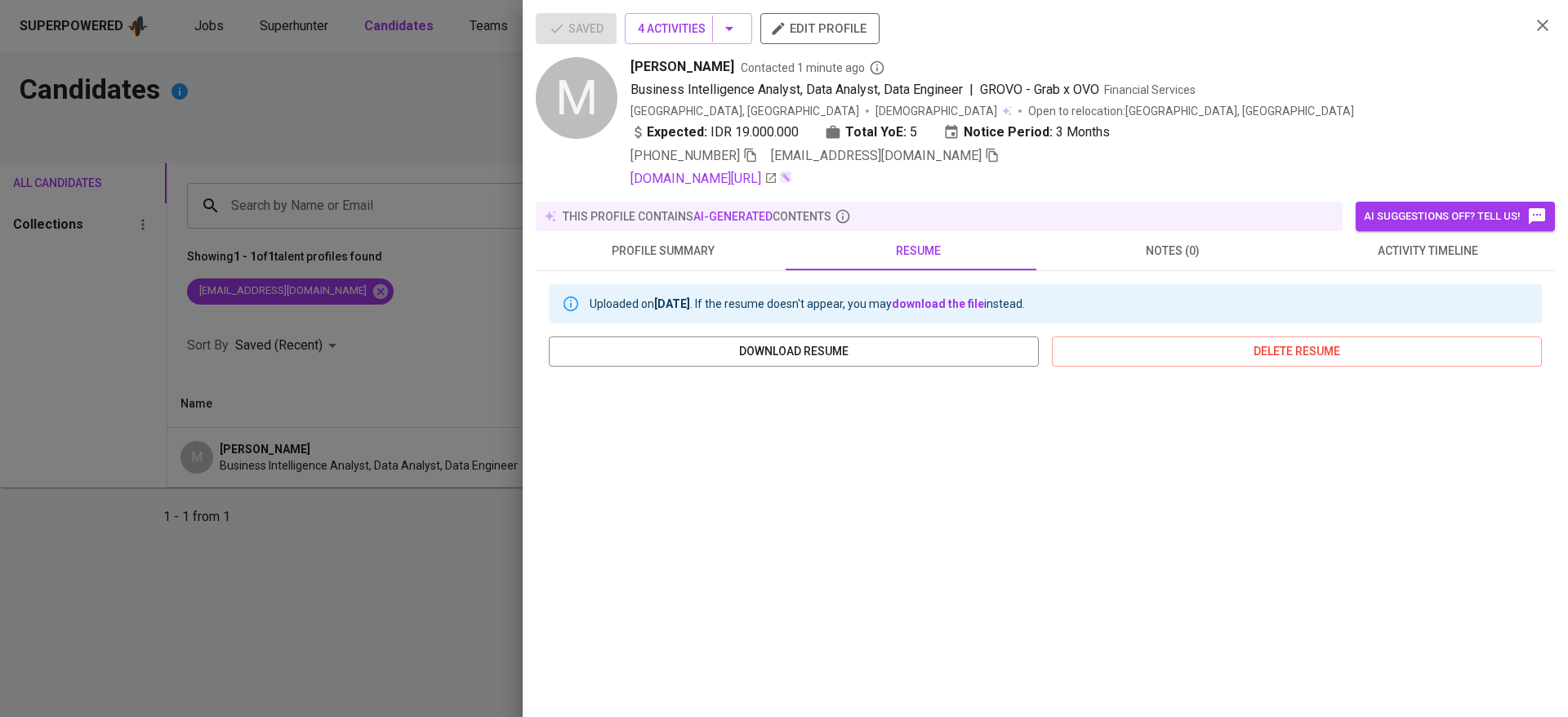
click at [756, 154] on icon "button" at bounding box center [750, 156] width 11 height 14
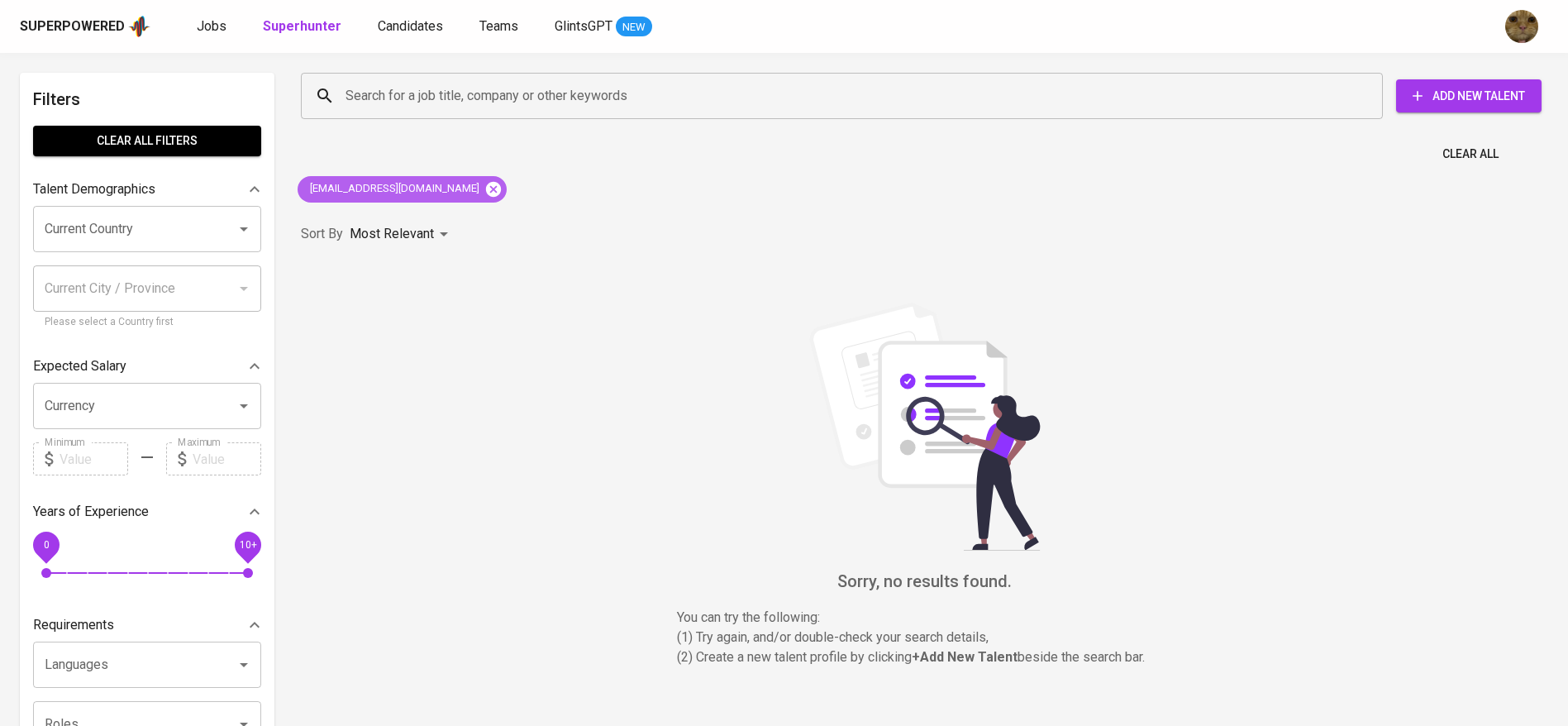
click at [486, 185] on icon at bounding box center [493, 188] width 15 height 15
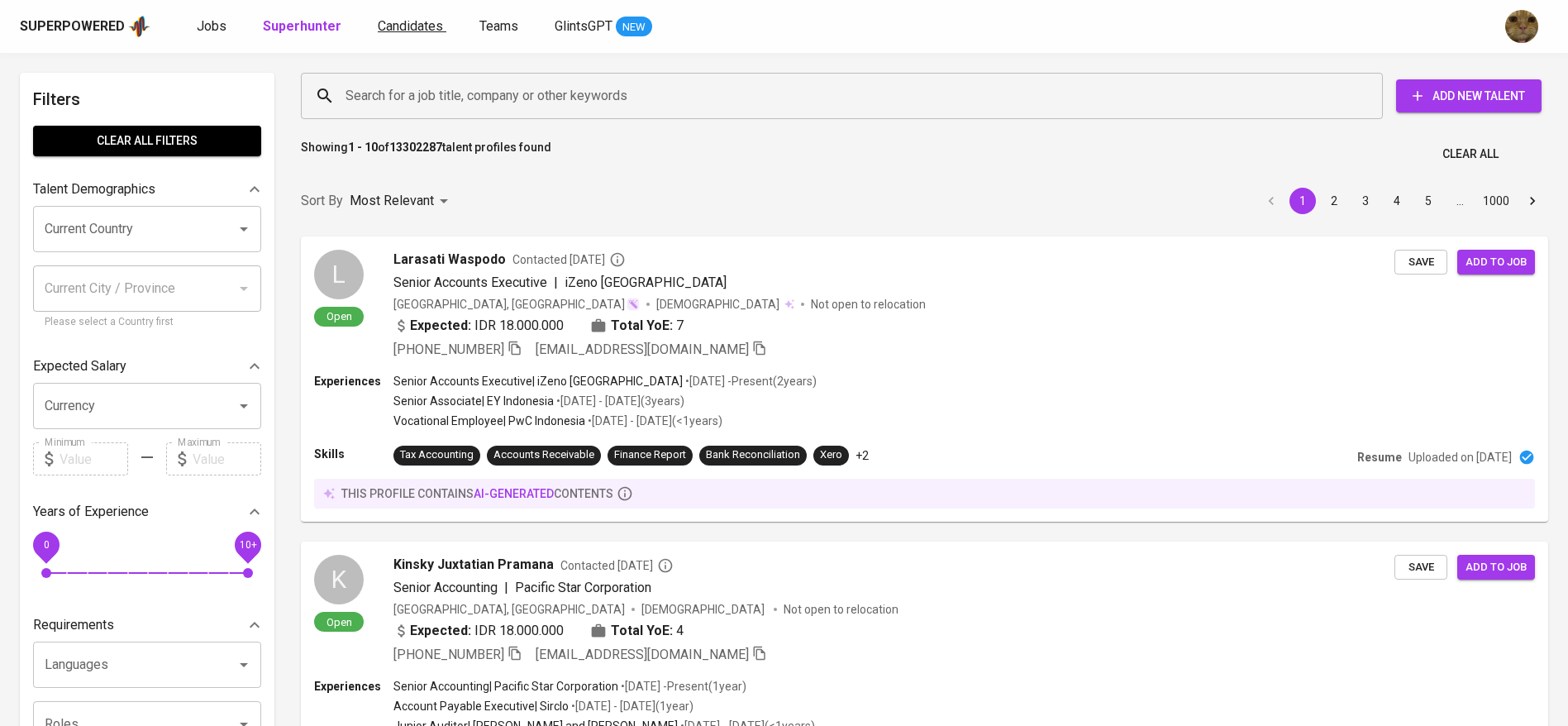
click at [386, 28] on span "Candidates" at bounding box center [410, 26] width 65 height 16
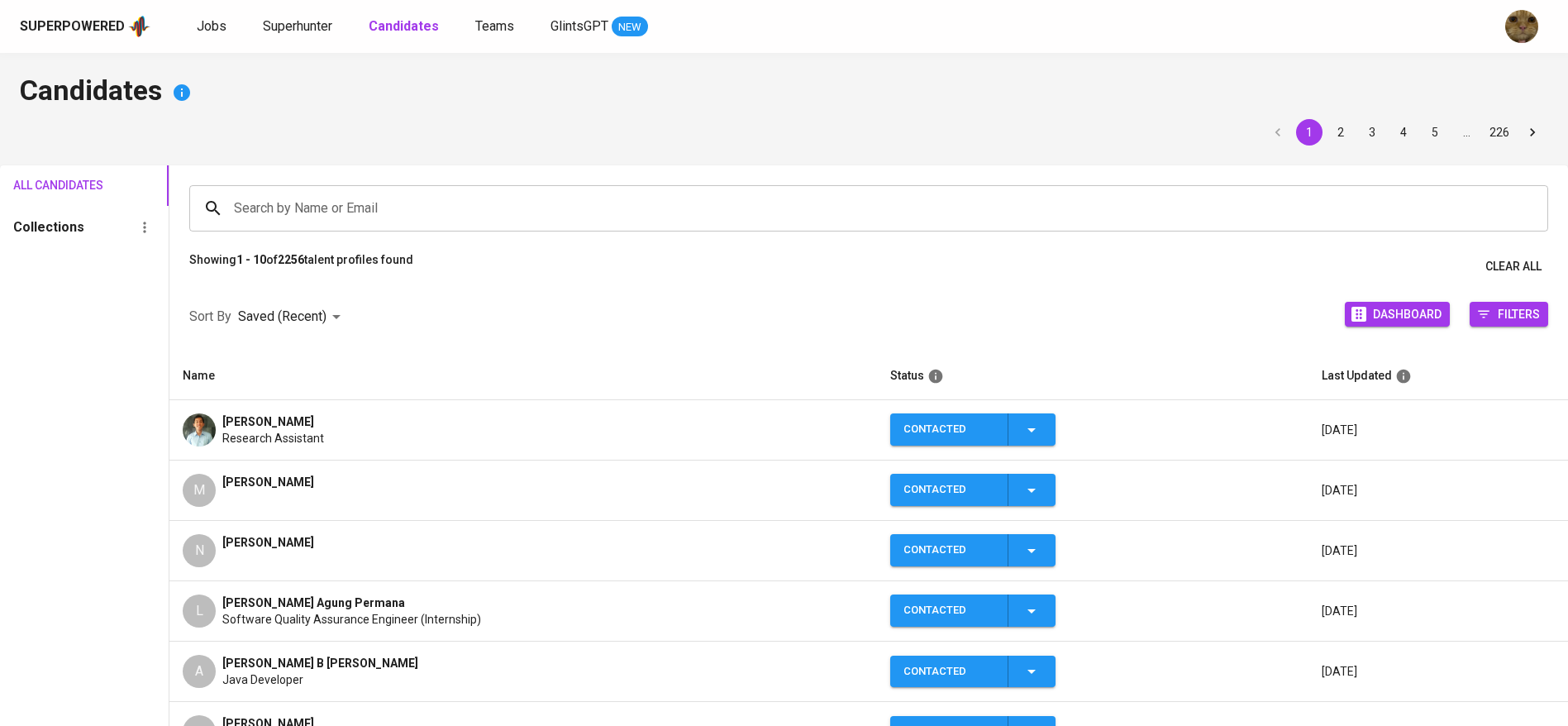
click at [275, 14] on div "Superpowered Jobs Superhunter Candidates Teams GlintsGPT NEW" at bounding box center [757, 26] width 1476 height 24
click at [284, 18] on span "Superhunter" at bounding box center [298, 26] width 70 height 16
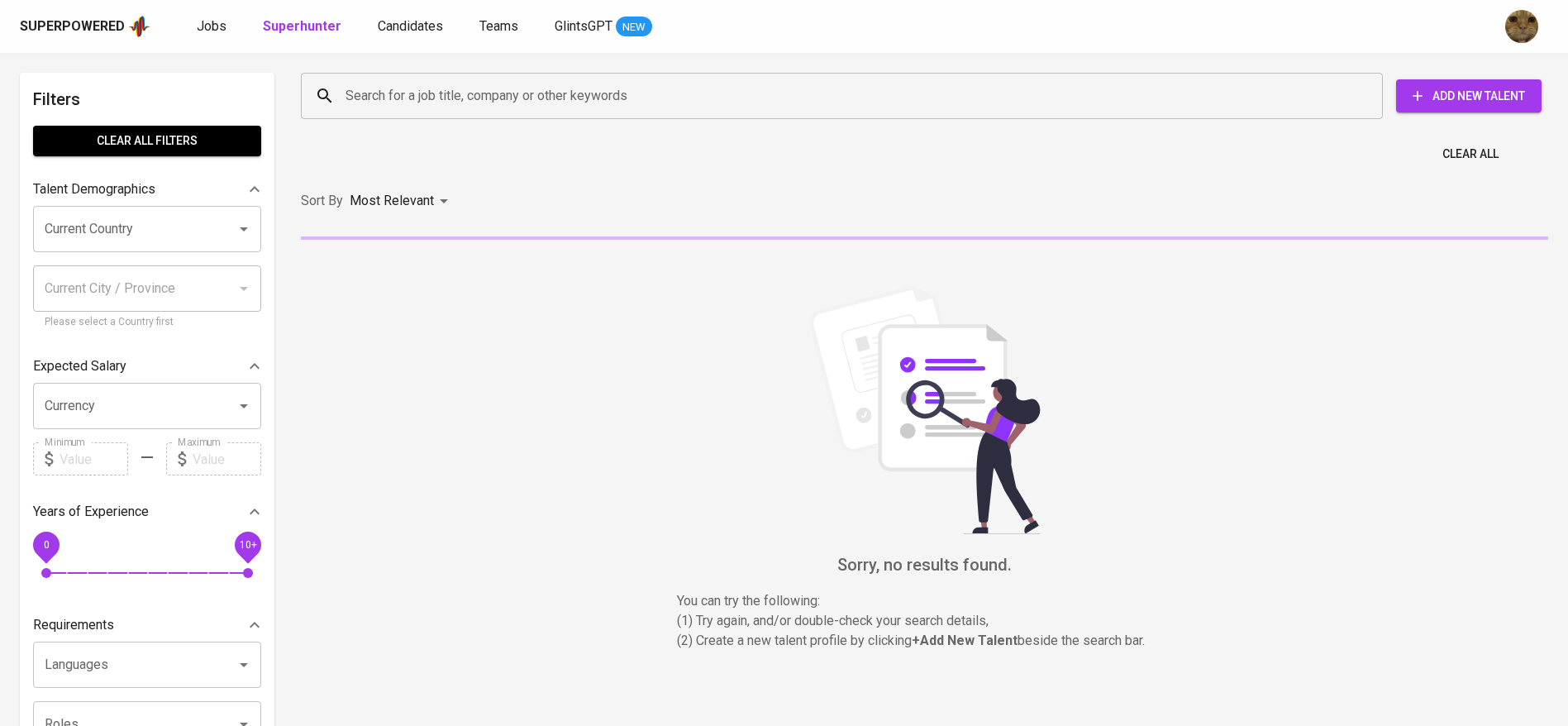
click at [439, 94] on input "Search for a job title, company or other keywords" at bounding box center [845, 96] width 1009 height 31
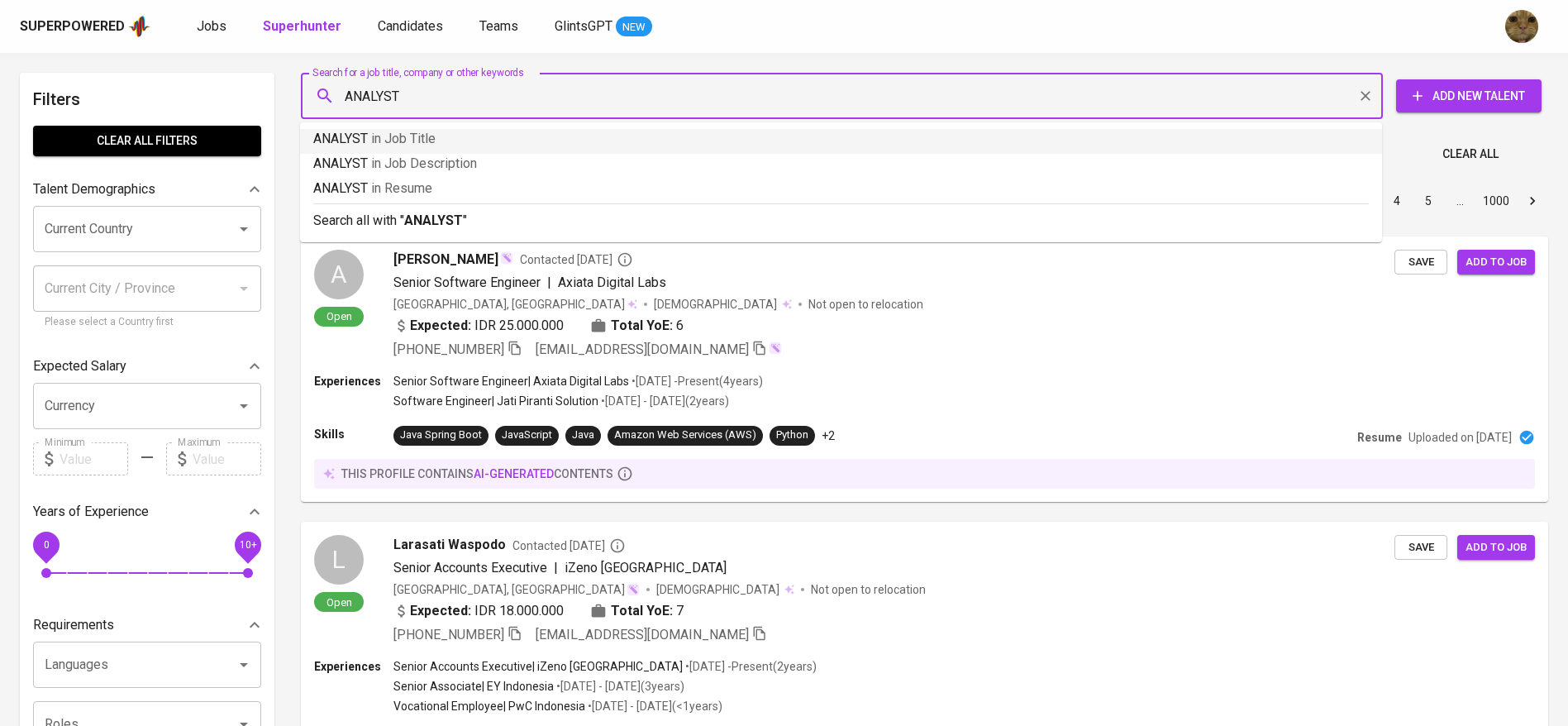
drag, startPoint x: 362, startPoint y: 155, endPoint x: 354, endPoint y: 134, distance: 22.5
click at [354, 134] on ul "ANALYST in Job Title ANALYST in Job Description ANALYST in Resume Search all wi…" at bounding box center [841, 183] width 1082 height 120
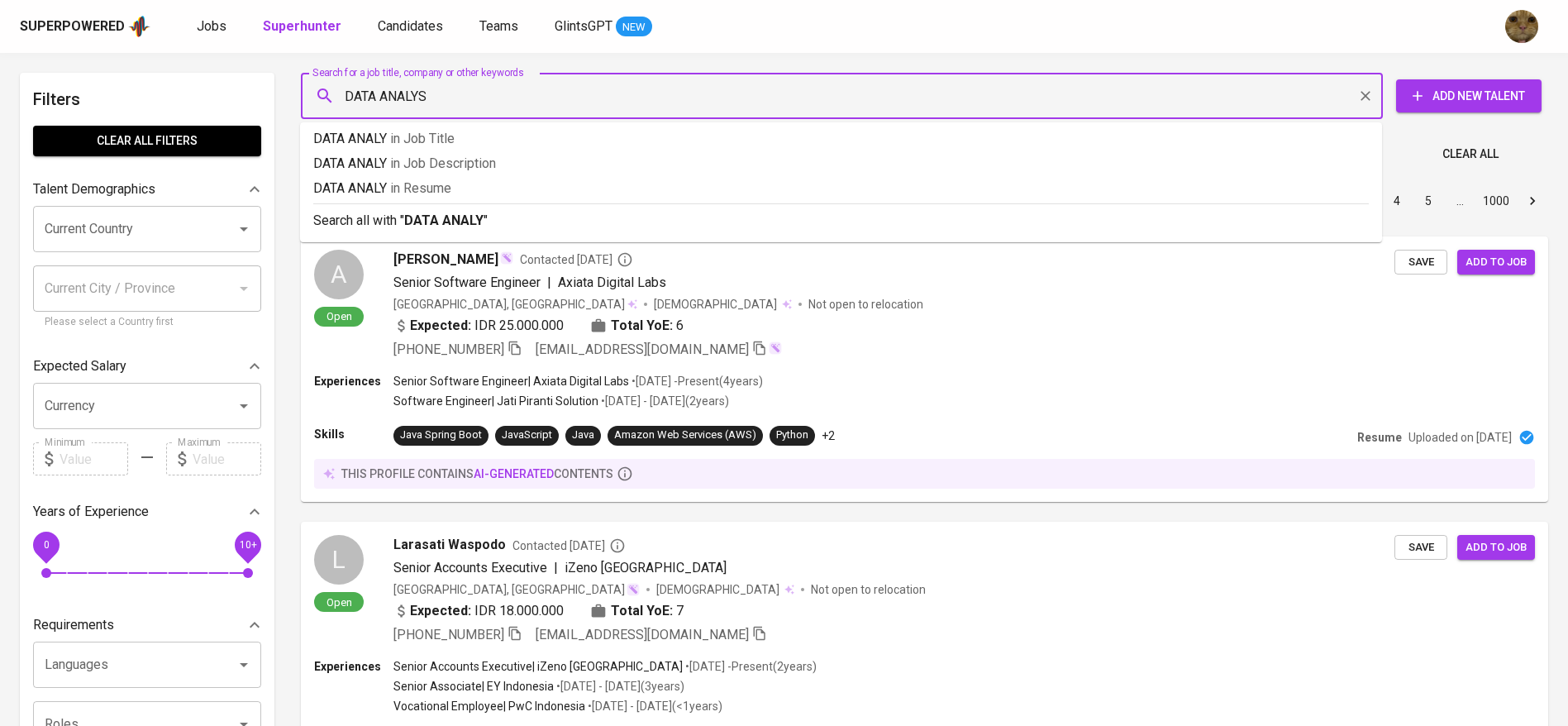
type input "DATA ANALYST"
click at [354, 134] on p "DATA ANALYST in Job Title" at bounding box center [841, 138] width 1055 height 20
click at [354, 134] on div "Showing 1 - 10 of 13302288 talent profiles found Clear All" at bounding box center [924, 149] width 1267 height 41
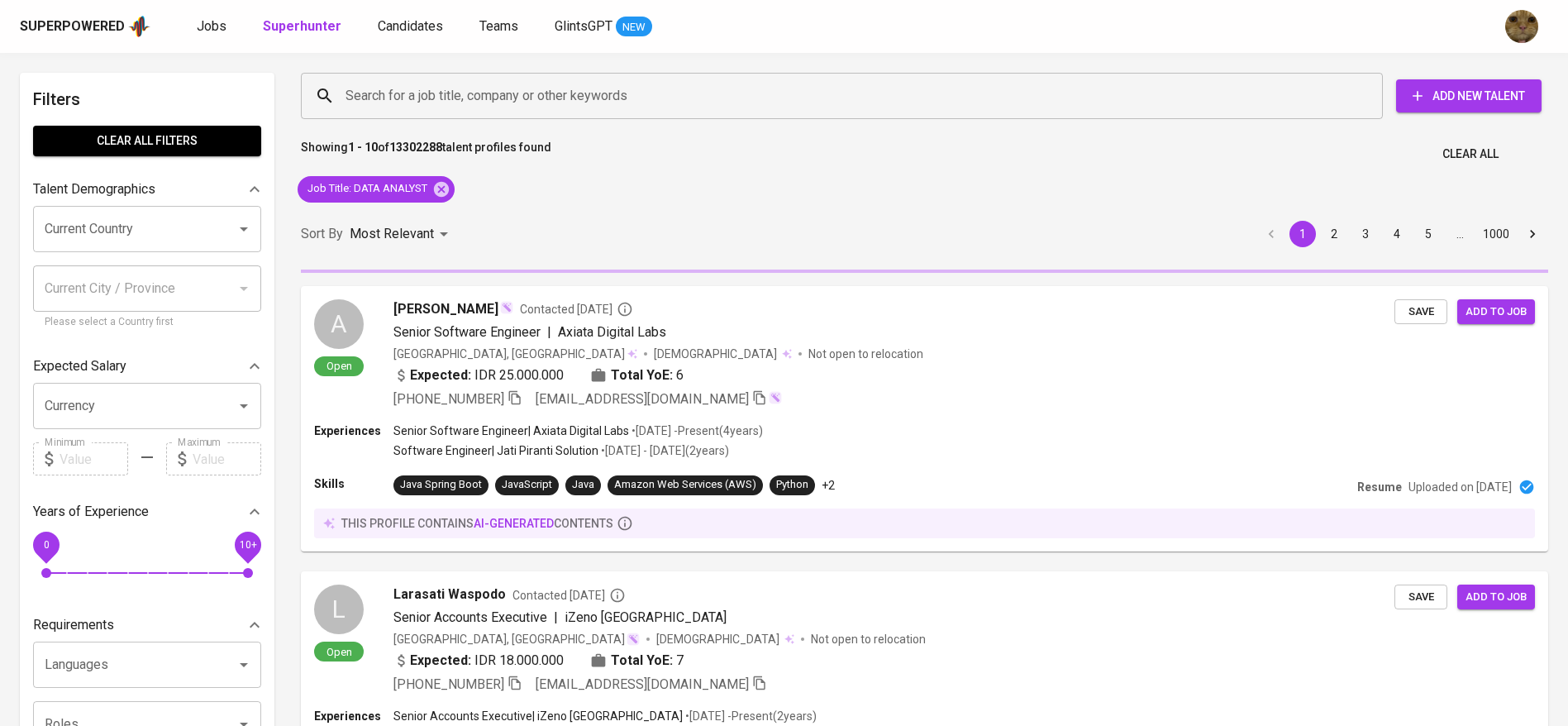
click at [73, 236] on input "Current Country" at bounding box center [124, 229] width 167 height 31
click at [72, 220] on input "Current Country" at bounding box center [124, 229] width 167 height 31
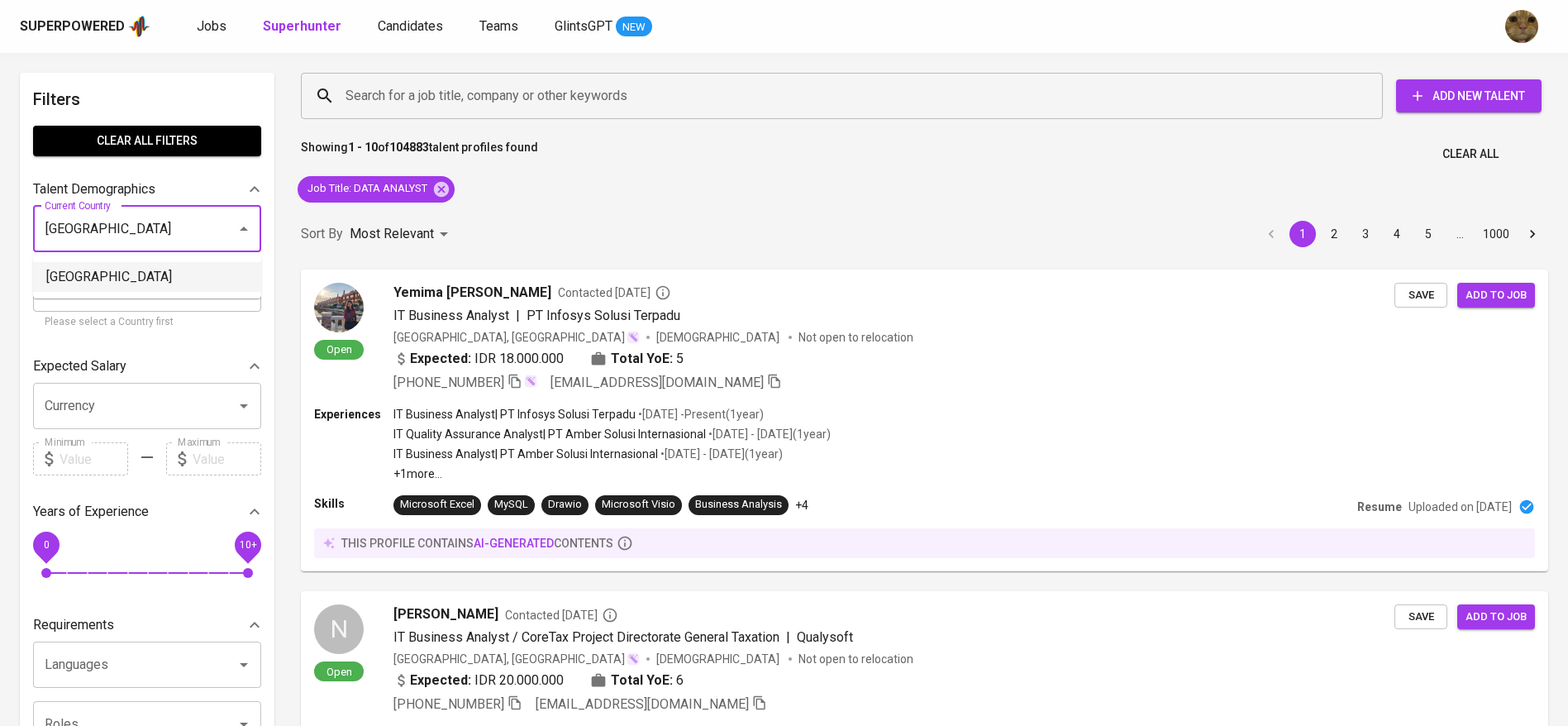
click at [104, 287] on li "[GEOGRAPHIC_DATA]" at bounding box center [147, 277] width 228 height 30
type input "[GEOGRAPHIC_DATA]"
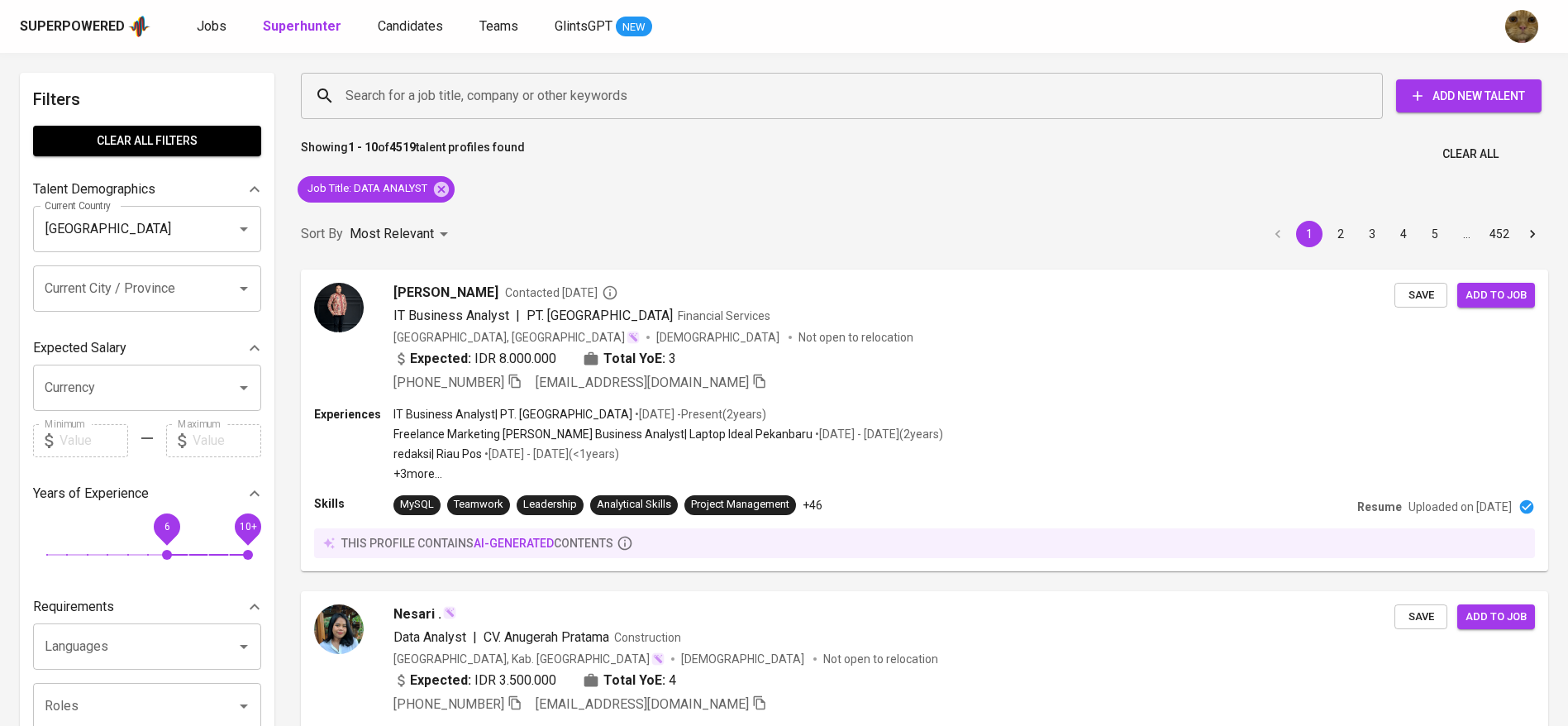
drag, startPoint x: 46, startPoint y: 531, endPoint x: 161, endPoint y: 555, distance: 117.5
click at [162, 555] on span "6" at bounding box center [166, 554] width 10 height 10
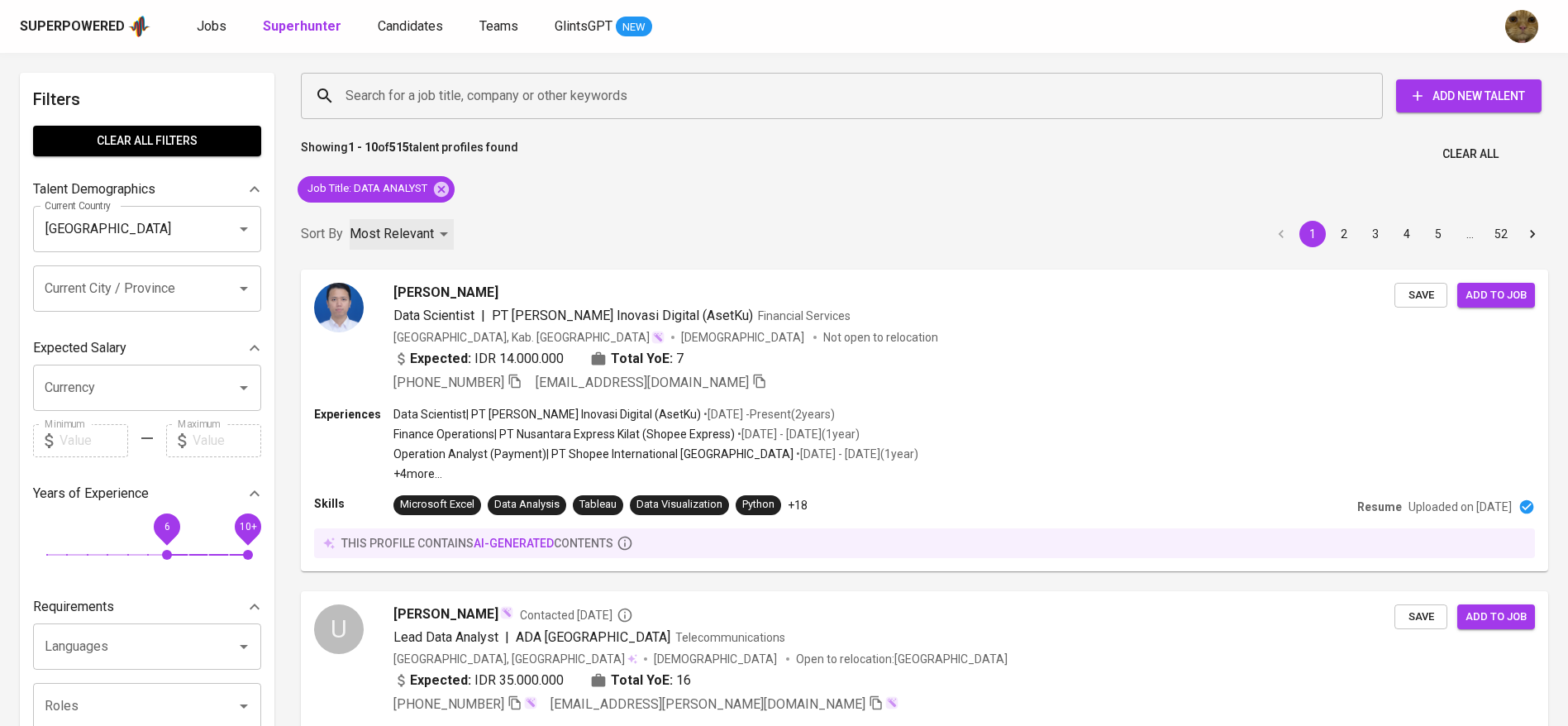
click at [371, 222] on div "Most Relevant" at bounding box center [402, 234] width 104 height 30
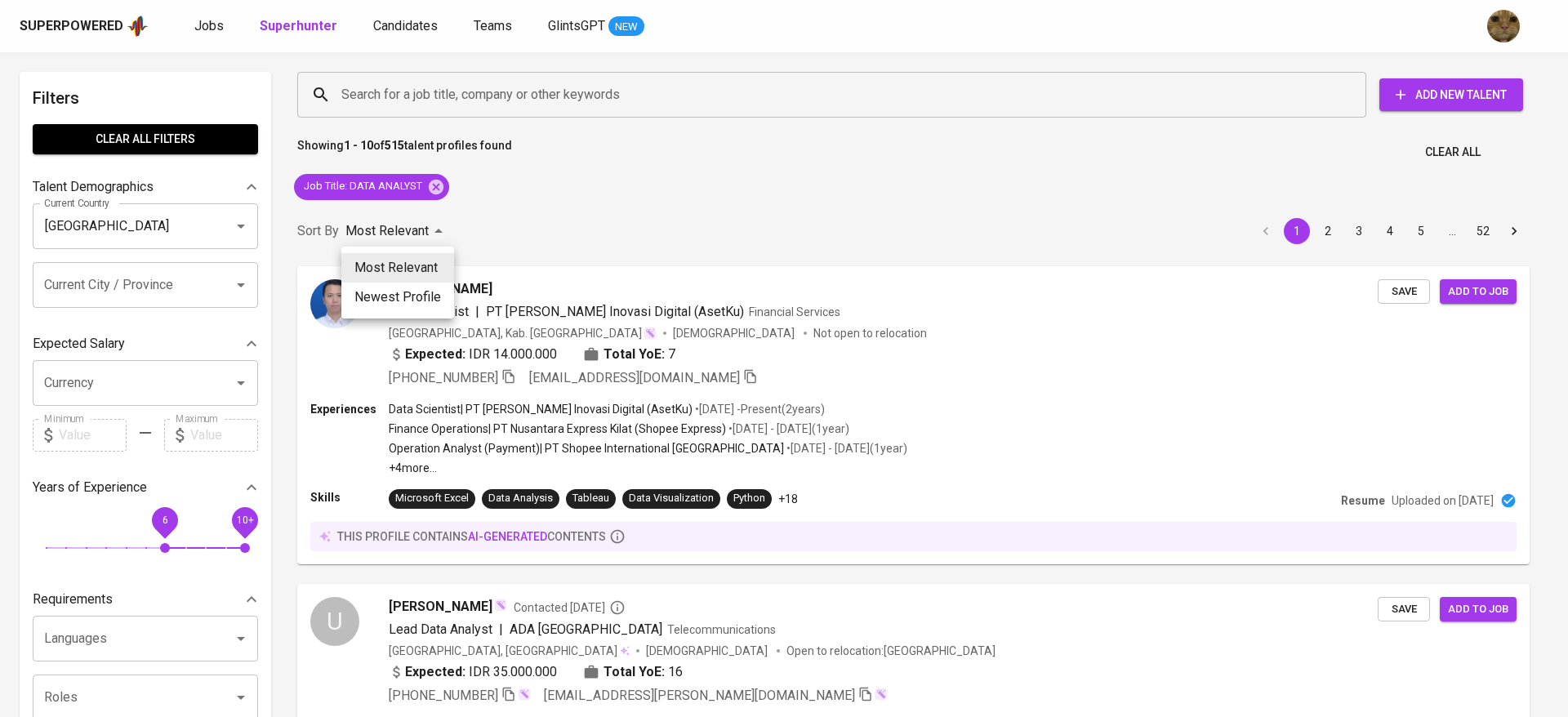
click at [392, 286] on li "Newest Profile" at bounding box center [397, 297] width 113 height 29
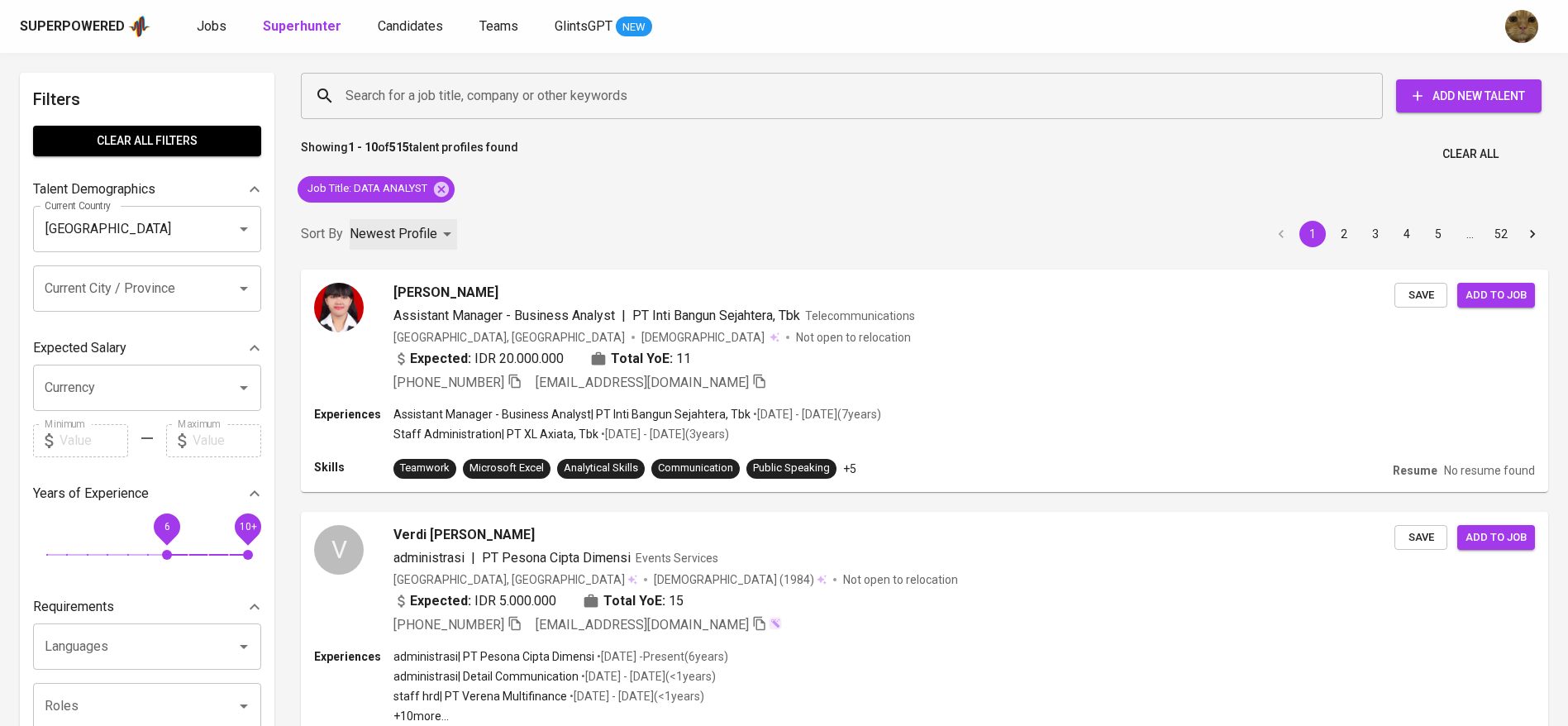
click at [433, 245] on div "Newest Profile" at bounding box center [403, 234] width 107 height 30
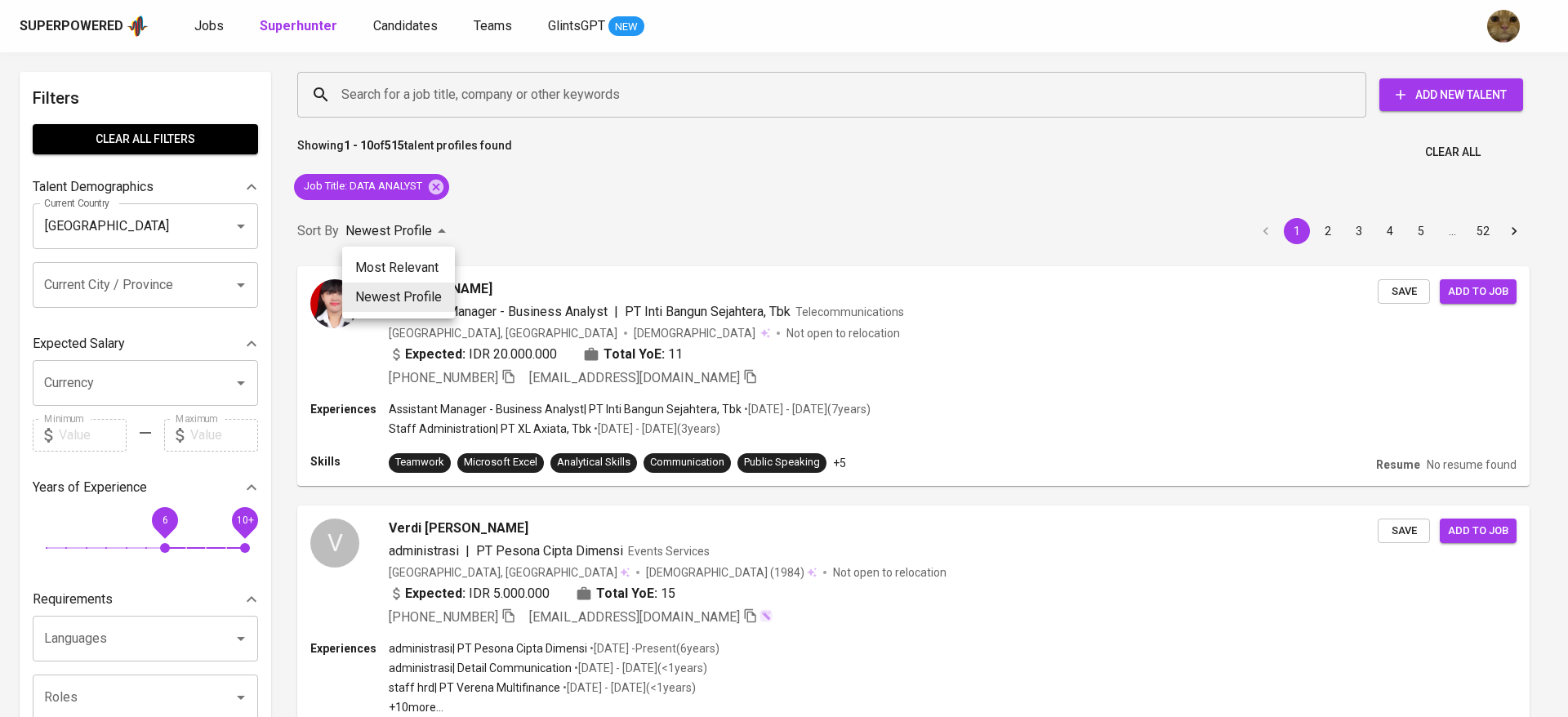
drag, startPoint x: 415, startPoint y: 273, endPoint x: 831, endPoint y: 278, distance: 416.0
click at [415, 273] on li "Most Relevant" at bounding box center [398, 267] width 113 height 29
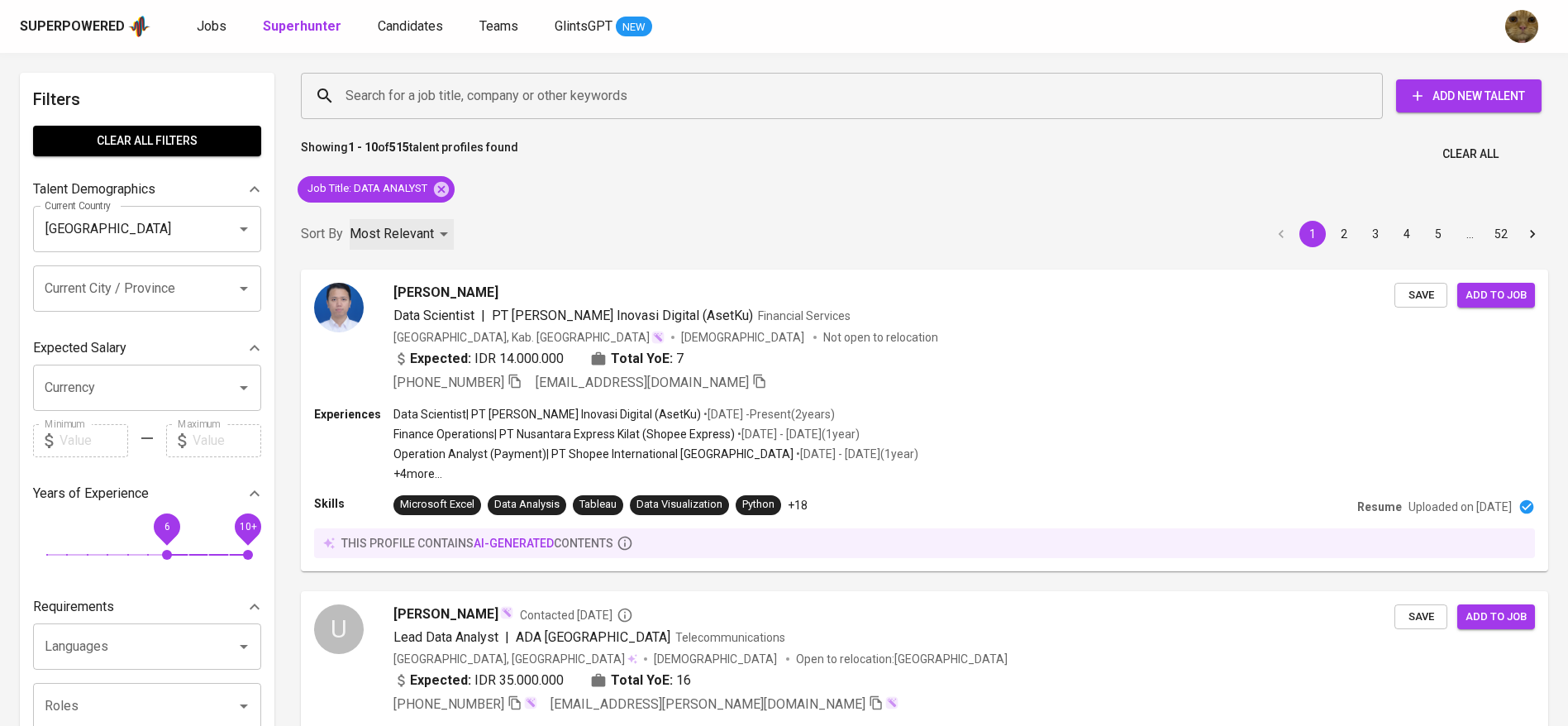
click at [410, 224] on p "Most Relevant" at bounding box center [392, 233] width 84 height 20
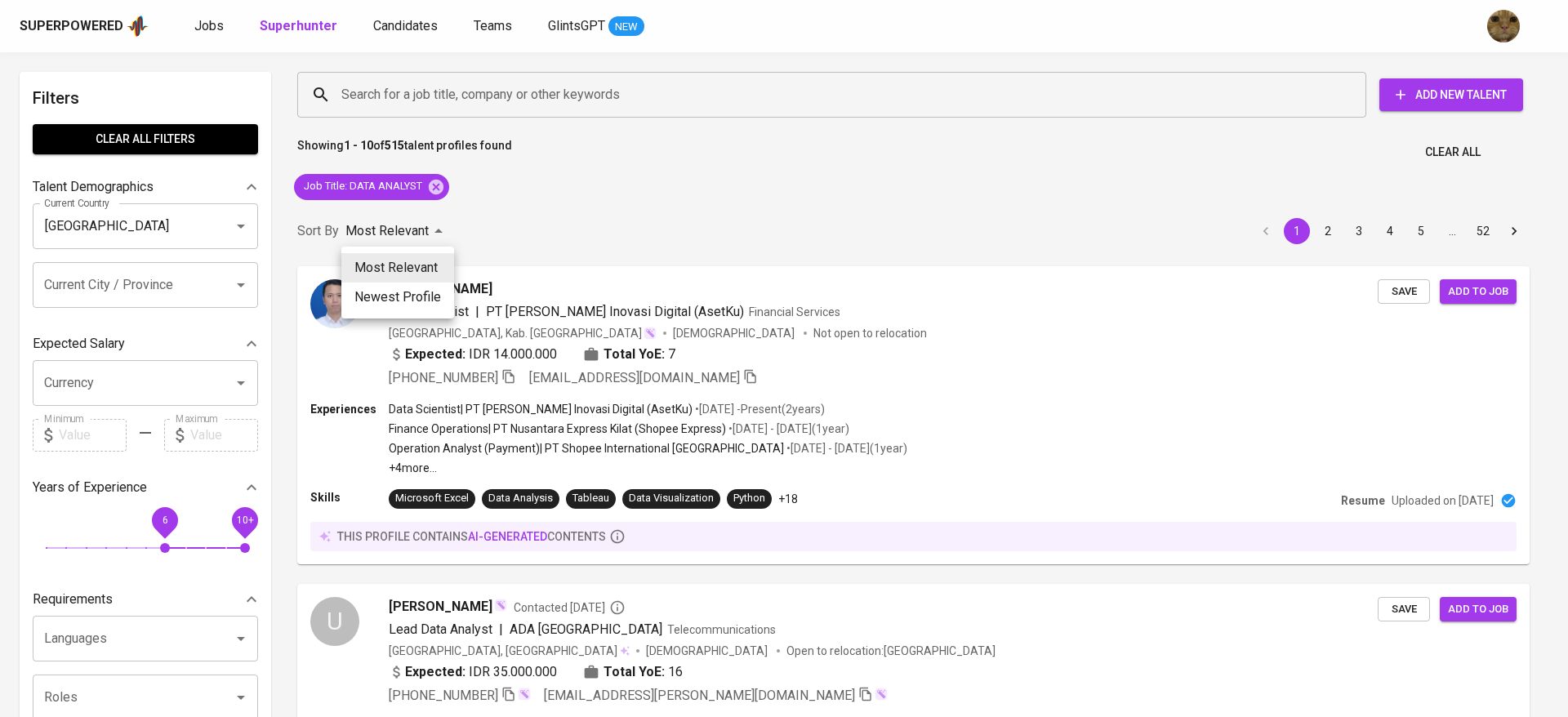
click at [520, 204] on div at bounding box center [784, 358] width 1568 height 717
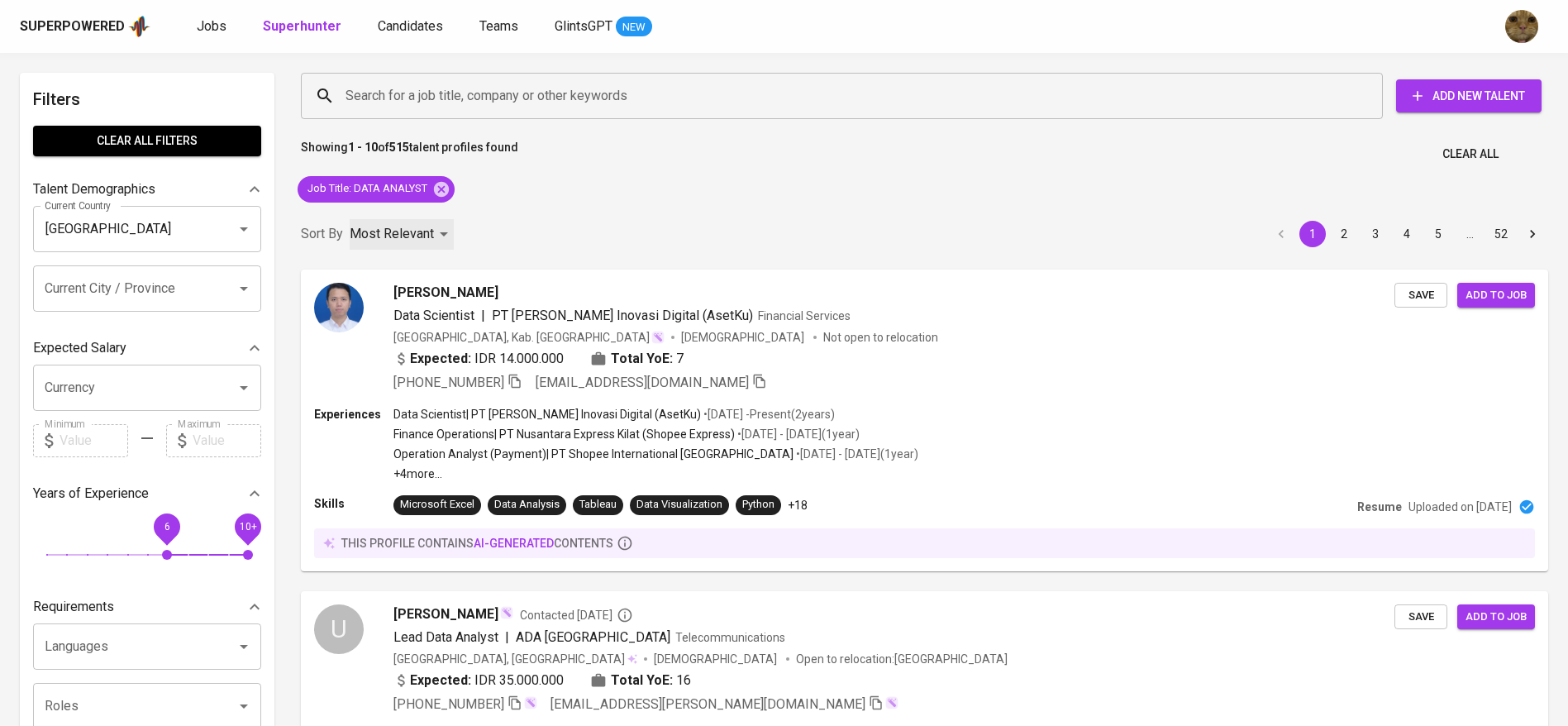
click at [408, 229] on p "Most Relevant" at bounding box center [392, 233] width 84 height 20
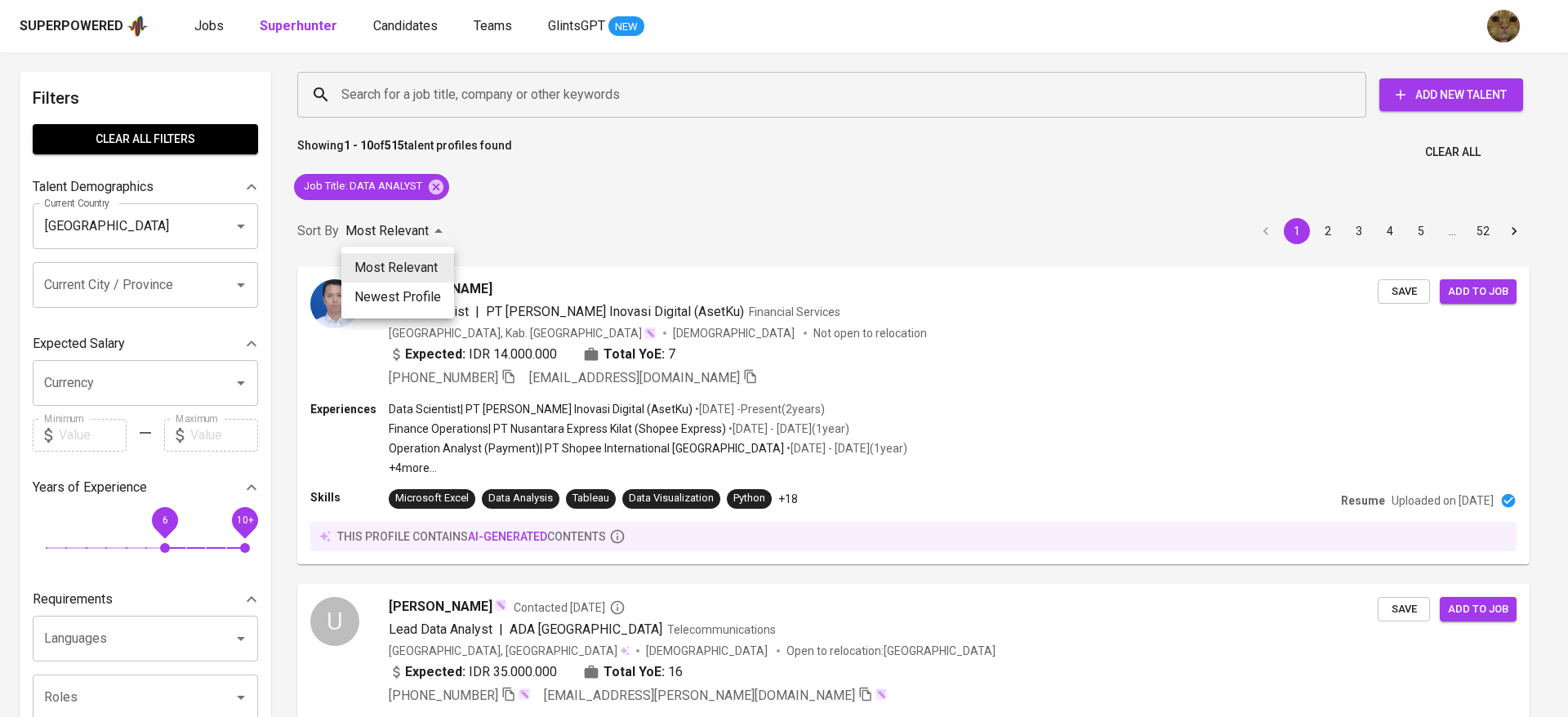
click at [376, 303] on li "Newest Profile" at bounding box center [397, 297] width 113 height 29
type input "PROFILE_CREATION"
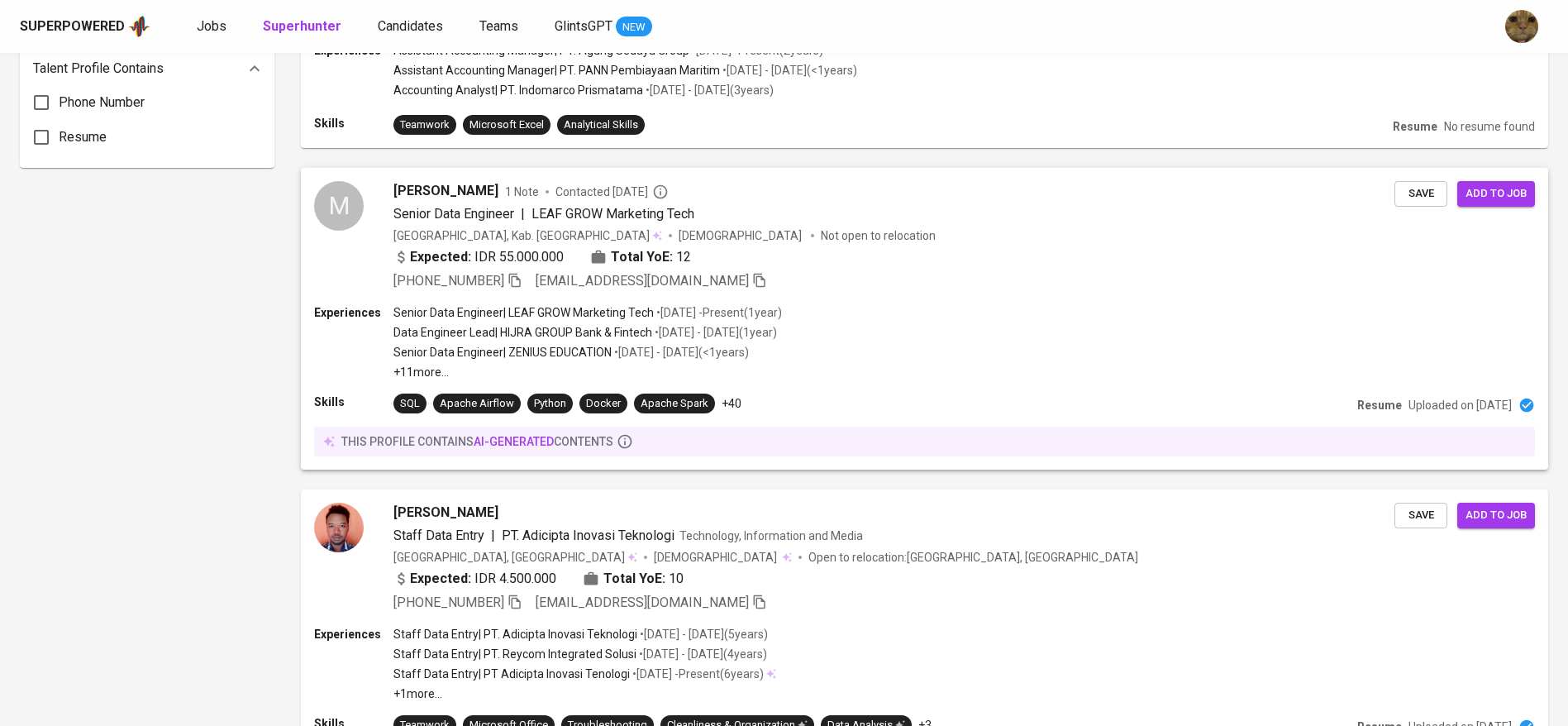
scroll to position [1249, 0]
click at [988, 305] on div "Experiences Senior Data Engineer | LEAF GROW Marketing Tech • Feb 2024 - Presen…" at bounding box center [925, 340] width 1221 height 76
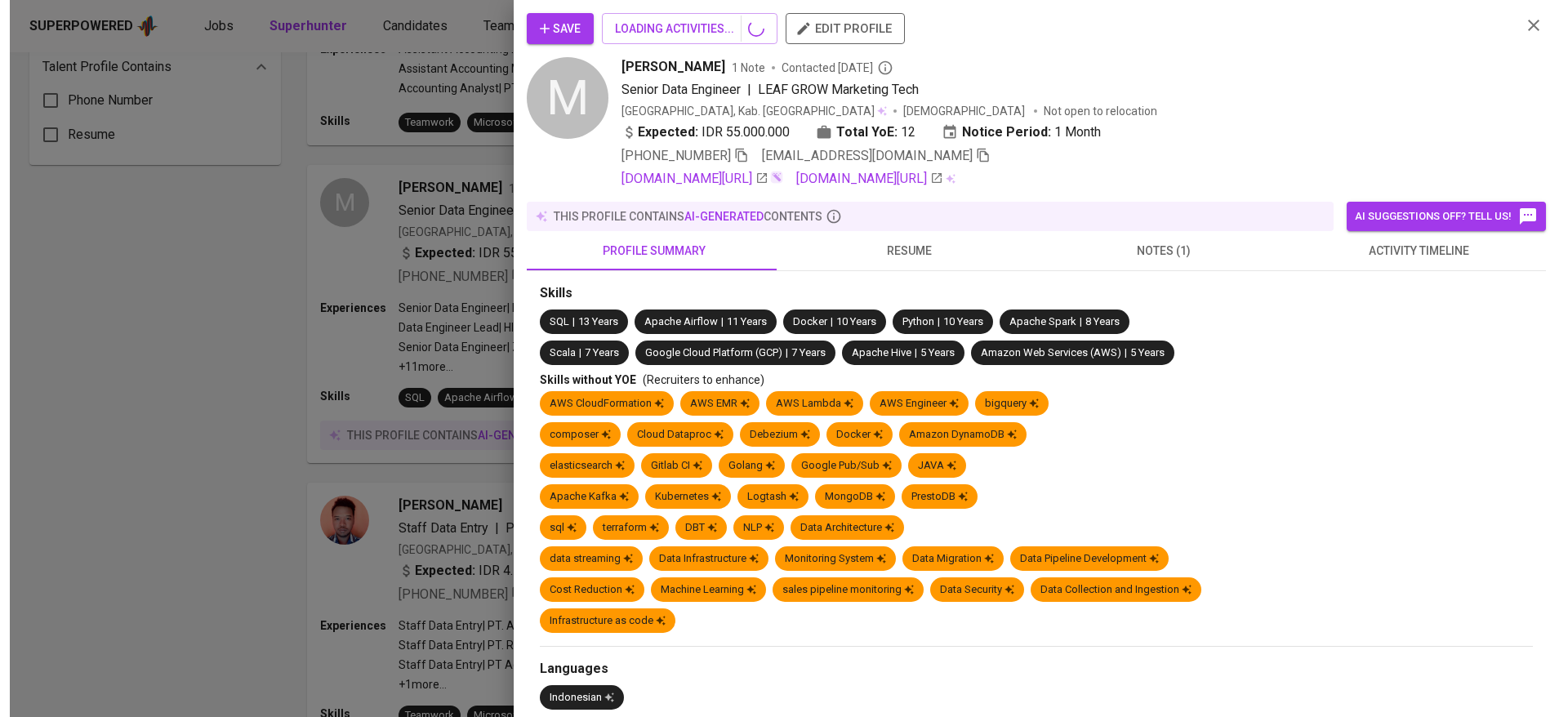
scroll to position [2675, 0]
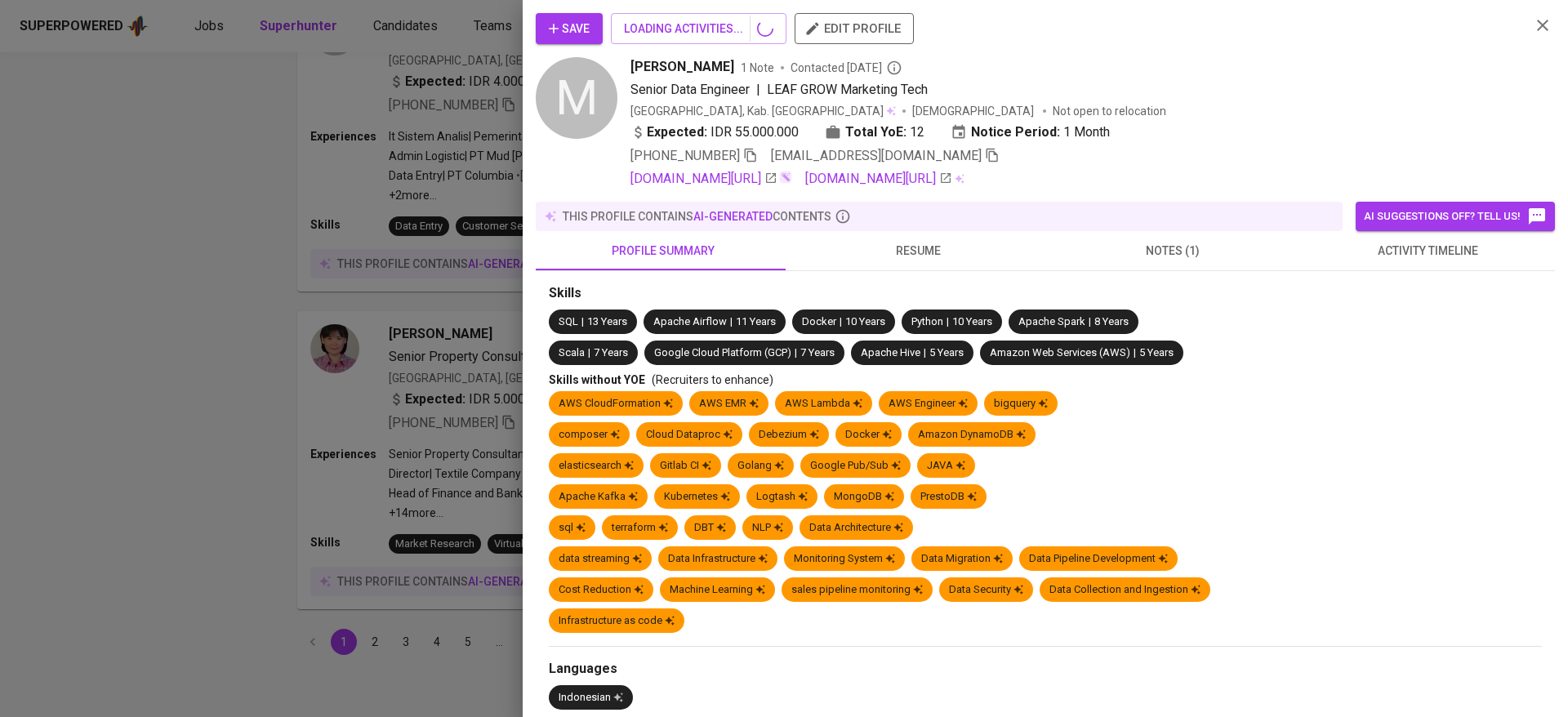
click at [391, 458] on div at bounding box center [784, 358] width 1568 height 717
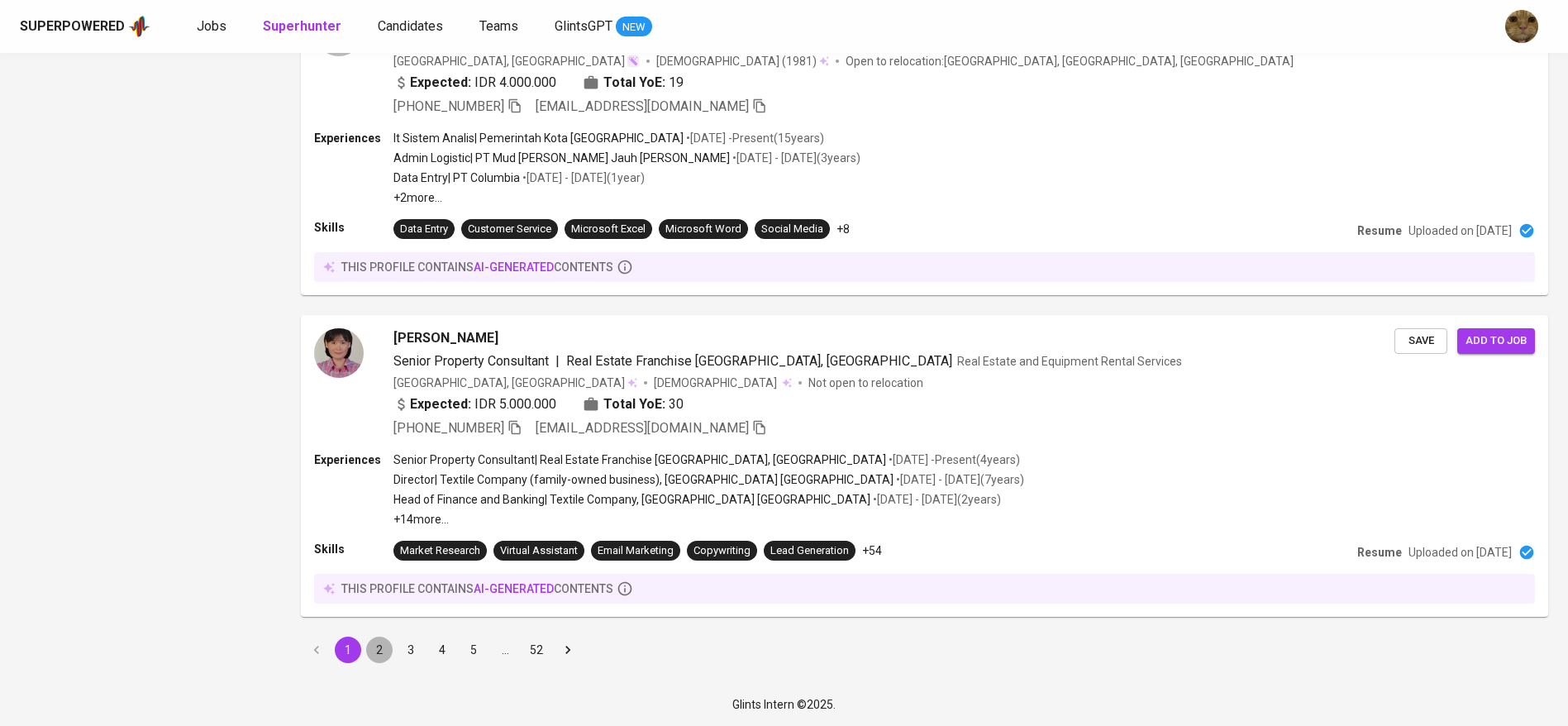
click at [376, 645] on button "2" at bounding box center [380, 649] width 26 height 26
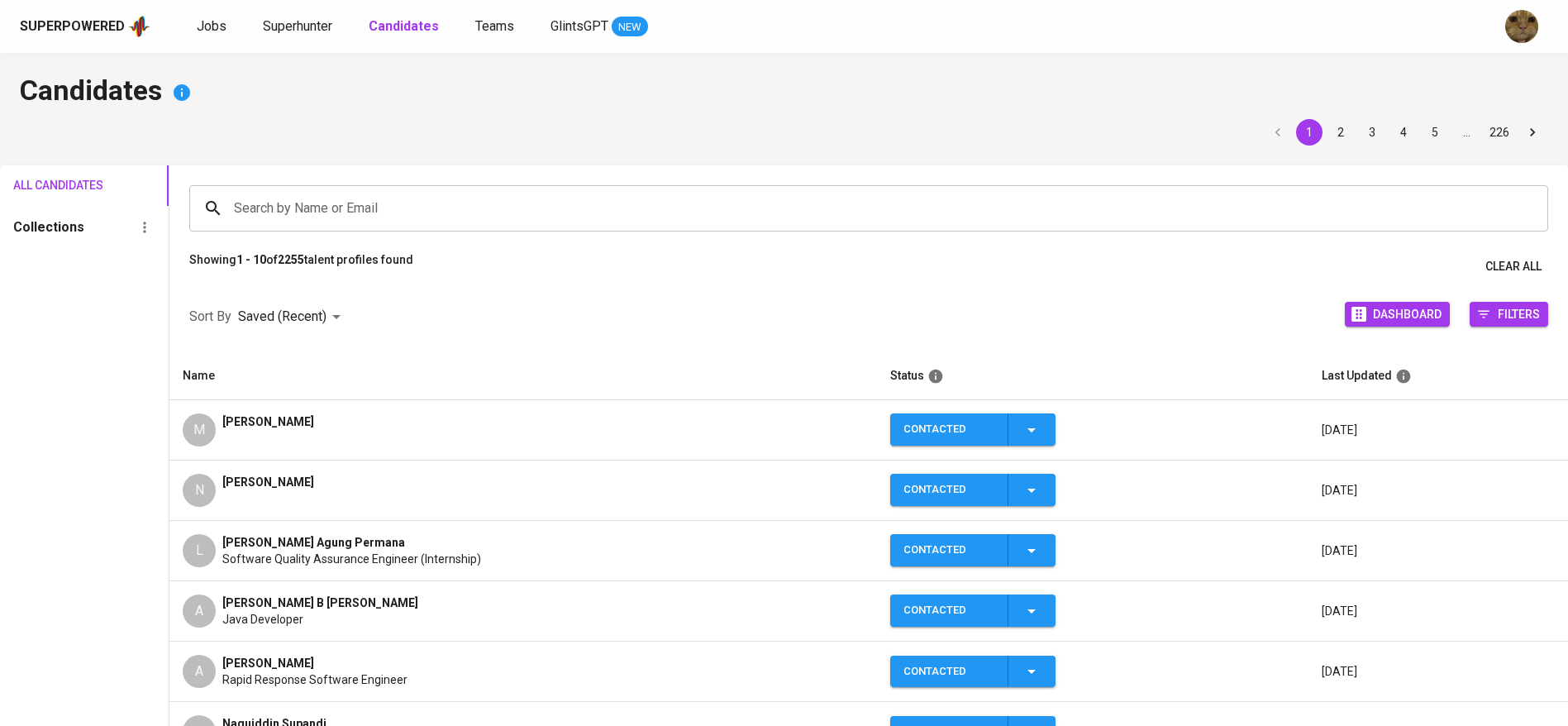
click at [191, 11] on div "Superpowered Jobs Superhunter Candidates Teams GlintsGPT NEW" at bounding box center [784, 26] width 1568 height 53
click at [209, 25] on span "Jobs" at bounding box center [212, 26] width 30 height 16
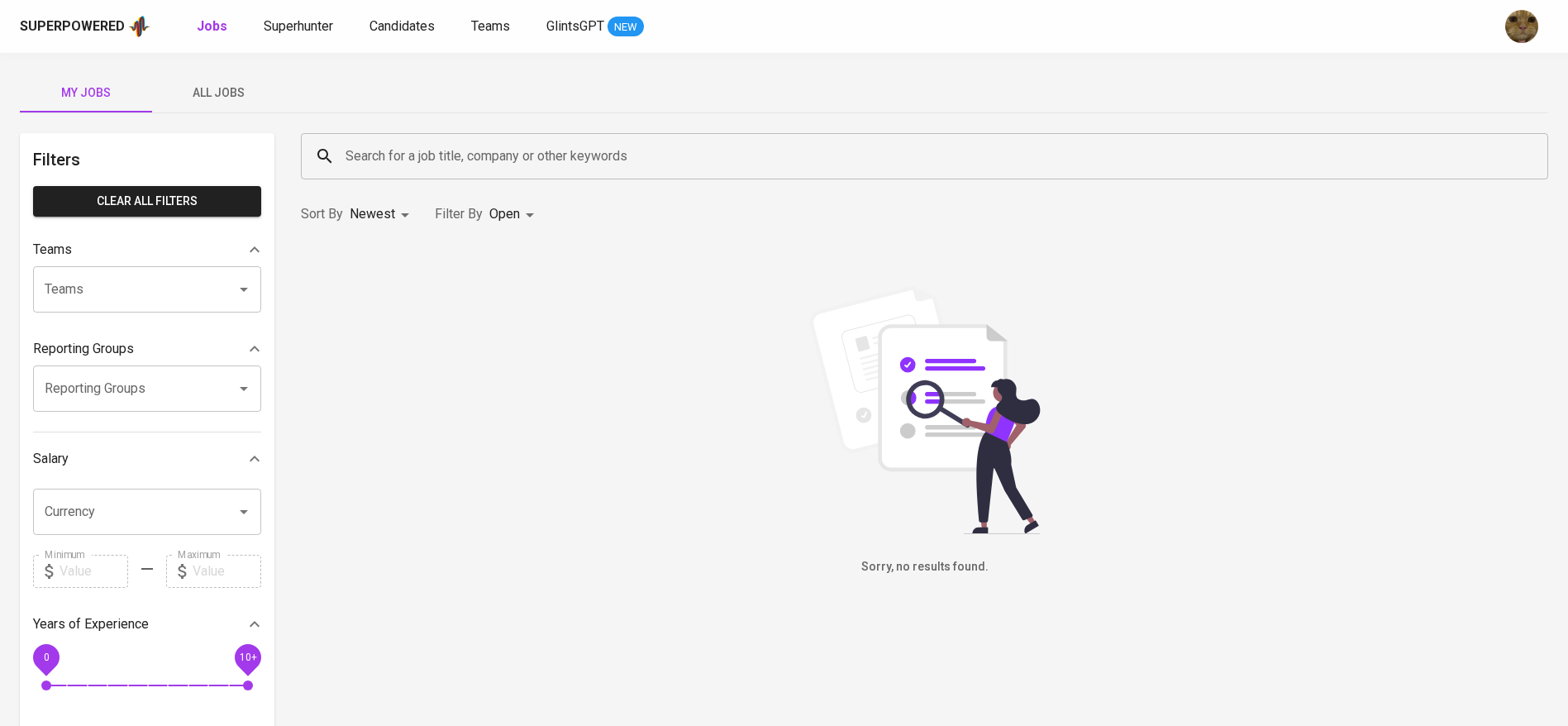
click at [189, 85] on span "All Jobs" at bounding box center [218, 93] width 112 height 21
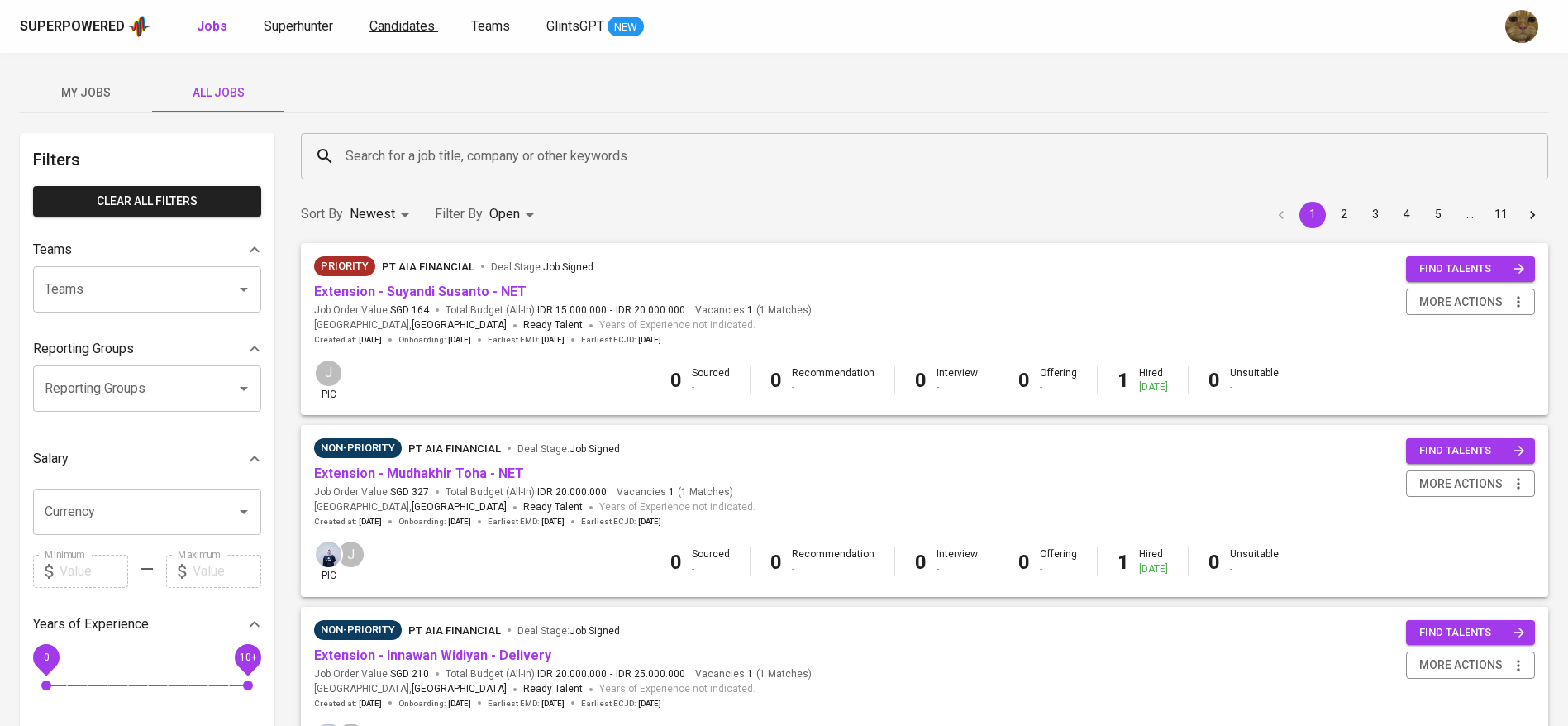
click at [414, 28] on span "Candidates" at bounding box center [401, 26] width 65 height 16
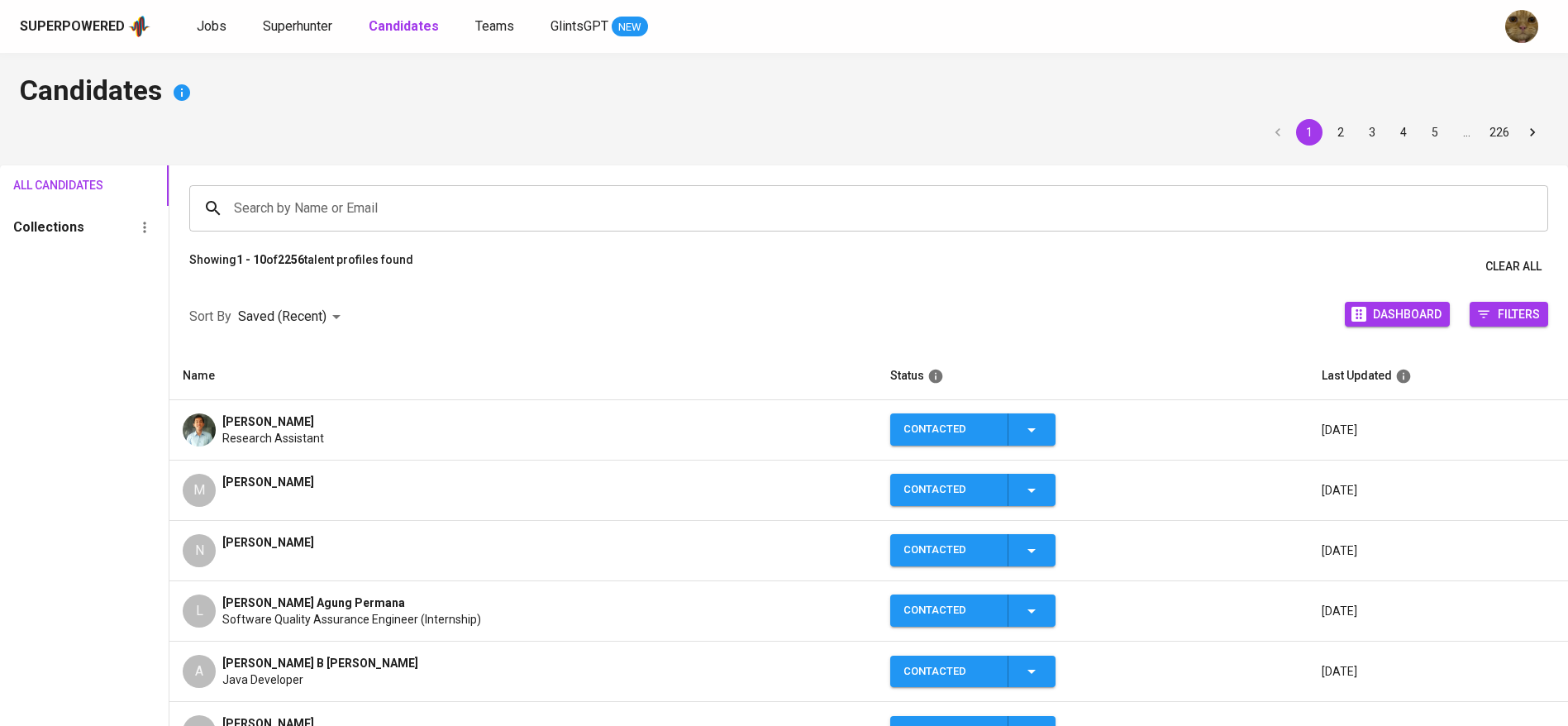
click at [244, 434] on span "Research Assistant" at bounding box center [273, 438] width 102 height 17
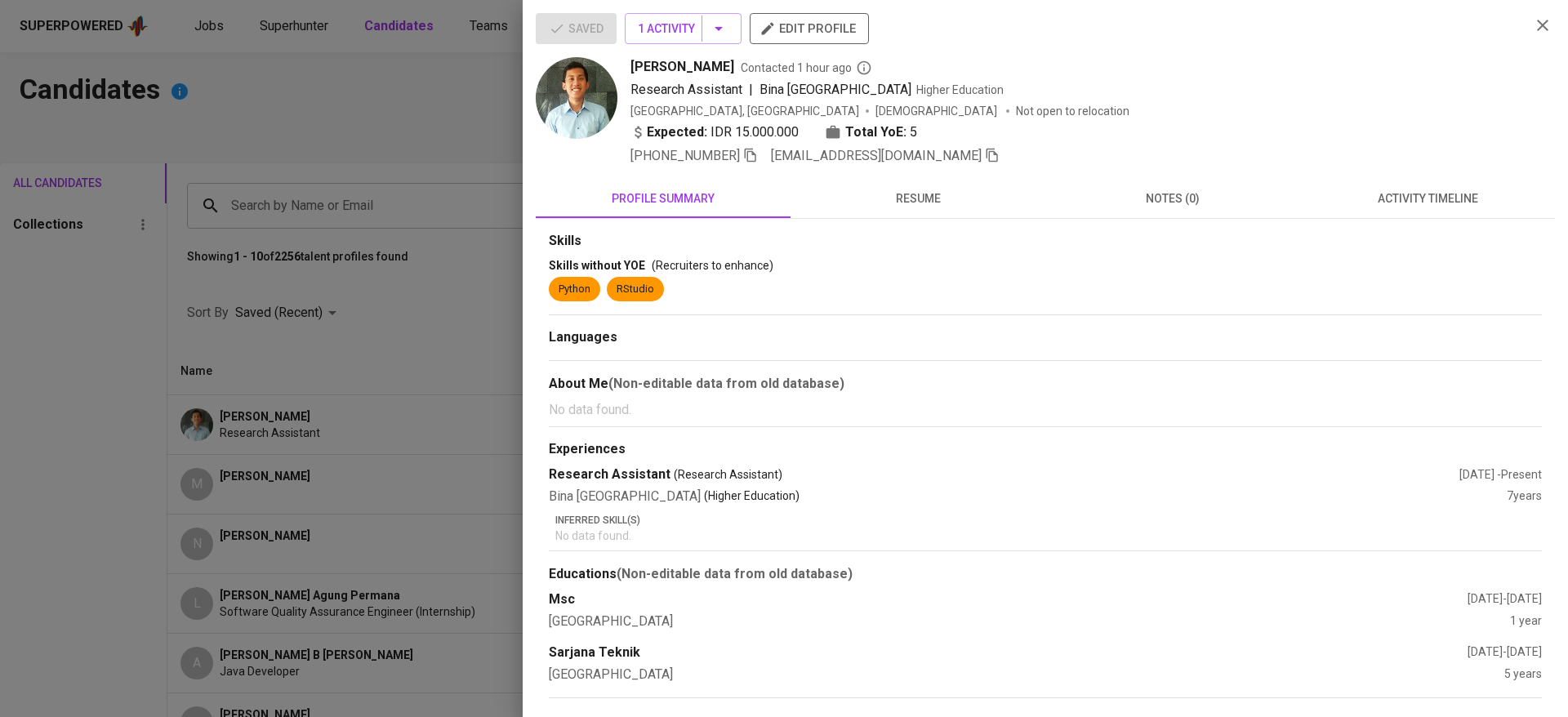
click at [912, 181] on button "resume" at bounding box center [918, 199] width 255 height 40
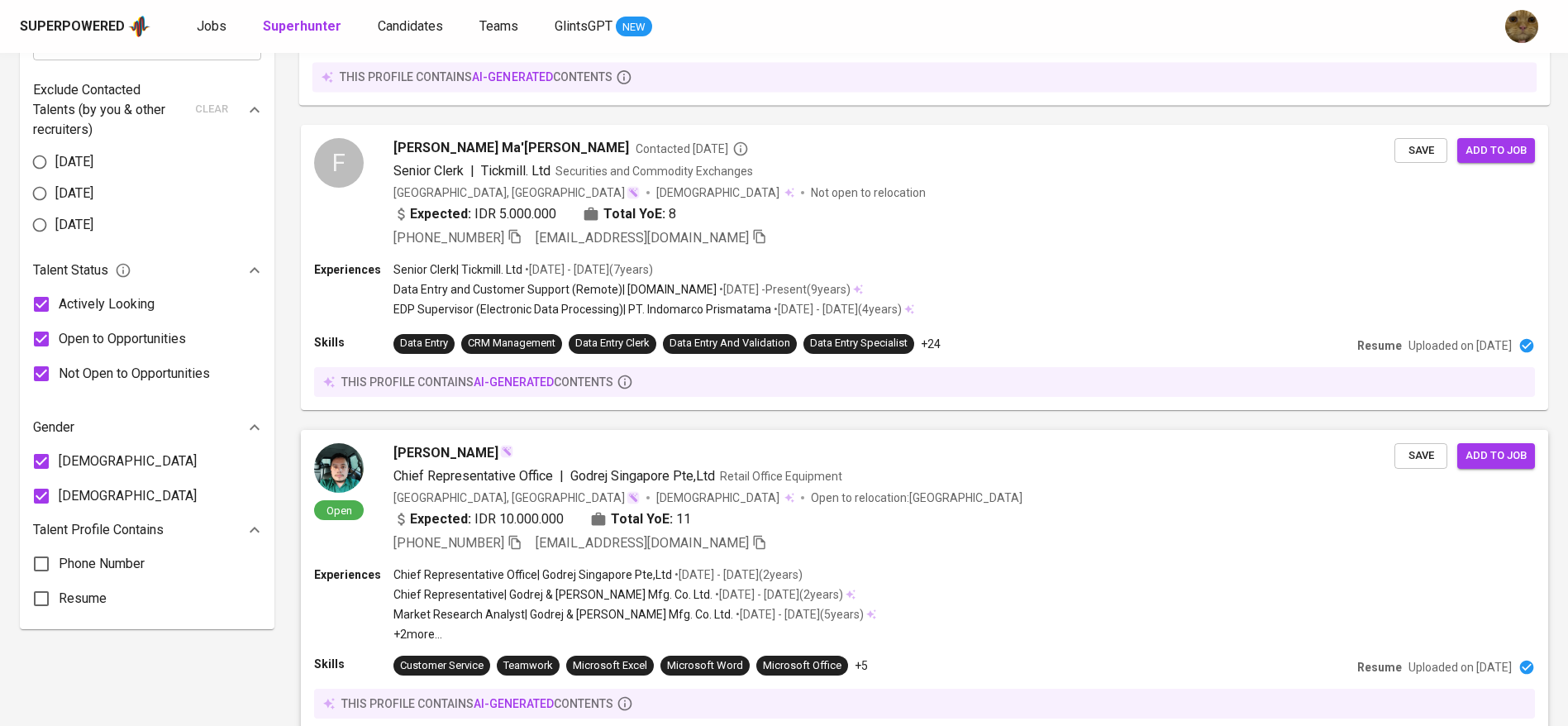
scroll to position [1130, 0]
